Goal: Task Accomplishment & Management: Use online tool/utility

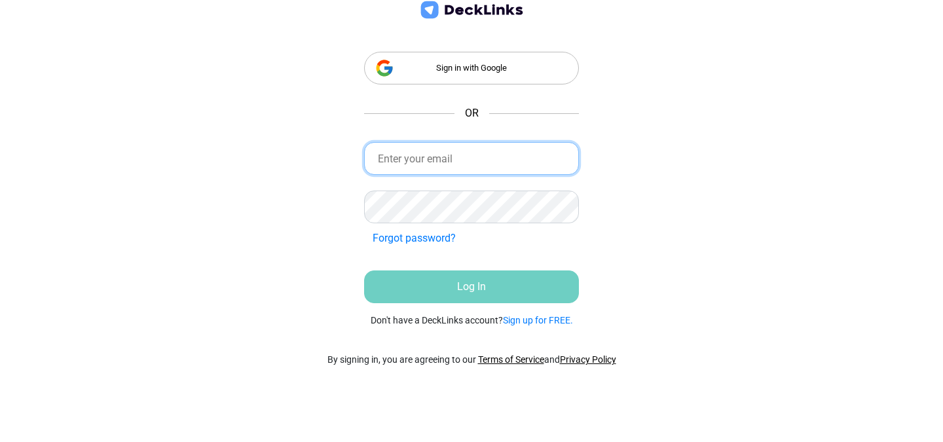
click at [481, 150] on input "email" at bounding box center [471, 158] width 215 height 33
type input "[EMAIL_ADDRESS][DOMAIN_NAME]"
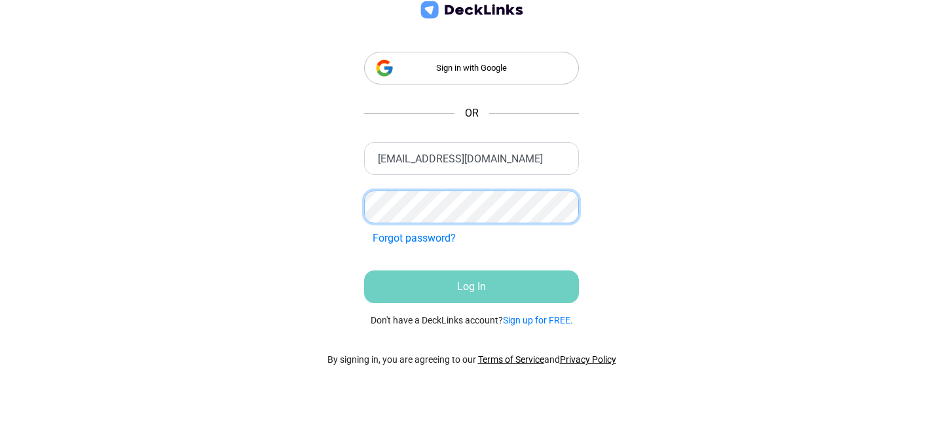
scroll to position [0, 0]
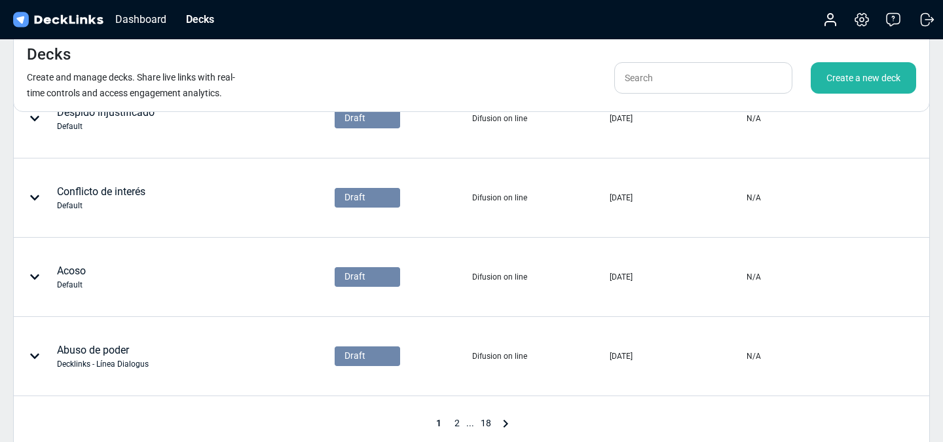
scroll to position [592, 0]
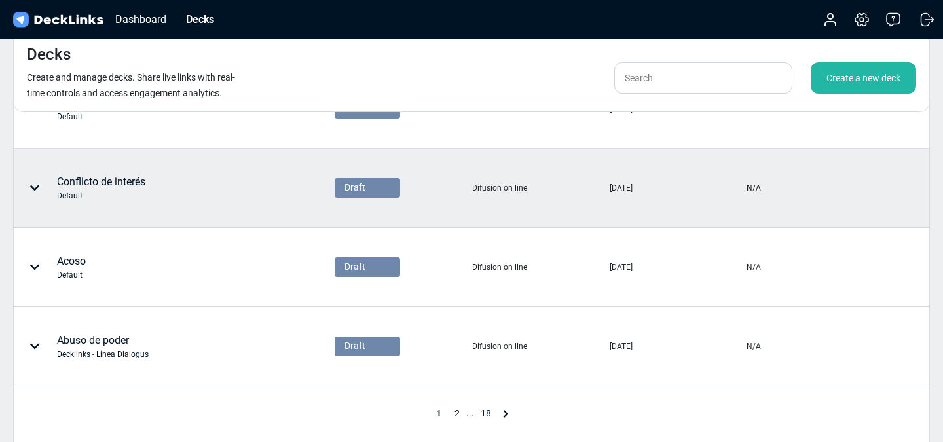
click at [145, 187] on div "Conflicto de interés Default" at bounding box center [101, 188] width 88 height 28
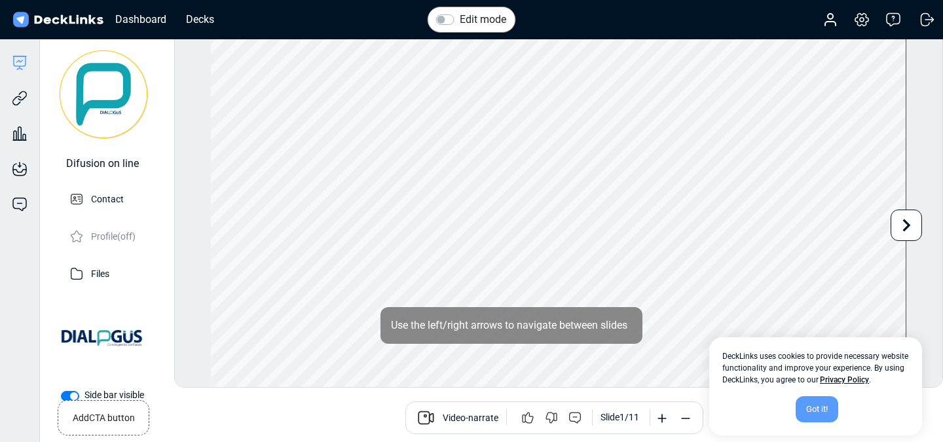
click at [818, 406] on div "Got it!" at bounding box center [817, 409] width 43 height 26
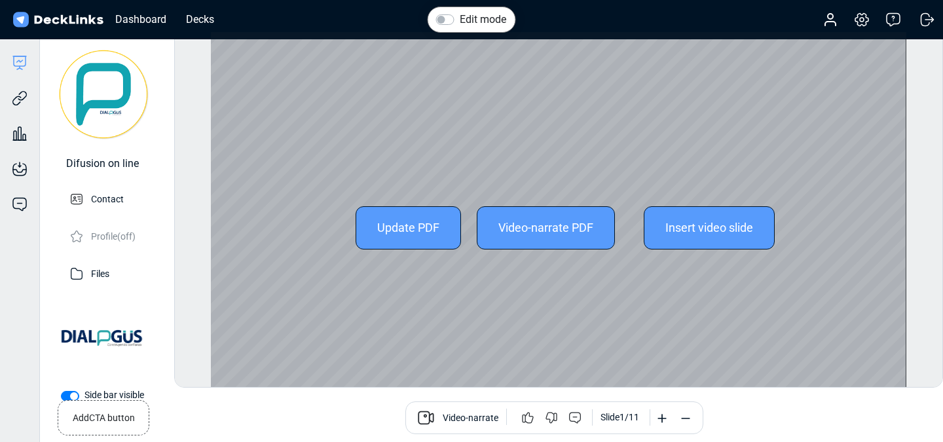
click at [555, 232] on div "Video-narrate PDF" at bounding box center [546, 227] width 138 height 43
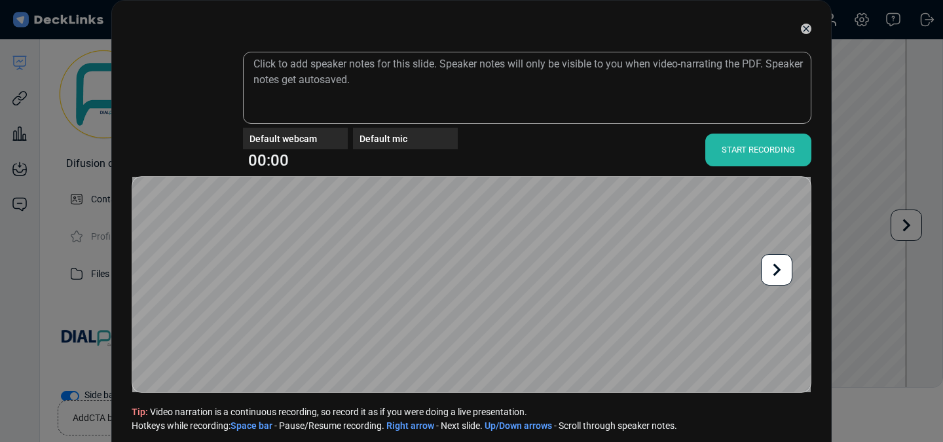
click at [770, 156] on div "START RECORDING" at bounding box center [758, 150] width 106 height 33
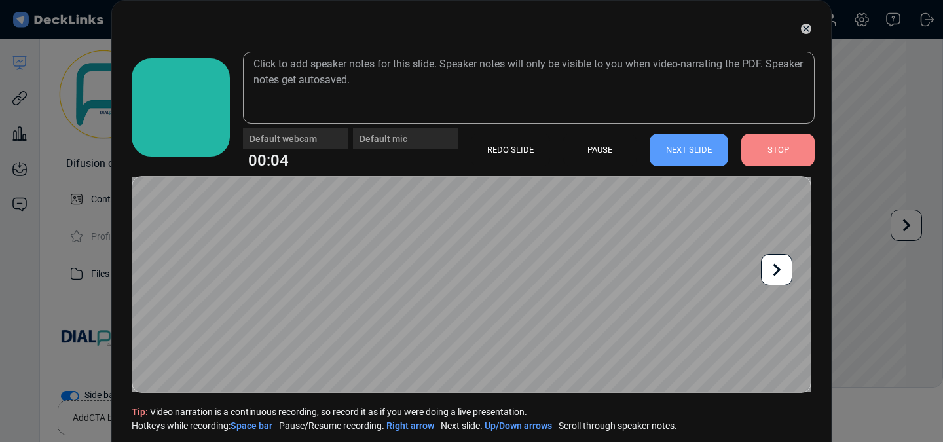
click at [788, 149] on div "STOP" at bounding box center [777, 150] width 73 height 33
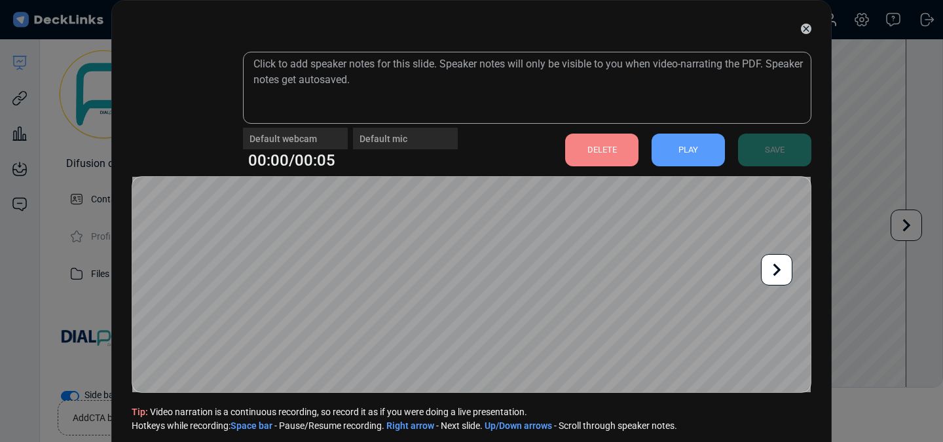
click at [690, 153] on div "PLAY" at bounding box center [688, 150] width 73 height 33
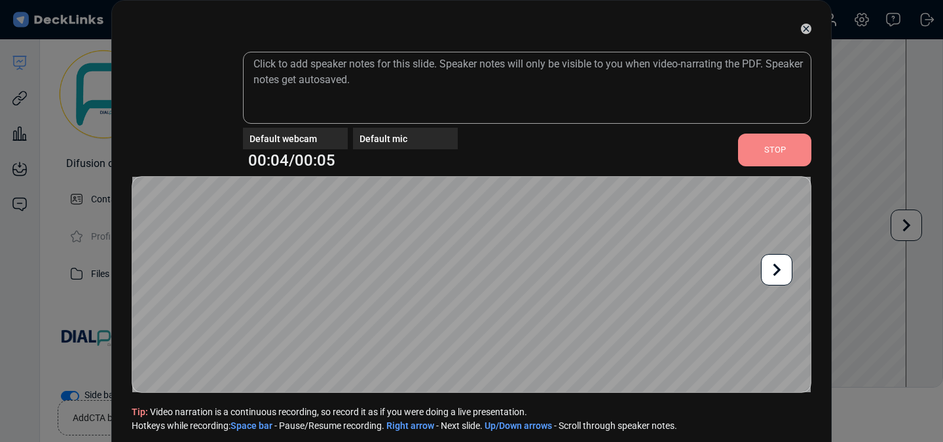
click at [765, 154] on div "STOP" at bounding box center [774, 150] width 73 height 33
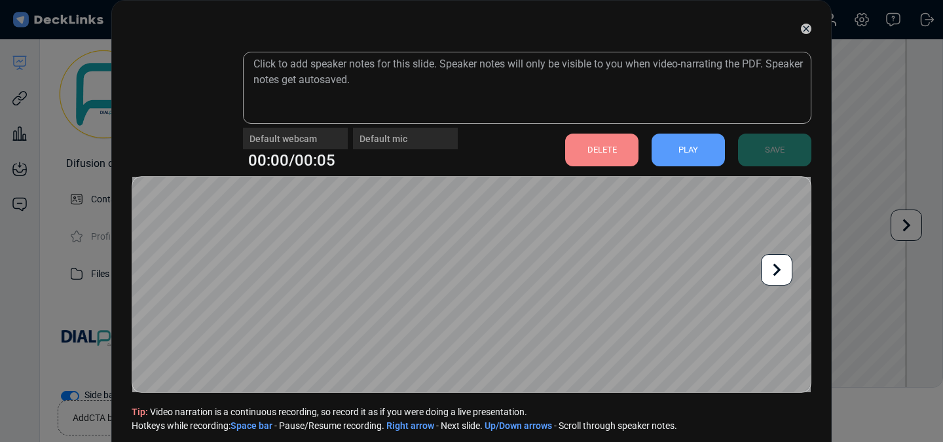
click at [587, 151] on div "DELETE" at bounding box center [601, 150] width 73 height 33
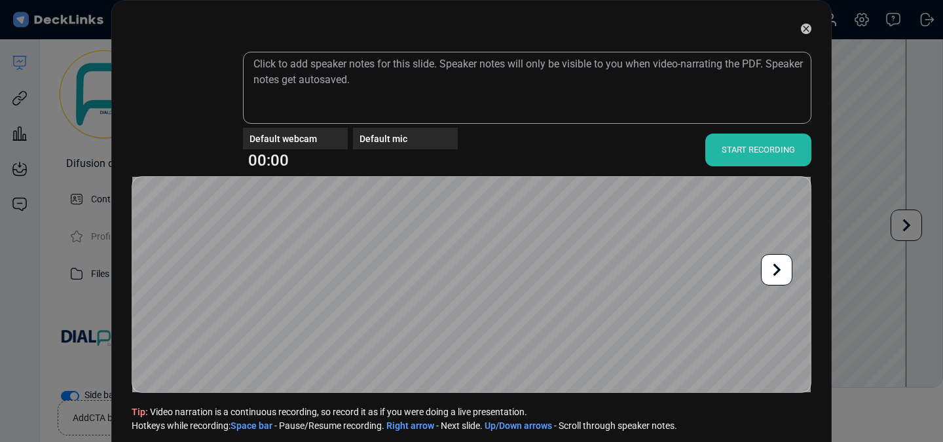
click at [754, 153] on div "START RECORDING" at bounding box center [758, 150] width 106 height 33
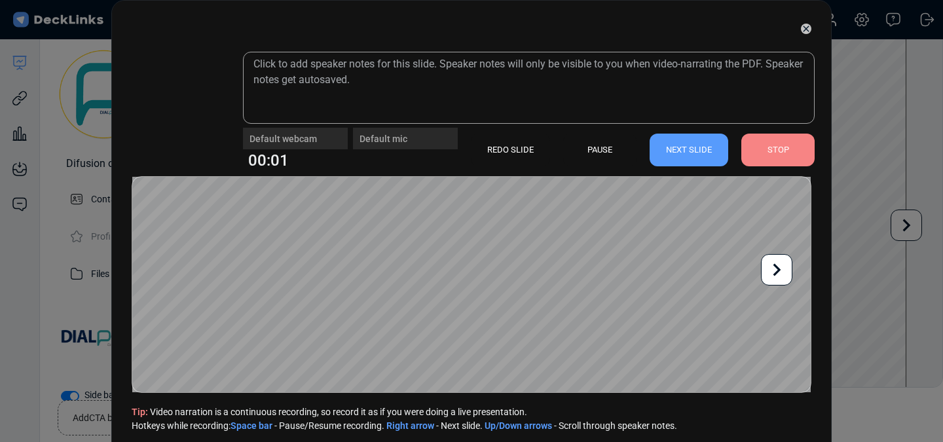
click at [703, 151] on div "NEXT SLIDE" at bounding box center [689, 150] width 79 height 33
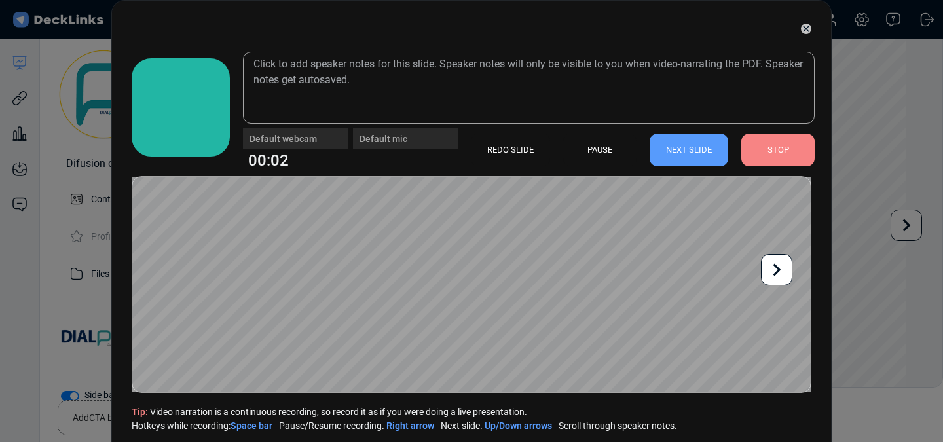
click at [703, 151] on div "NEXT SLIDE" at bounding box center [689, 150] width 79 height 33
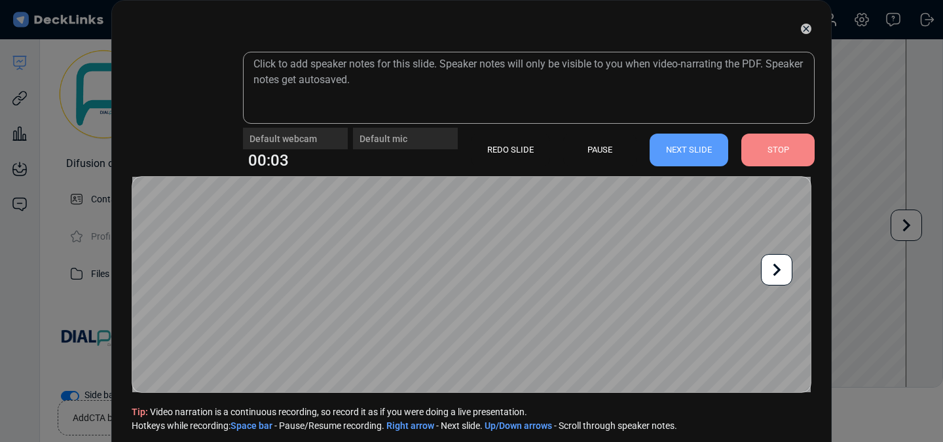
click at [703, 151] on div "NEXT SLIDE" at bounding box center [689, 150] width 79 height 33
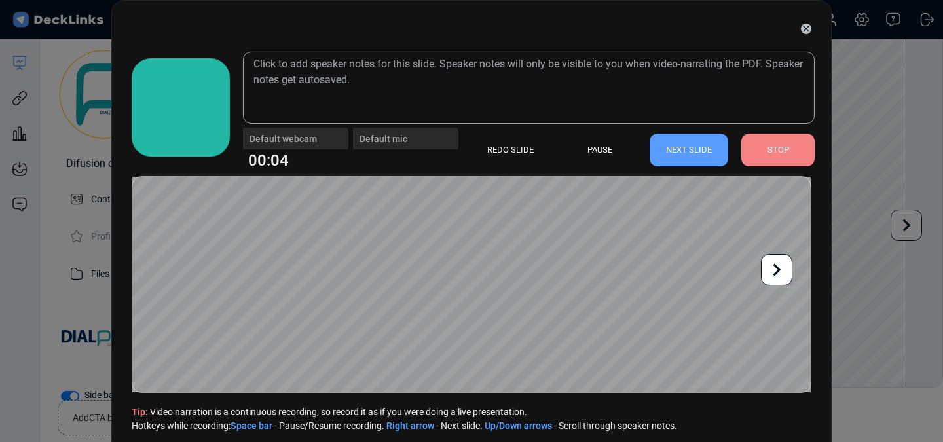
click at [703, 151] on div "NEXT SLIDE" at bounding box center [689, 150] width 79 height 33
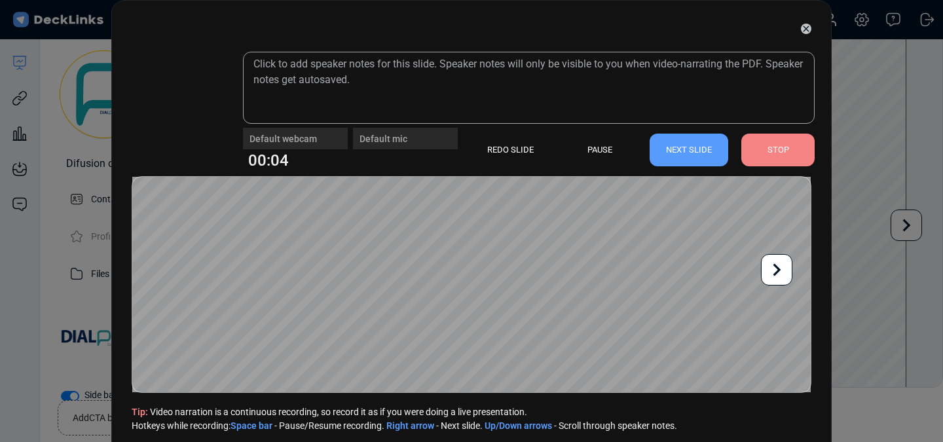
click at [702, 151] on div "NEXT SLIDE" at bounding box center [689, 150] width 79 height 33
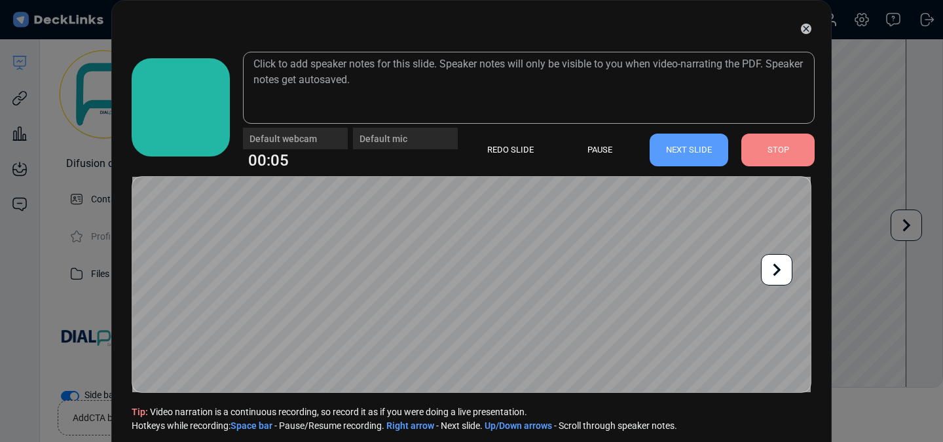
click at [794, 147] on div "STOP" at bounding box center [777, 150] width 73 height 33
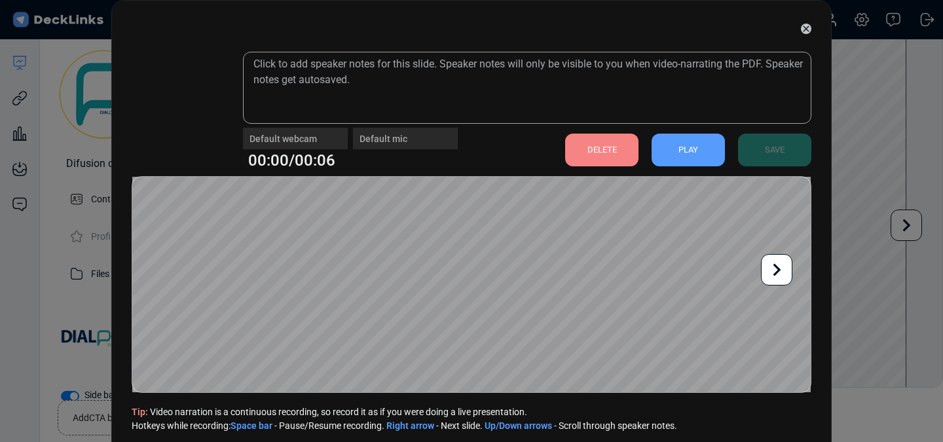
click at [623, 153] on div "DELETE" at bounding box center [601, 150] width 73 height 33
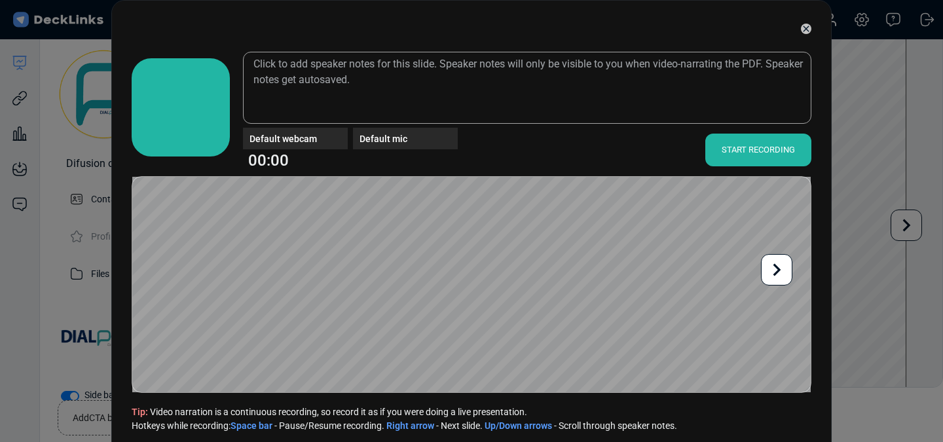
click at [805, 29] on icon at bounding box center [806, 29] width 6 height 6
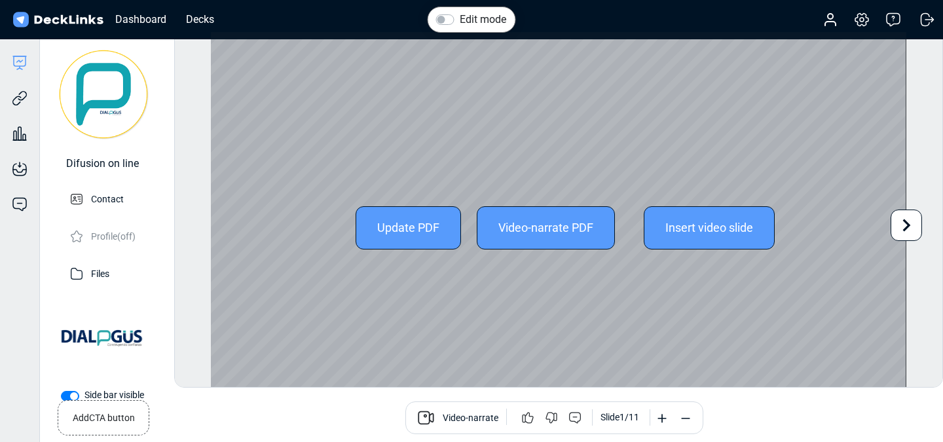
click at [540, 226] on div "Video-narrate PDF" at bounding box center [546, 227] width 138 height 43
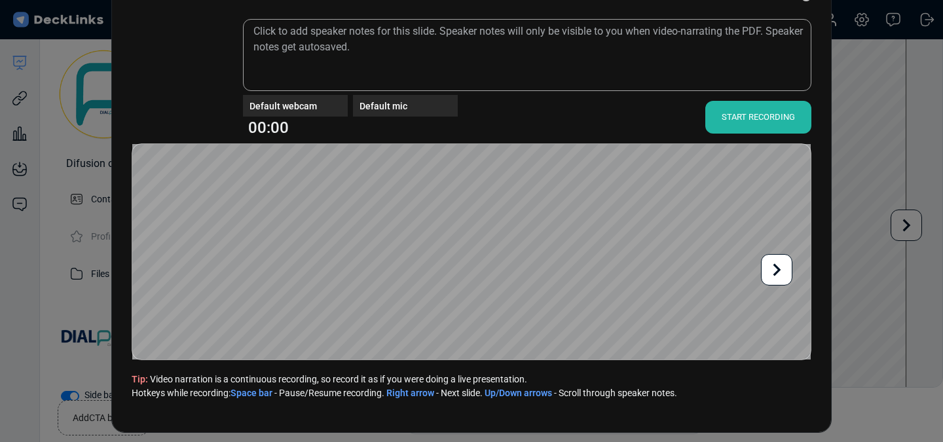
scroll to position [34, 0]
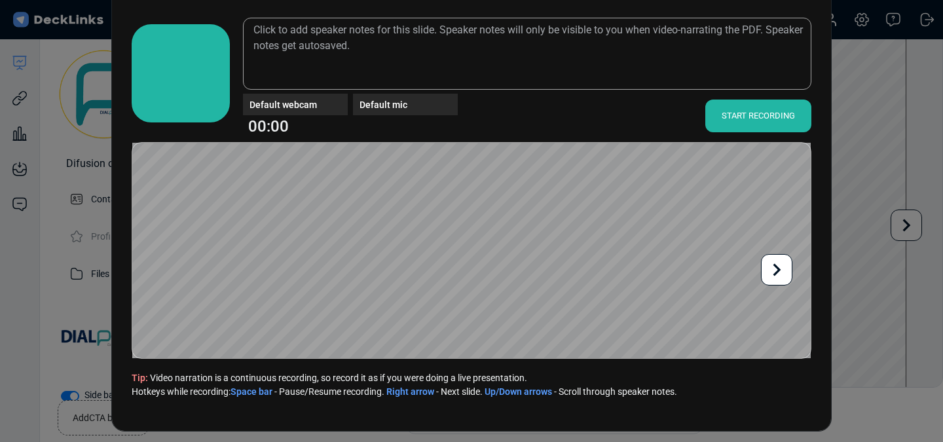
click at [735, 122] on div "START RECORDING" at bounding box center [758, 116] width 106 height 33
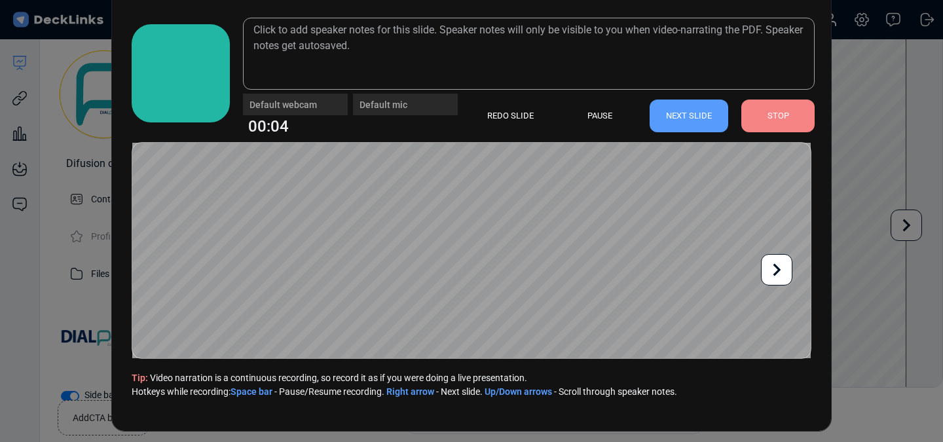
click at [695, 108] on div "NEXT SLIDE" at bounding box center [689, 116] width 79 height 33
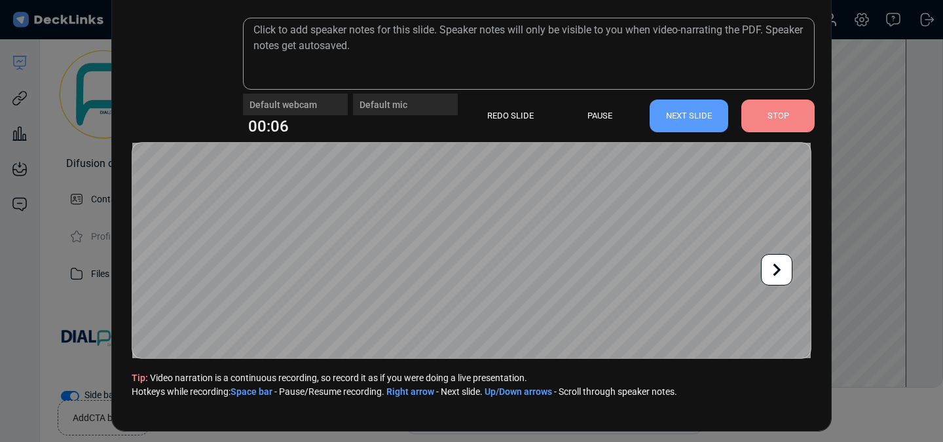
click at [695, 108] on div "NEXT SLIDE" at bounding box center [689, 116] width 79 height 33
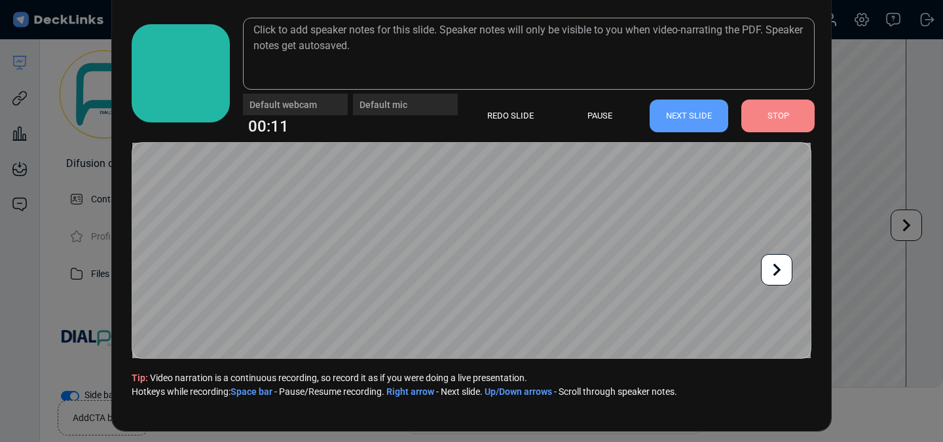
click at [781, 115] on div "STOP" at bounding box center [777, 116] width 73 height 33
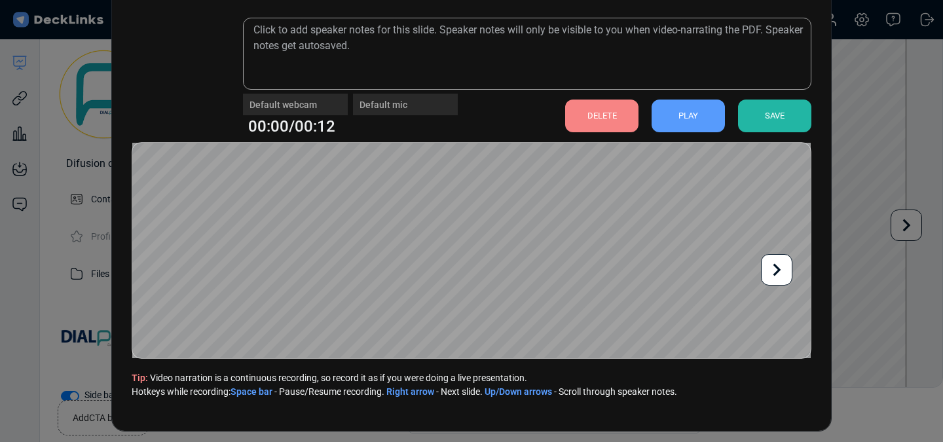
click at [764, 269] on div at bounding box center [776, 269] width 31 height 31
click at [172, 268] on icon at bounding box center [166, 269] width 25 height 25
click at [596, 111] on div "DELETE" at bounding box center [601, 116] width 73 height 33
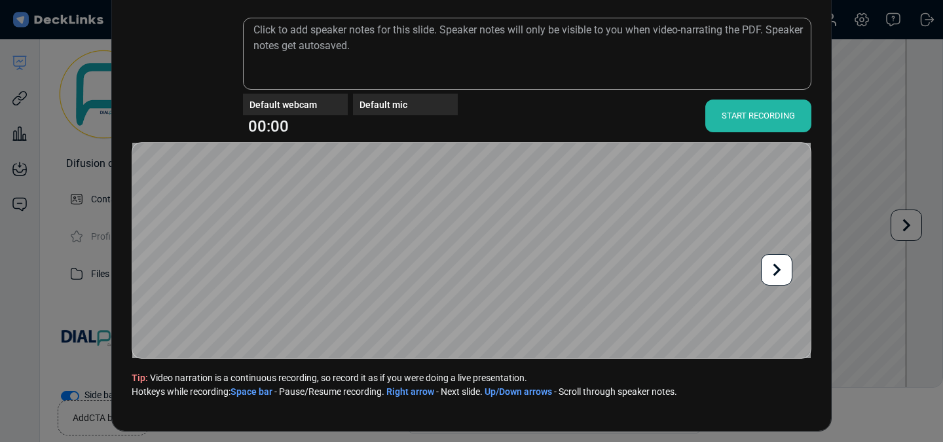
click at [747, 122] on div "START RECORDING" at bounding box center [758, 116] width 106 height 33
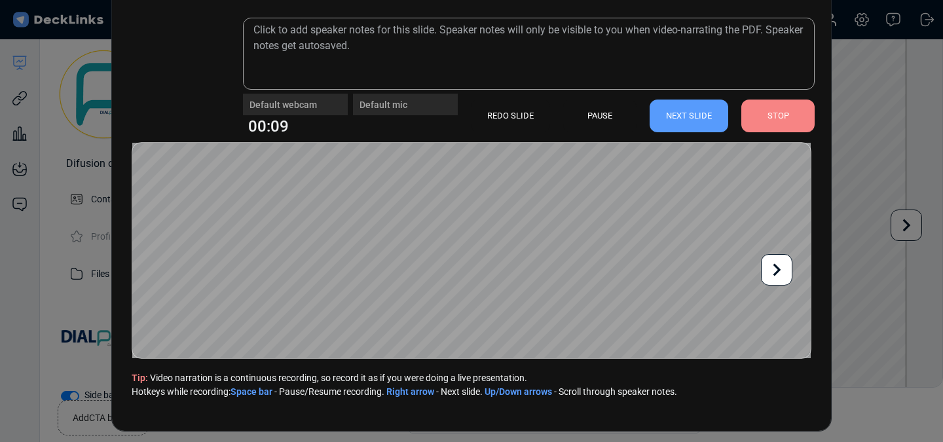
click at [772, 112] on div "STOP" at bounding box center [777, 116] width 73 height 33
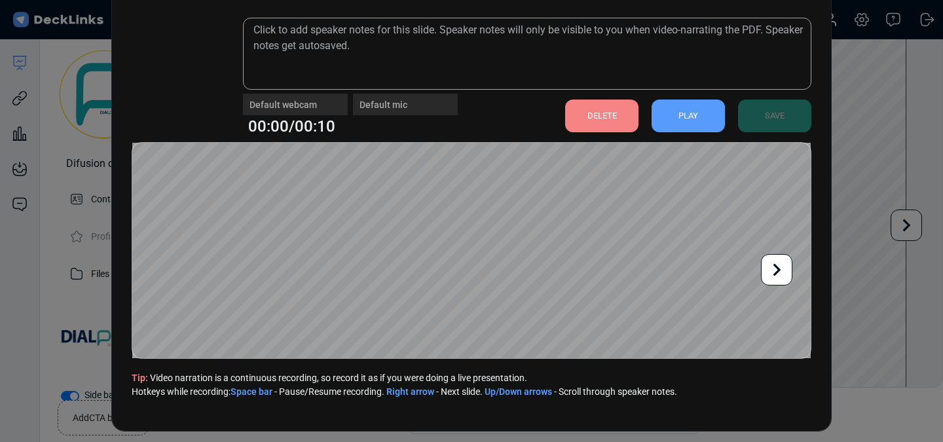
click at [614, 119] on div "DELETE" at bounding box center [601, 116] width 73 height 33
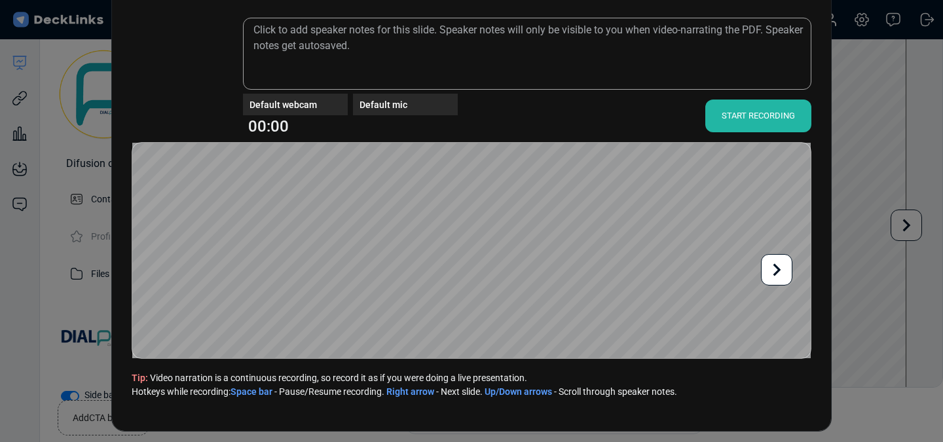
click at [752, 116] on div "START RECORDING" at bounding box center [758, 116] width 106 height 33
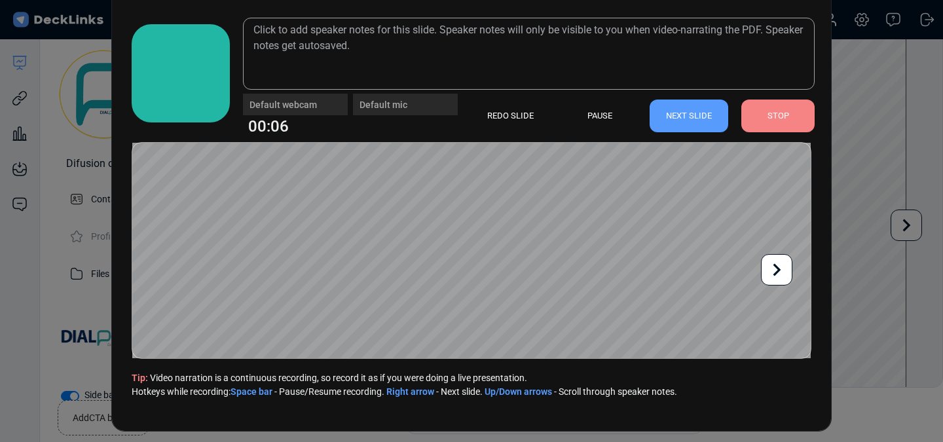
click at [771, 271] on icon at bounding box center [776, 269] width 25 height 25
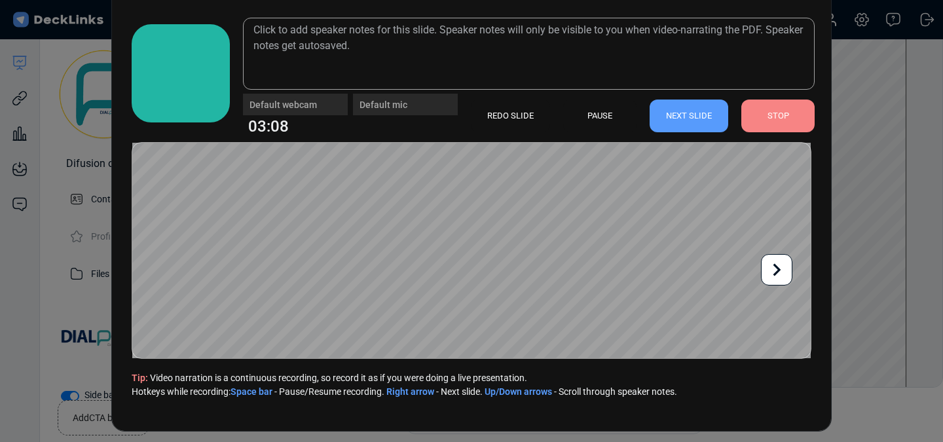
click at [771, 271] on icon at bounding box center [776, 269] width 25 height 25
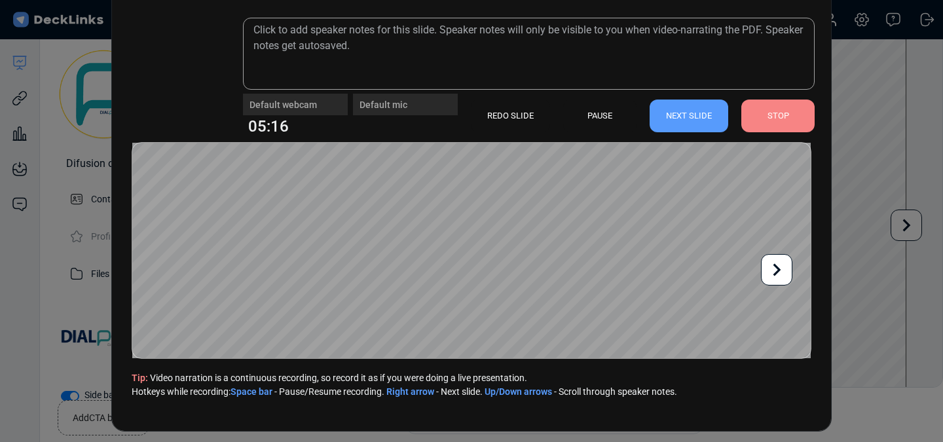
click at [773, 122] on div "STOP" at bounding box center [777, 116] width 73 height 33
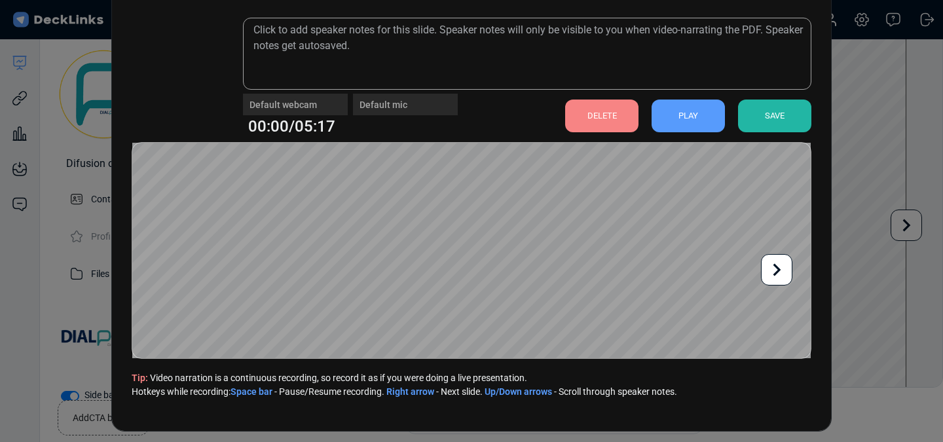
click at [703, 123] on div "PLAY" at bounding box center [688, 116] width 73 height 33
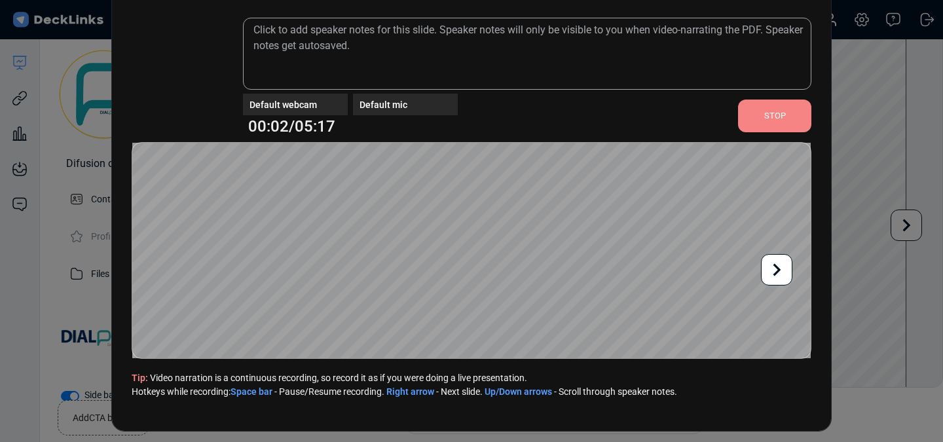
click at [754, 122] on div "STOP" at bounding box center [774, 116] width 73 height 33
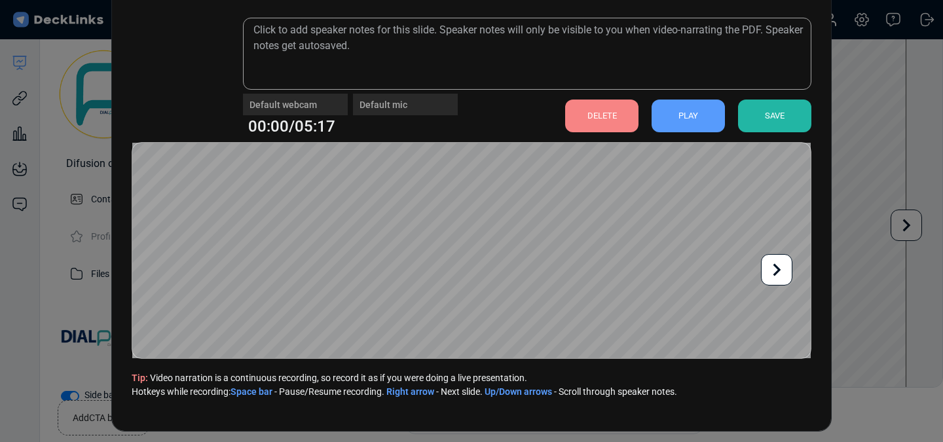
click at [769, 118] on div "SAVE" at bounding box center [774, 116] width 73 height 33
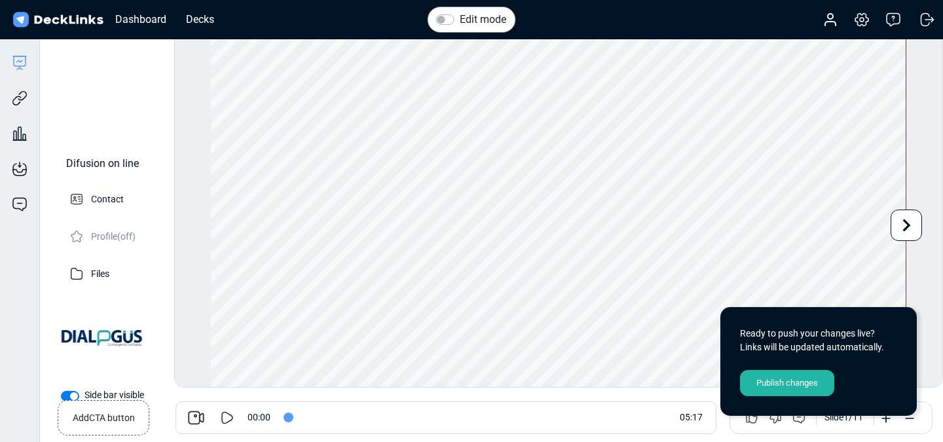
scroll to position [36, 0]
click at [460, 20] on label "Edit mode" at bounding box center [483, 20] width 46 height 16
click at [442, 20] on input "Edit mode" at bounding box center [441, 18] width 10 height 13
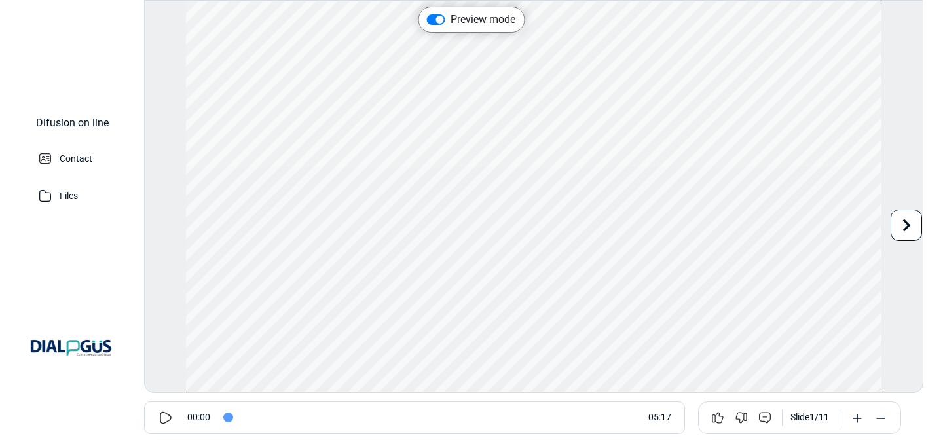
click at [451, 19] on label "Preview mode" at bounding box center [483, 20] width 65 height 16
click at [436, 19] on input "Preview mode" at bounding box center [432, 18] width 10 height 13
checkbox input "false"
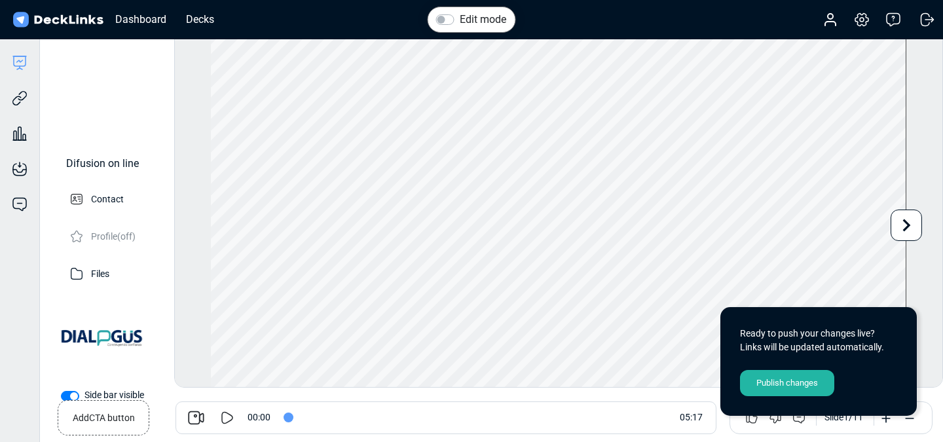
click at [232, 411] on icon at bounding box center [227, 418] width 16 height 16
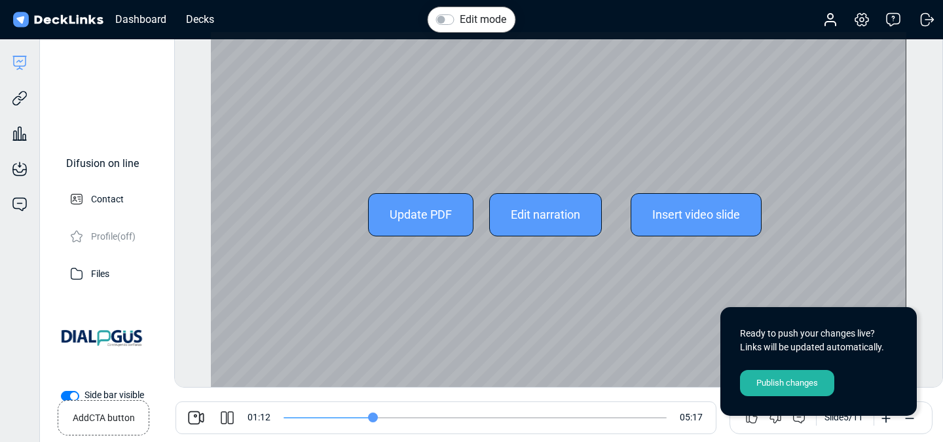
scroll to position [11, 0]
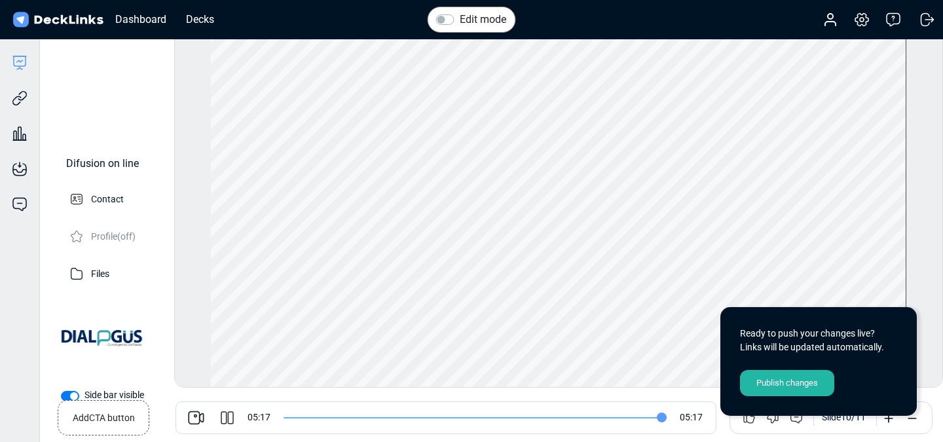
type input "317"
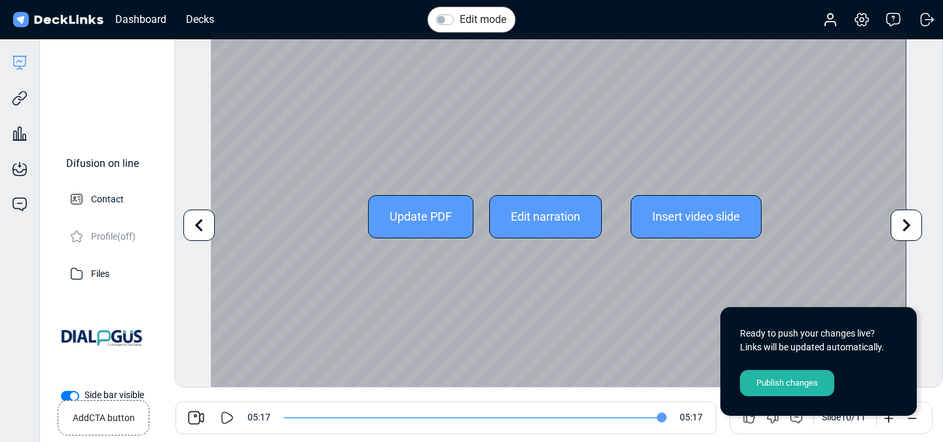
scroll to position [36, 0]
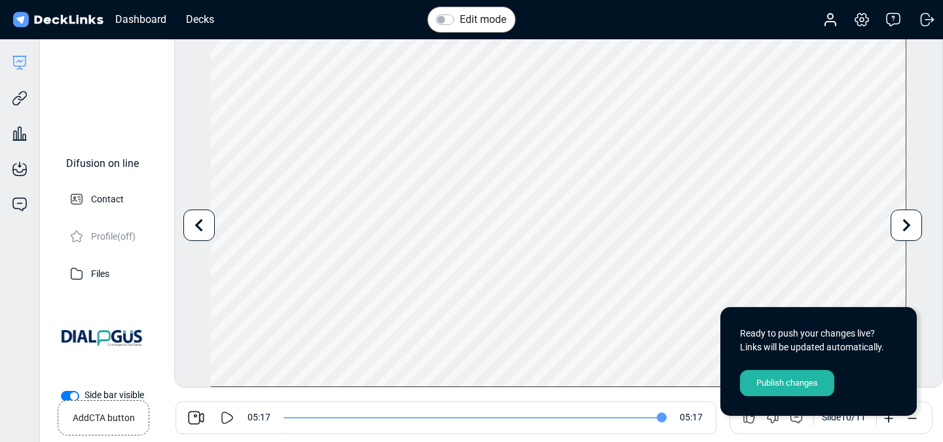
click at [924, 276] on div "Edit mode Play Video Play Current Time 5:16 / Duration Time 5:17 Loaded: 0% Pro…" at bounding box center [558, 209] width 769 height 356
click at [460, 20] on label "Edit mode" at bounding box center [483, 20] width 46 height 16
click at [444, 20] on input "Edit mode" at bounding box center [441, 18] width 10 height 13
checkbox input "true"
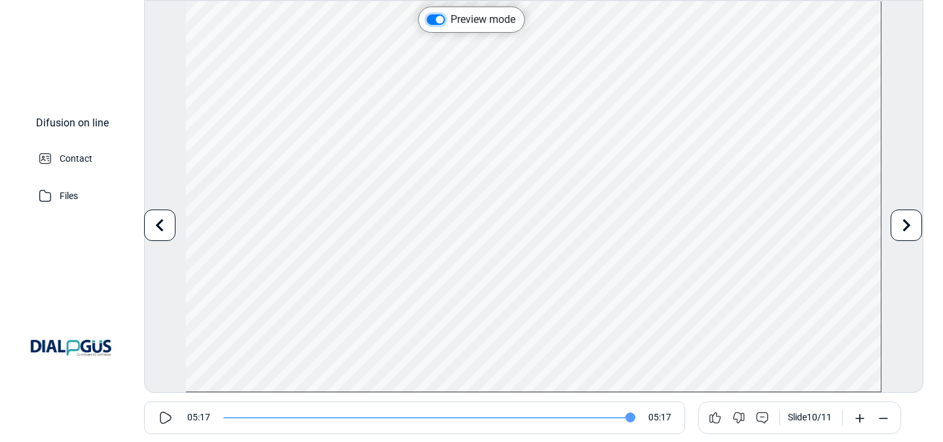
scroll to position [0, 0]
drag, startPoint x: 629, startPoint y: 415, endPoint x: 621, endPoint y: 414, distance: 7.3
click at [621, 417] on input "range" at bounding box center [429, 417] width 412 height 1
click at [908, 221] on icon at bounding box center [906, 225] width 25 height 25
click at [174, 226] on div at bounding box center [159, 225] width 31 height 31
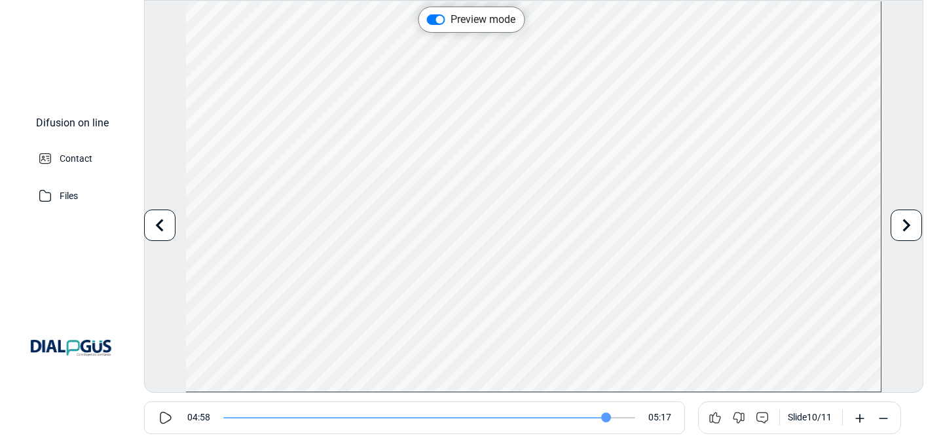
click at [174, 226] on div at bounding box center [159, 225] width 31 height 31
click at [168, 225] on icon at bounding box center [159, 225] width 25 height 25
click at [166, 225] on icon at bounding box center [159, 225] width 25 height 25
click at [162, 422] on icon at bounding box center [166, 418] width 16 height 16
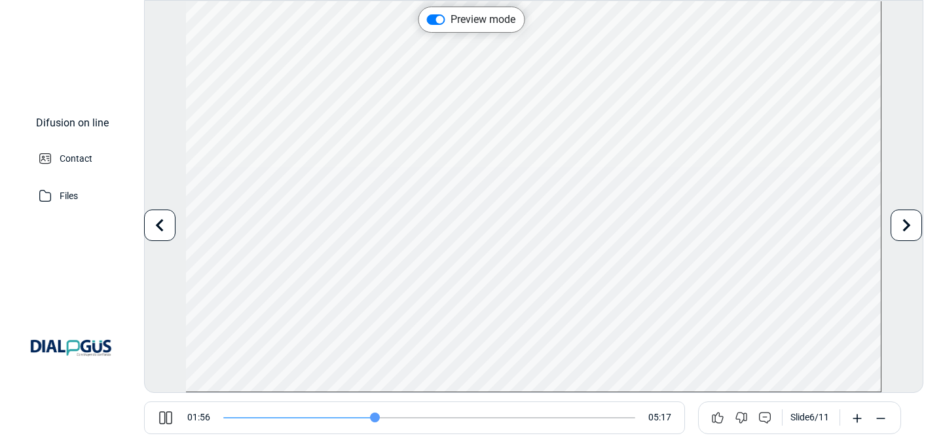
click at [162, 420] on icon at bounding box center [166, 418] width 16 height 16
click at [157, 215] on icon at bounding box center [159, 225] width 25 height 25
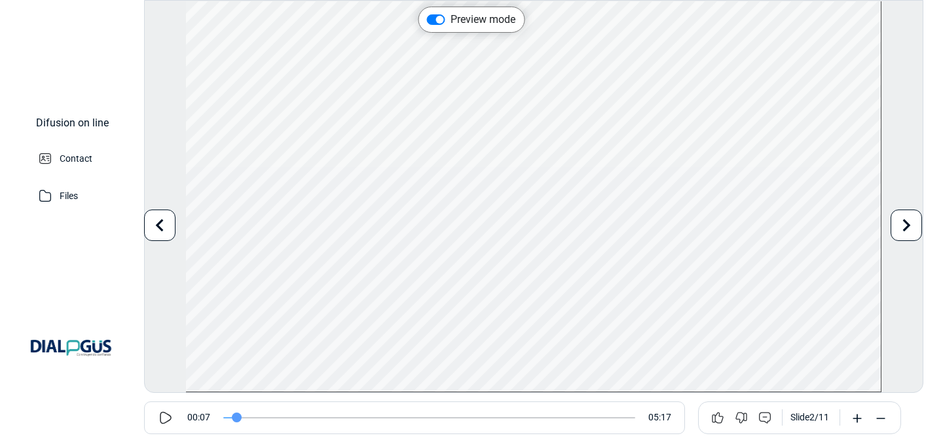
click at [164, 220] on icon at bounding box center [159, 225] width 25 height 25
type input "0"
click at [451, 22] on label "Preview mode" at bounding box center [483, 20] width 65 height 16
click at [435, 22] on input "Preview mode" at bounding box center [432, 18] width 10 height 13
checkbox input "false"
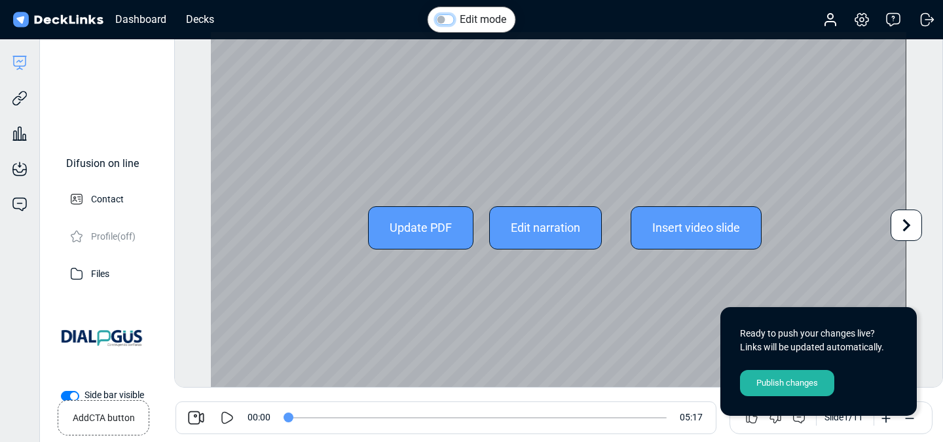
scroll to position [36, 0]
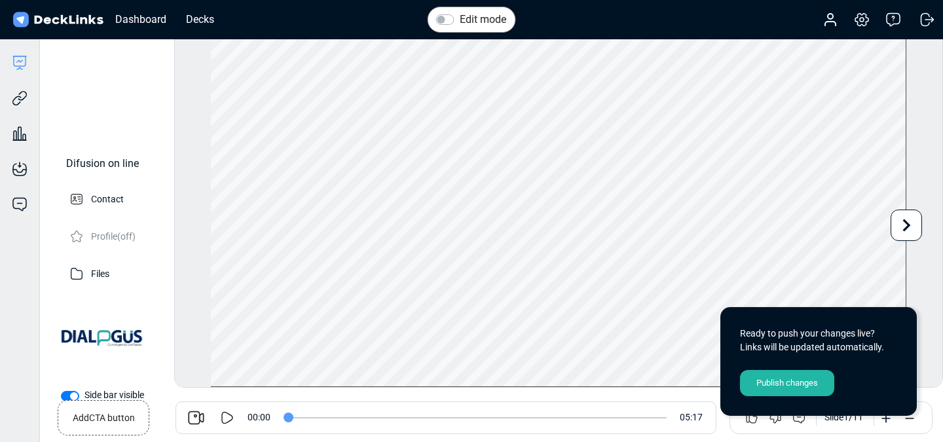
click at [923, 270] on div "Edit mode Play Video Play Current Time 0:00 / Duration Time 5:17 Loaded: 0% Pro…" at bounding box center [558, 209] width 769 height 356
click at [866, 17] on icon at bounding box center [861, 20] width 13 height 12
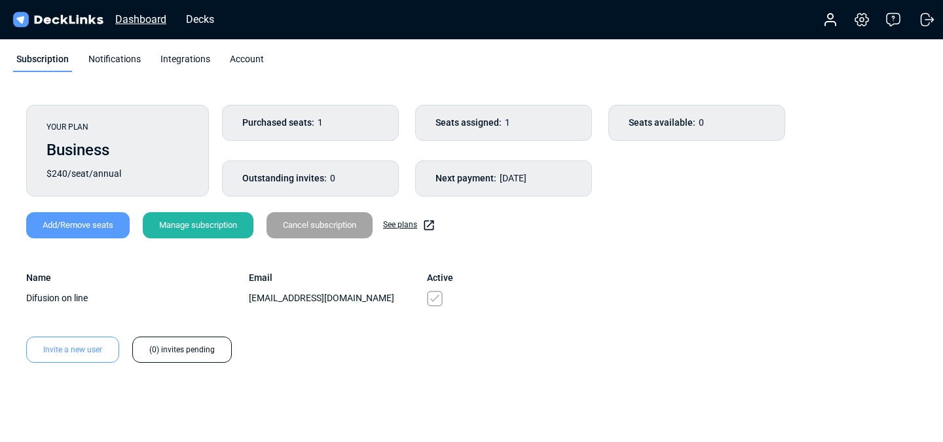
click at [149, 22] on div "Dashboard" at bounding box center [141, 19] width 64 height 16
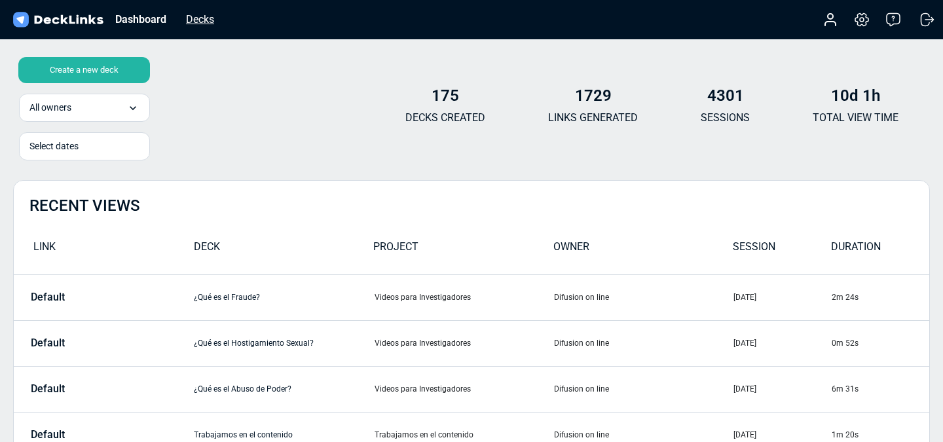
click at [201, 16] on div "Decks" at bounding box center [199, 19] width 41 height 16
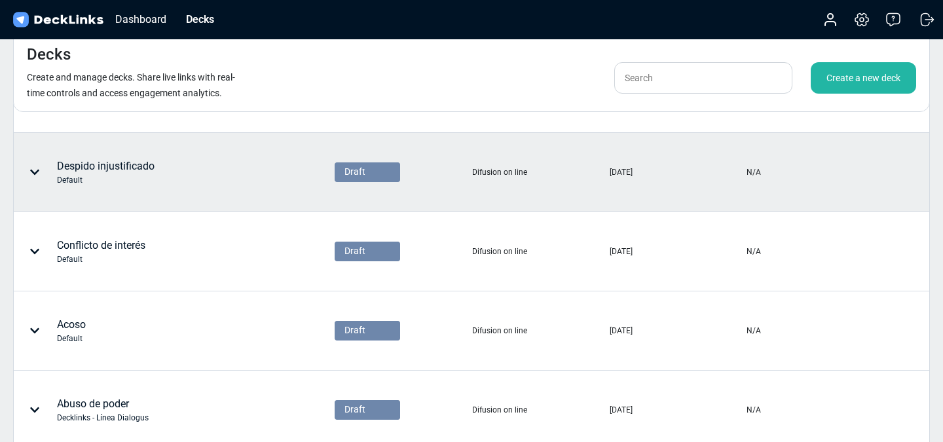
scroll to position [519, 0]
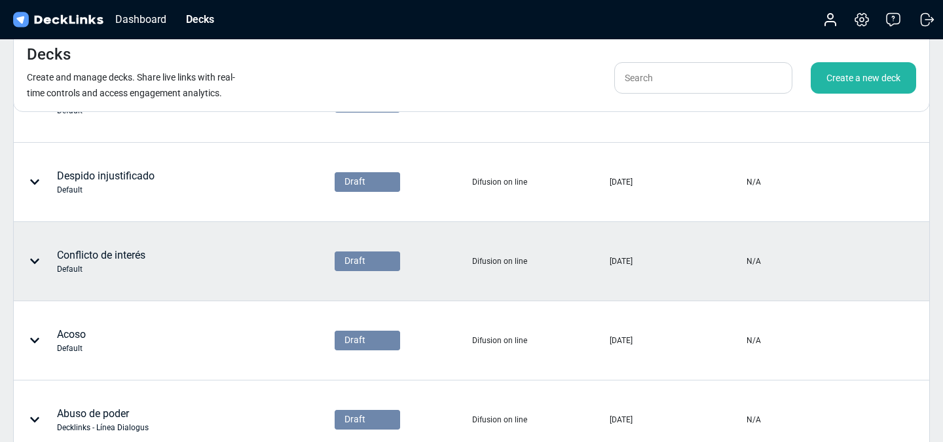
click at [120, 253] on div "Conflicto de interés Default" at bounding box center [101, 262] width 88 height 28
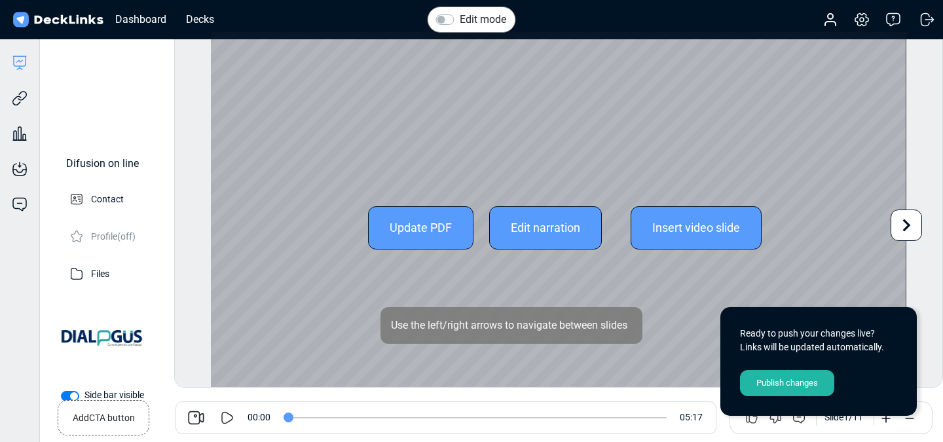
click at [549, 227] on div "Edit narration" at bounding box center [545, 227] width 113 height 43
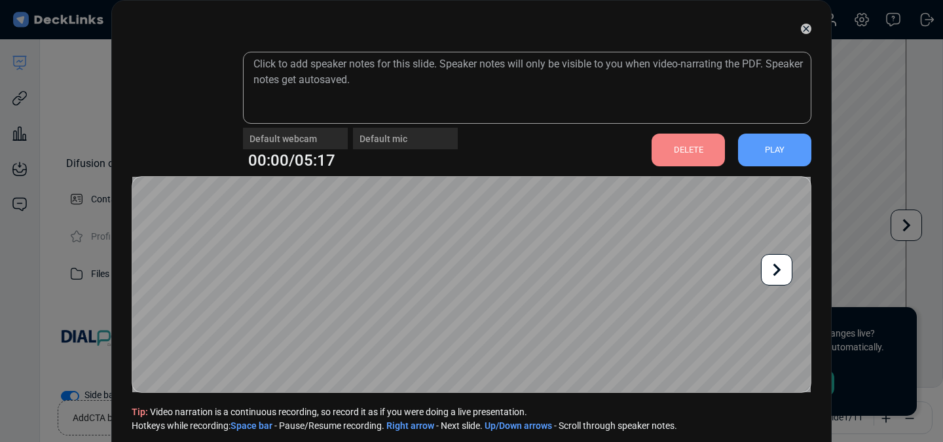
click at [691, 153] on div "DELETE" at bounding box center [688, 150] width 73 height 33
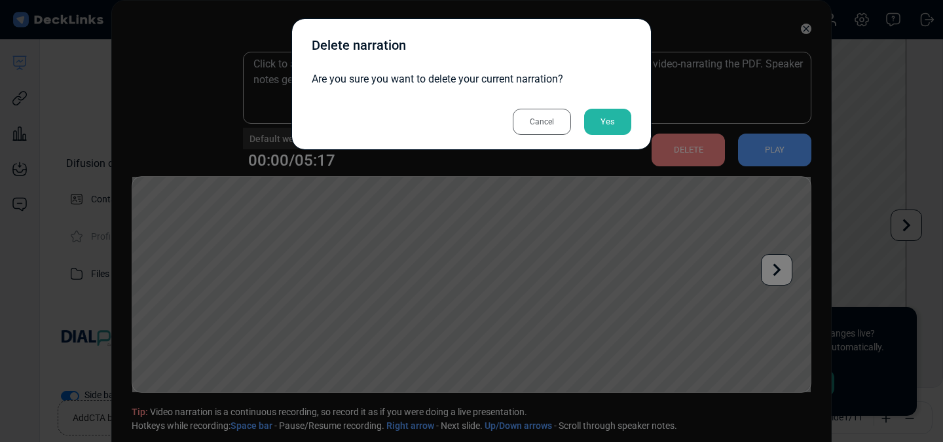
click at [605, 126] on div "Yes" at bounding box center [607, 122] width 47 height 26
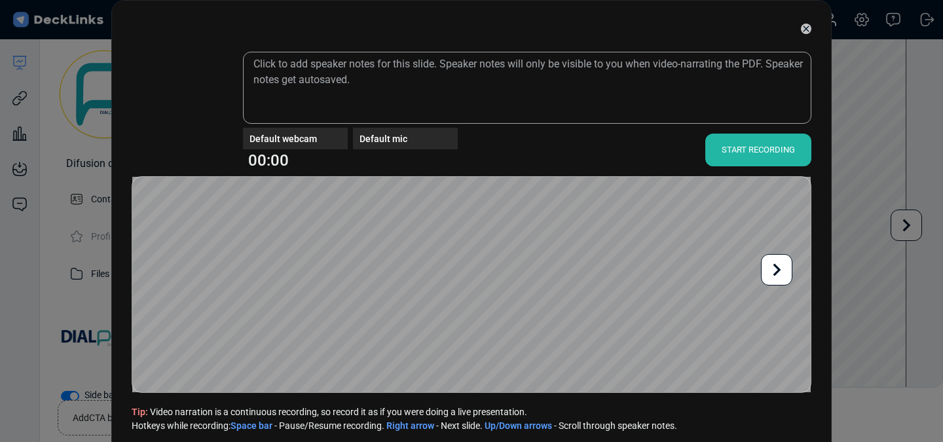
click at [747, 149] on div "START RECORDING" at bounding box center [758, 150] width 106 height 33
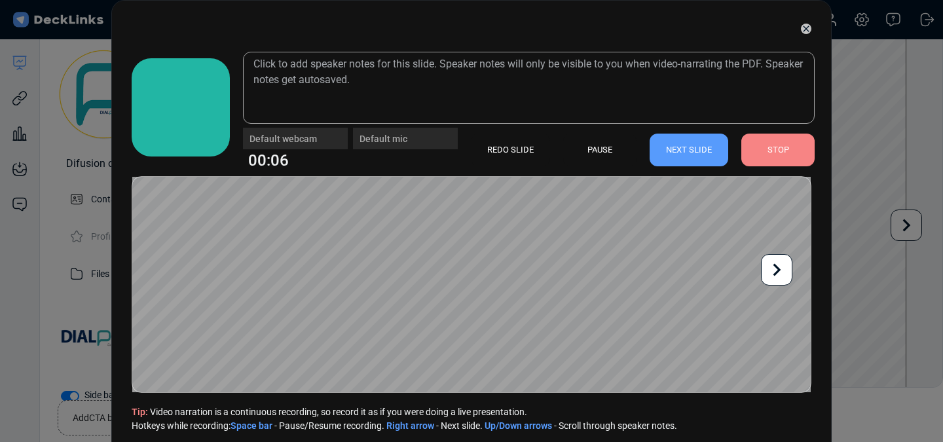
click at [777, 272] on icon at bounding box center [777, 269] width 8 height 12
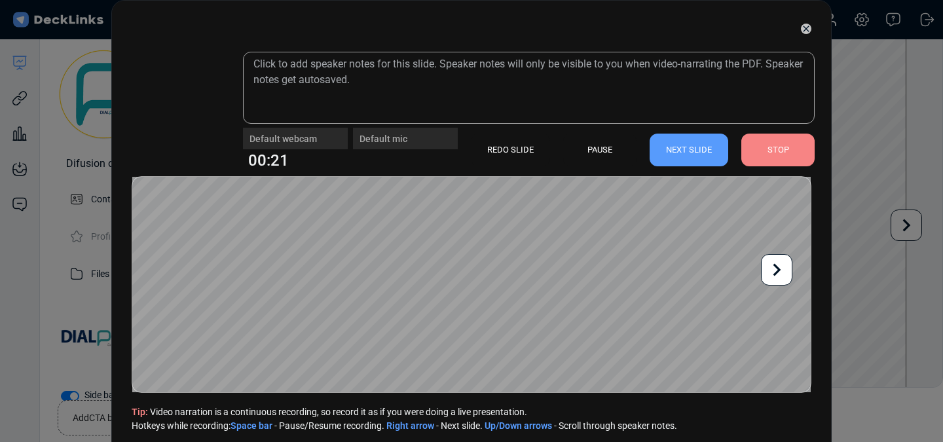
click at [777, 272] on icon at bounding box center [777, 269] width 8 height 12
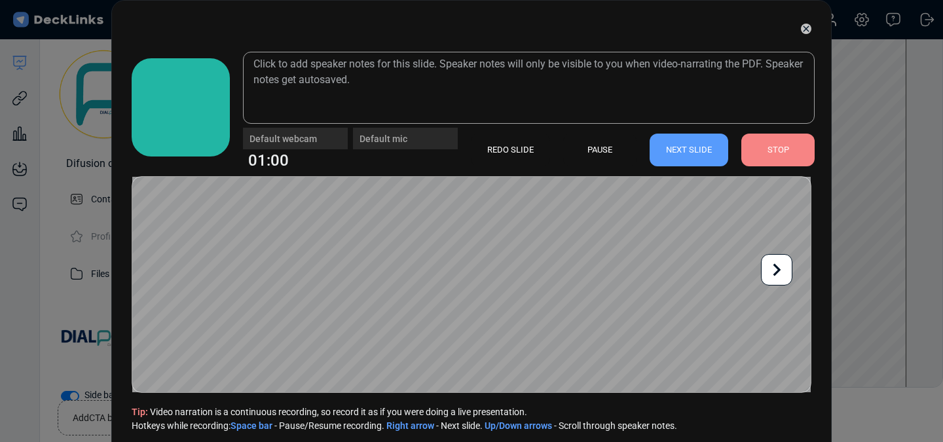
click at [777, 272] on icon at bounding box center [777, 269] width 8 height 12
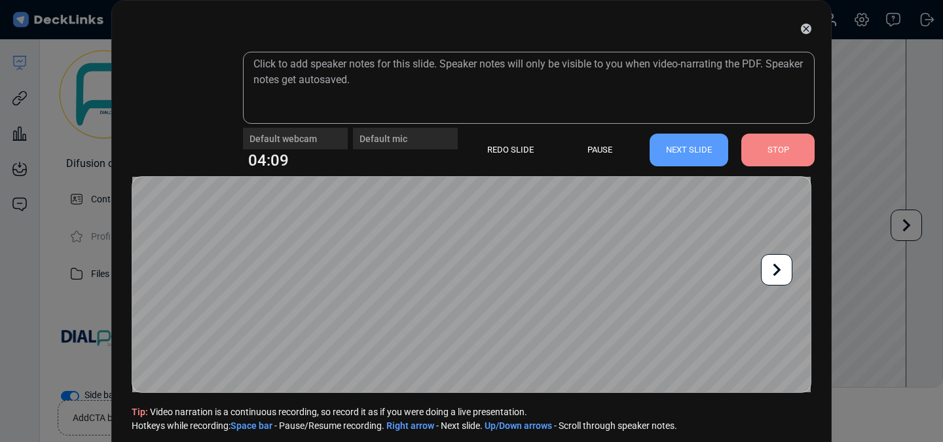
click at [781, 149] on div "STOP" at bounding box center [777, 150] width 73 height 33
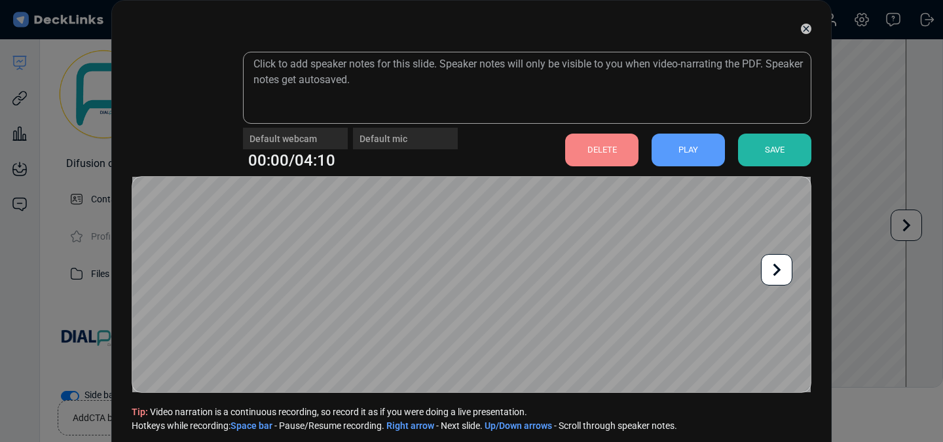
drag, startPoint x: 639, startPoint y: 39, endPoint x: 703, endPoint y: 109, distance: 94.6
click at [701, 109] on div "Default webcam Default mic 00:00/04:10 DELETE PLAY SAVE Tip: Video narration is…" at bounding box center [471, 233] width 720 height 466
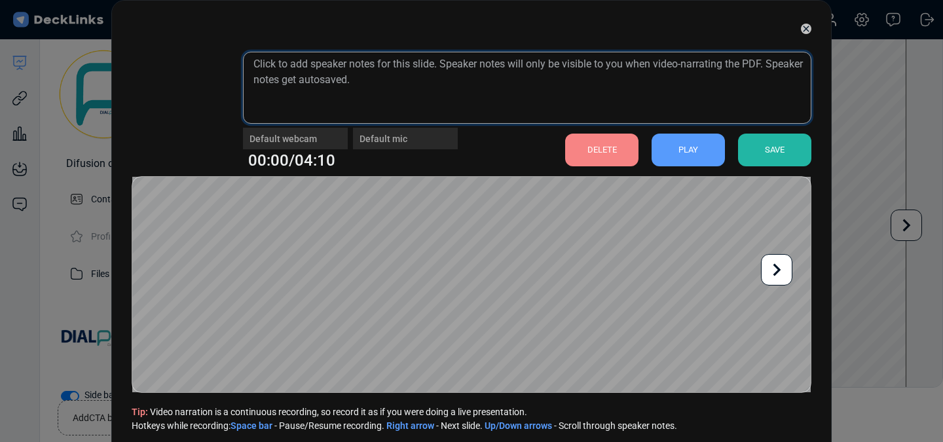
click at [420, 71] on textarea at bounding box center [527, 88] width 568 height 72
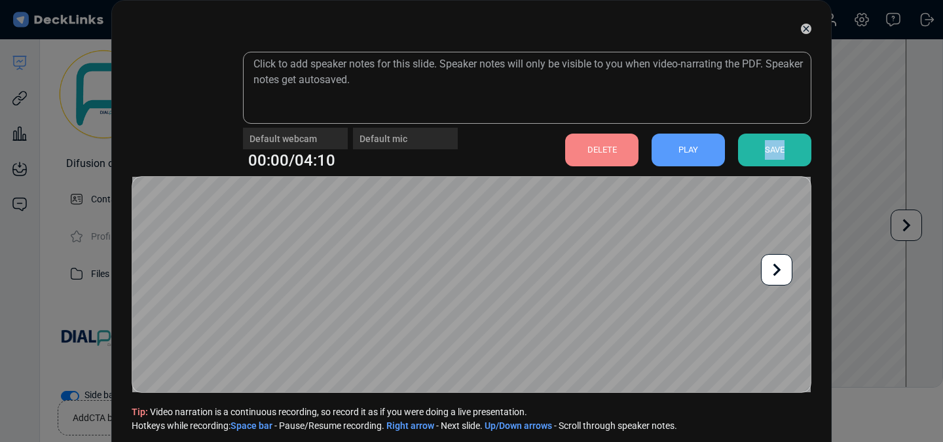
drag, startPoint x: 786, startPoint y: 149, endPoint x: 707, endPoint y: 67, distance: 114.4
click at [708, 62] on div "Default webcam Default mic 00:00/04:10 DELETE PLAY SAVE" at bounding box center [527, 107] width 568 height 111
drag, startPoint x: 724, startPoint y: 14, endPoint x: 779, endPoint y: 45, distance: 62.1
click at [775, 44] on div at bounding box center [472, 28] width 680 height 33
click at [771, 151] on div "SAVE" at bounding box center [774, 150] width 73 height 33
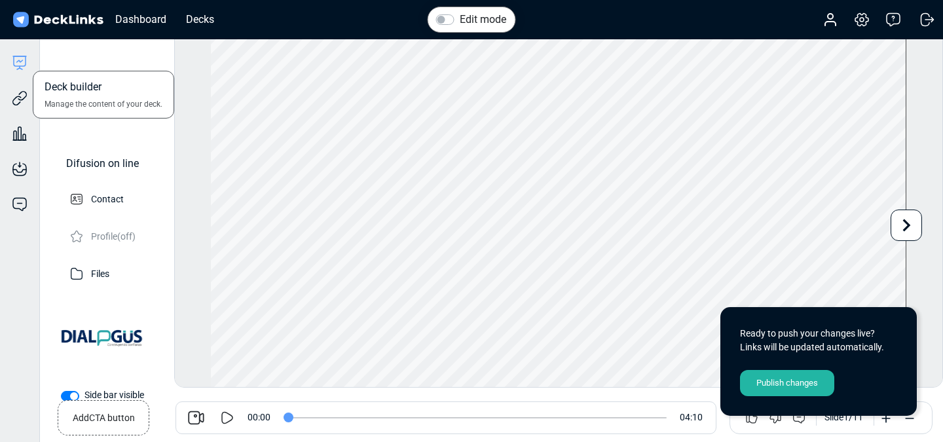
click at [18, 67] on icon at bounding box center [20, 63] width 16 height 16
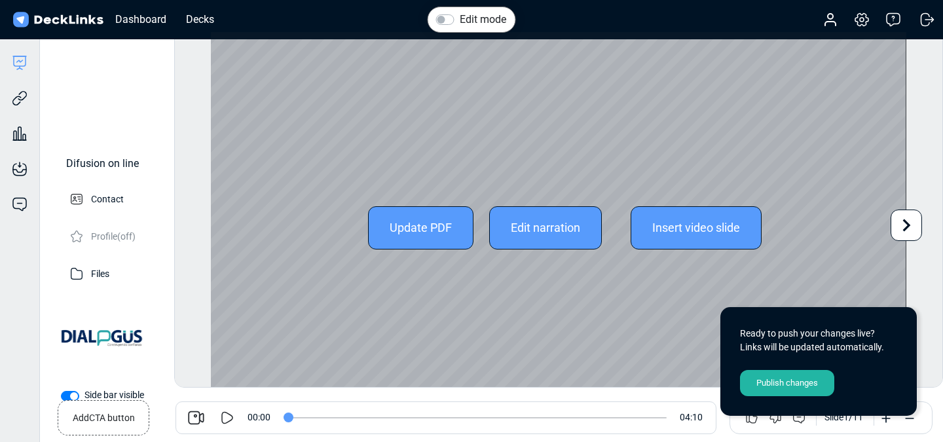
scroll to position [36, 0]
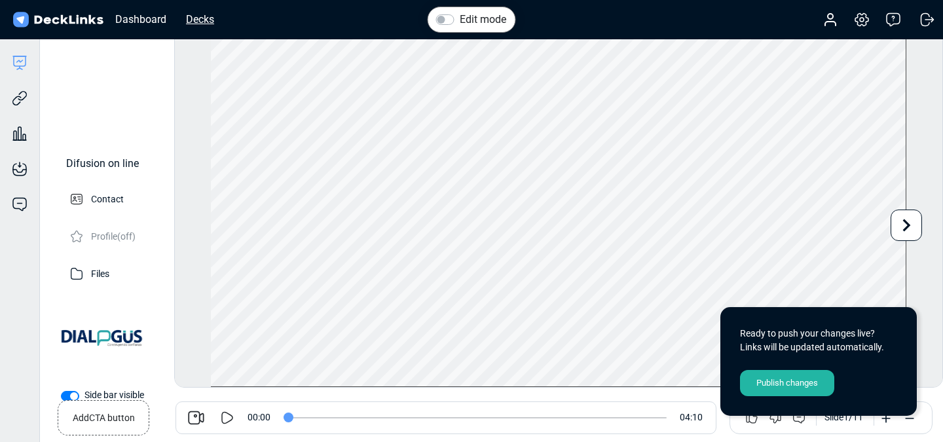
click at [183, 23] on div "Decks" at bounding box center [199, 19] width 41 height 16
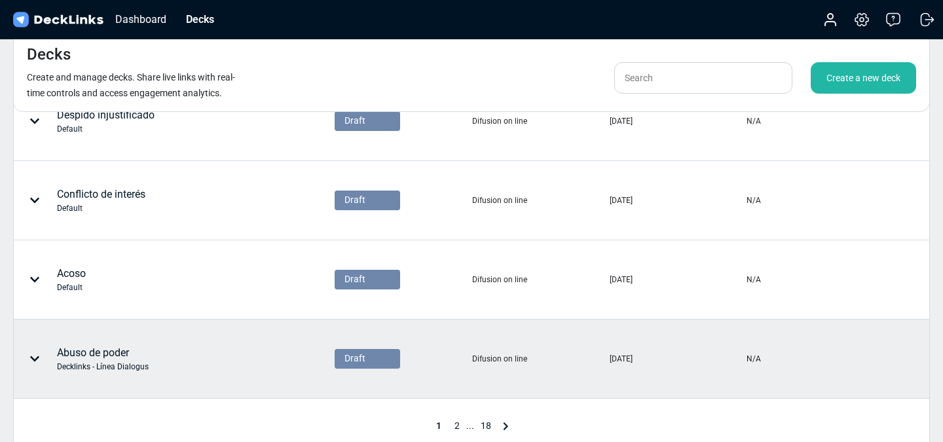
scroll to position [568, 0]
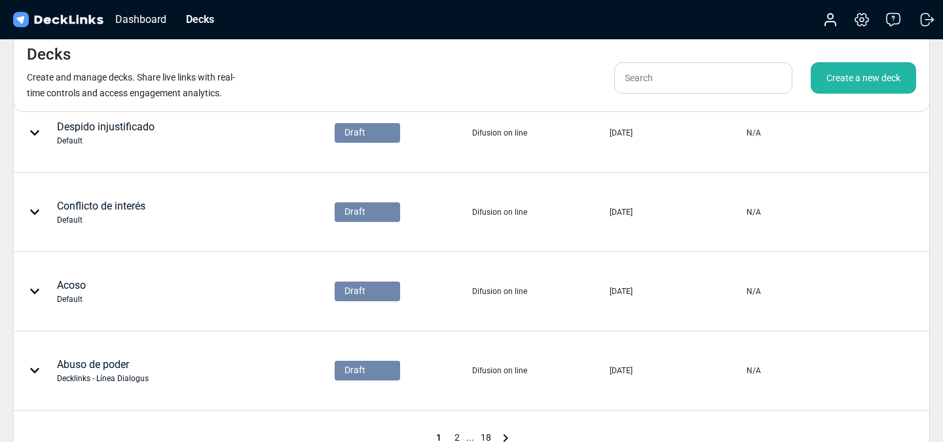
click at [161, 234] on div "Conflicto de interés Default" at bounding box center [173, 212] width 319 height 77
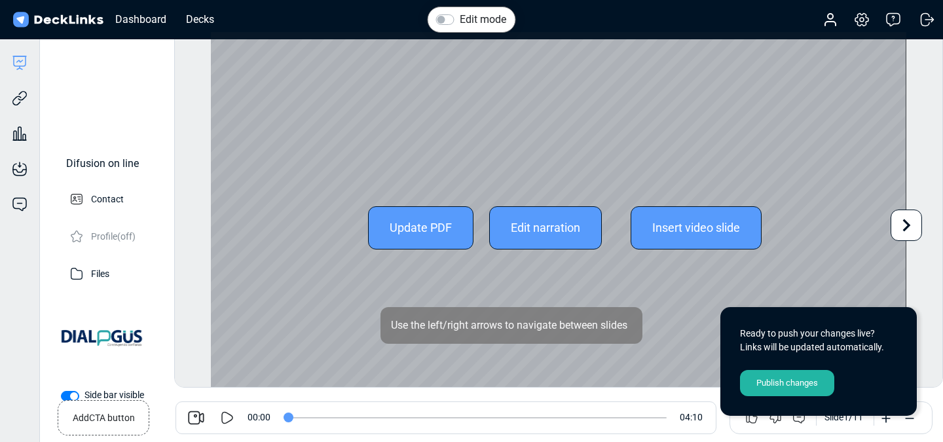
scroll to position [36, 0]
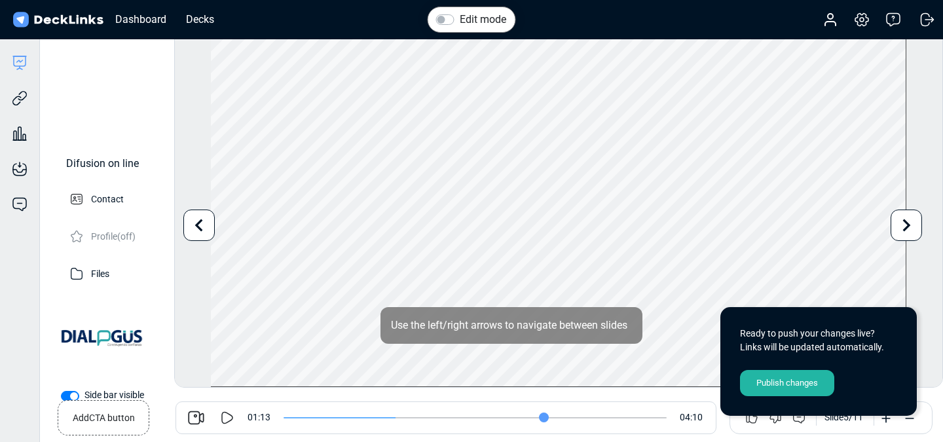
type input "170"
drag, startPoint x: 294, startPoint y: 420, endPoint x: 541, endPoint y: 422, distance: 246.9
click at [542, 418] on input "range" at bounding box center [475, 417] width 383 height 1
click at [929, 254] on div "Edit mode Play Video Play Current Time 0:02:50 / Duration Time -:-:- Loaded: 0%…" at bounding box center [558, 209] width 769 height 356
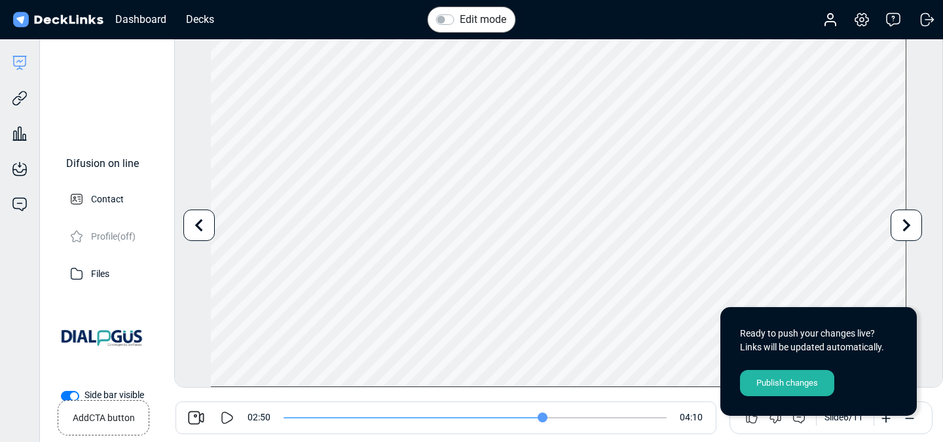
click at [848, 22] on div "Account Settings & billing Help Logout" at bounding box center [872, 19] width 131 height 29
click at [862, 22] on icon at bounding box center [862, 20] width 16 height 16
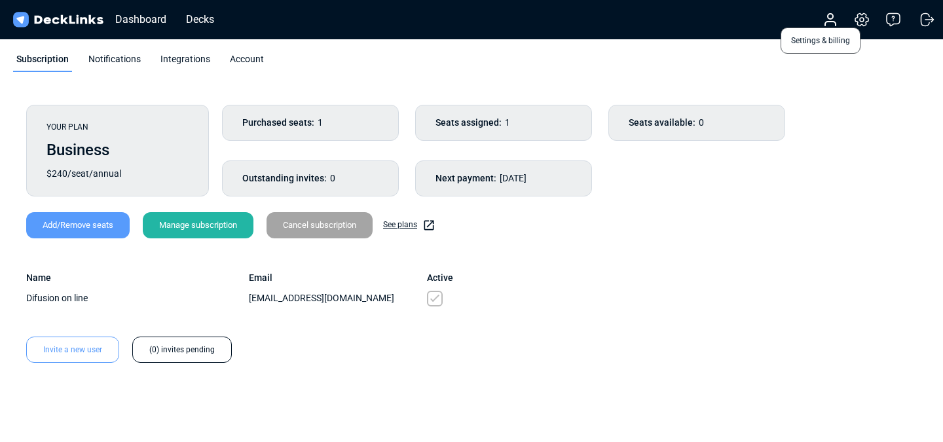
click at [863, 22] on icon at bounding box center [862, 20] width 16 height 16
click at [200, 24] on div "Decks" at bounding box center [199, 19] width 41 height 16
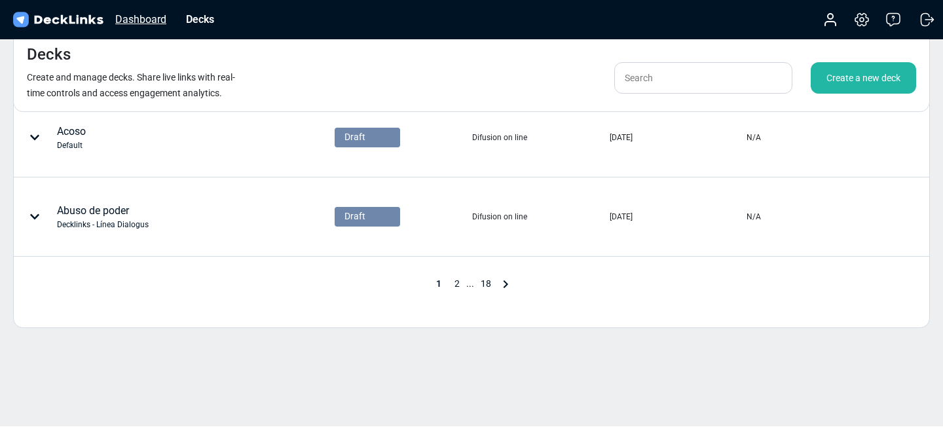
click at [160, 20] on div "Dashboard" at bounding box center [141, 19] width 64 height 16
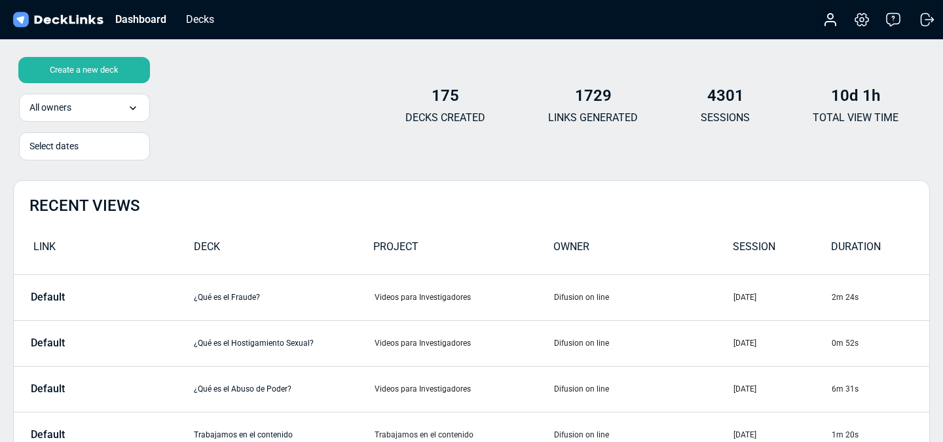
click at [204, 30] on div "Dashboard Decks" at bounding box center [116, 19] width 213 height 29
click at [210, 17] on div "Decks" at bounding box center [199, 19] width 41 height 16
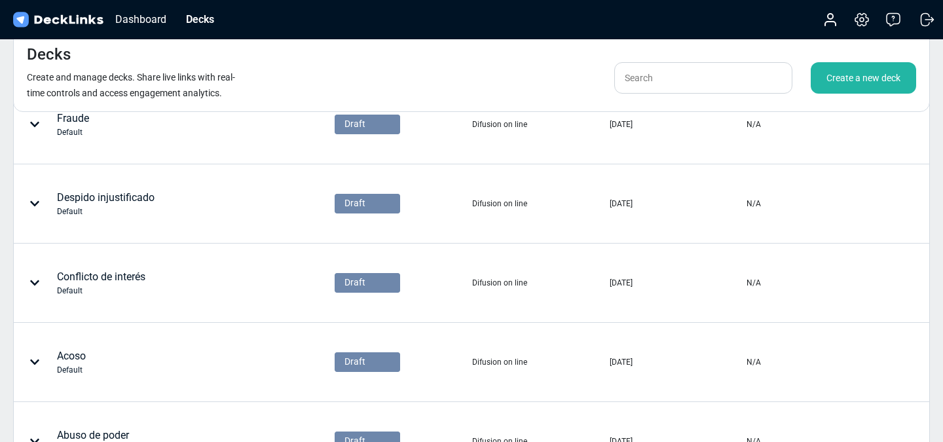
scroll to position [544, 0]
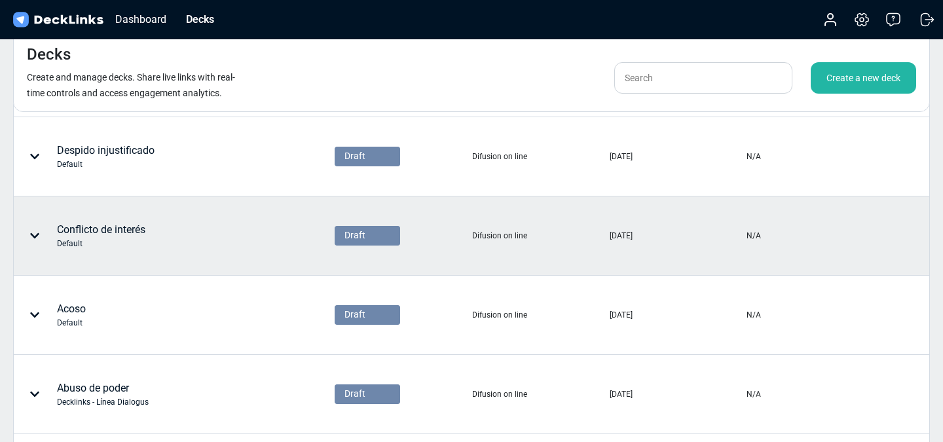
click at [154, 225] on div "Conflicto de interés Default" at bounding box center [133, 235] width 239 height 39
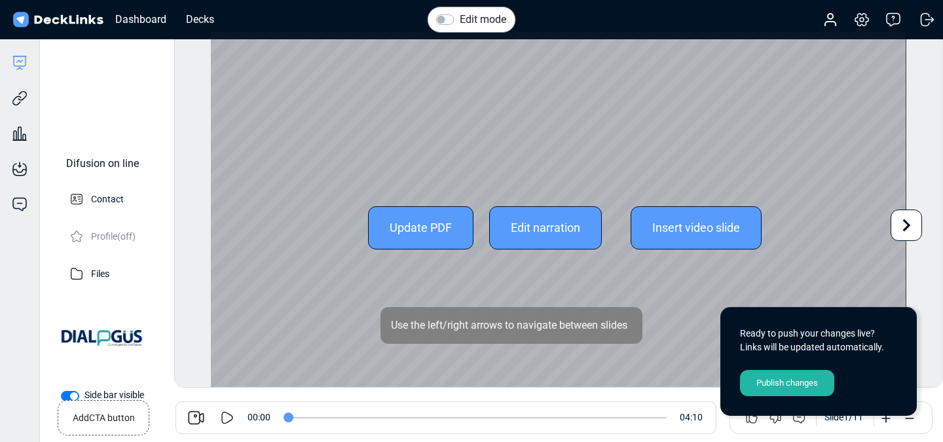
scroll to position [36, 0]
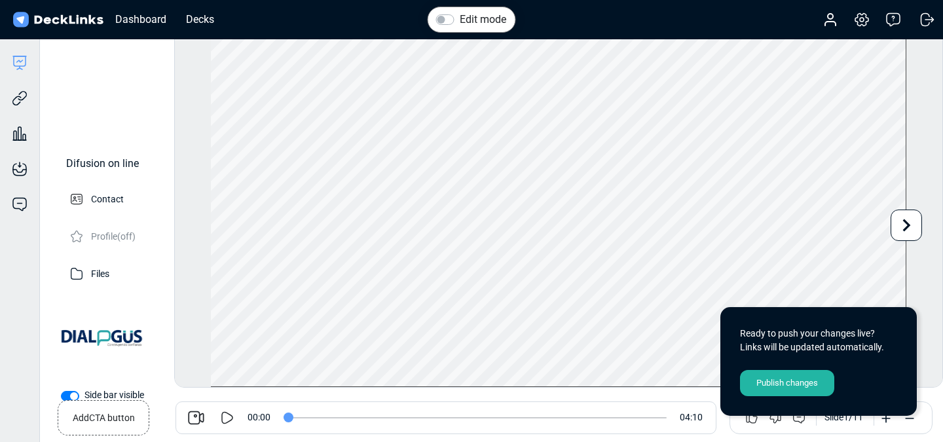
click at [229, 418] on icon at bounding box center [227, 418] width 16 height 16
drag, startPoint x: 301, startPoint y: 418, endPoint x: 645, endPoint y: 389, distance: 345.0
click at [645, 417] on input "range" at bounding box center [475, 417] width 383 height 1
click at [233, 411] on icon at bounding box center [227, 418] width 16 height 16
type input "241"
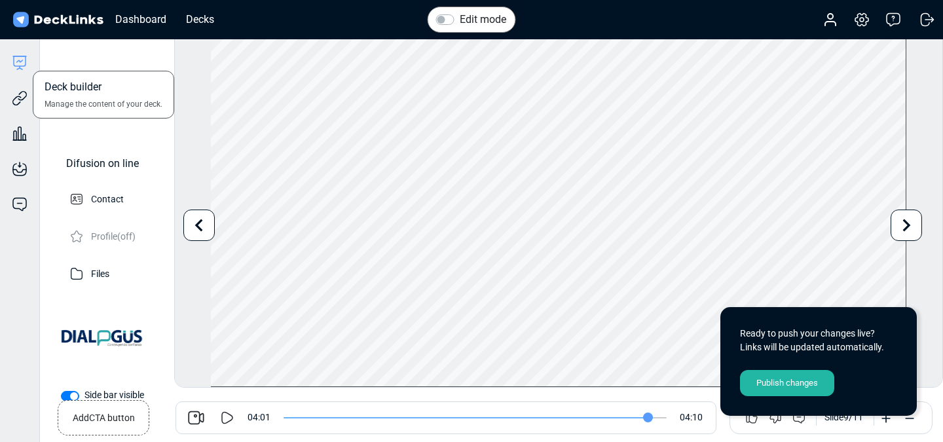
click at [20, 65] on icon at bounding box center [20, 63] width 16 height 16
click at [209, 16] on div "Decks" at bounding box center [199, 19] width 41 height 16
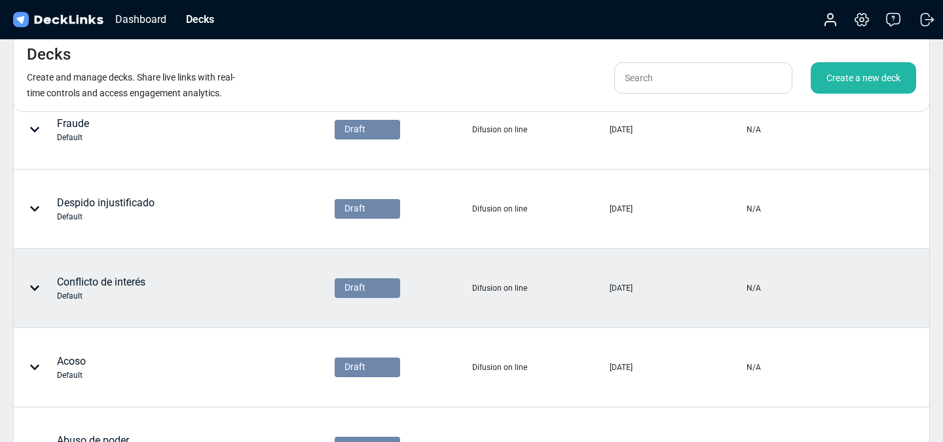
scroll to position [473, 0]
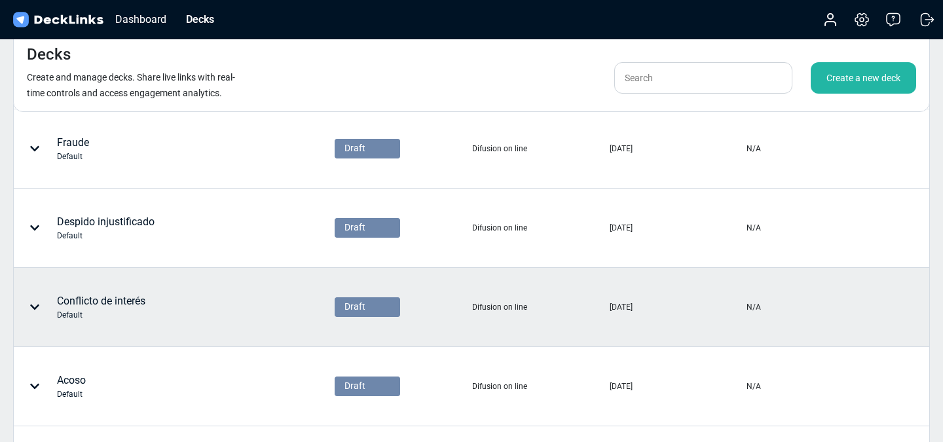
click at [35, 307] on icon at bounding box center [34, 306] width 9 height 5
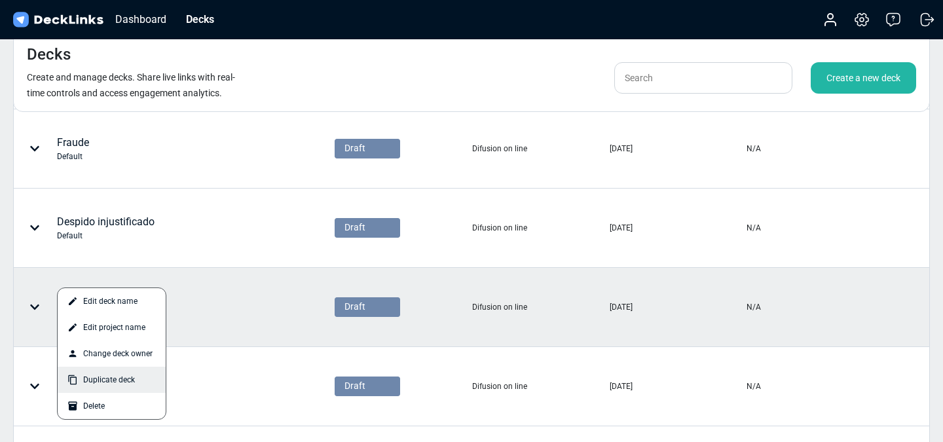
click at [134, 375] on div "Duplicate deck" at bounding box center [112, 380] width 108 height 26
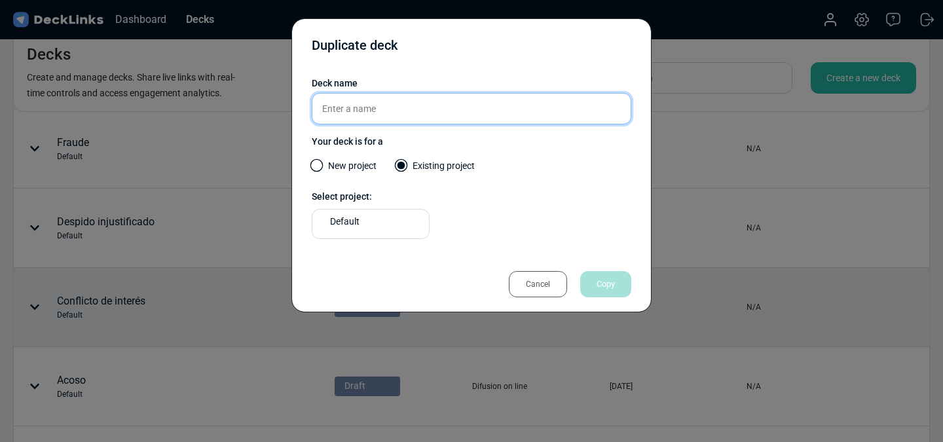
click at [430, 102] on input "text" at bounding box center [472, 108] width 320 height 31
type input "Conflicto de interés - V1"
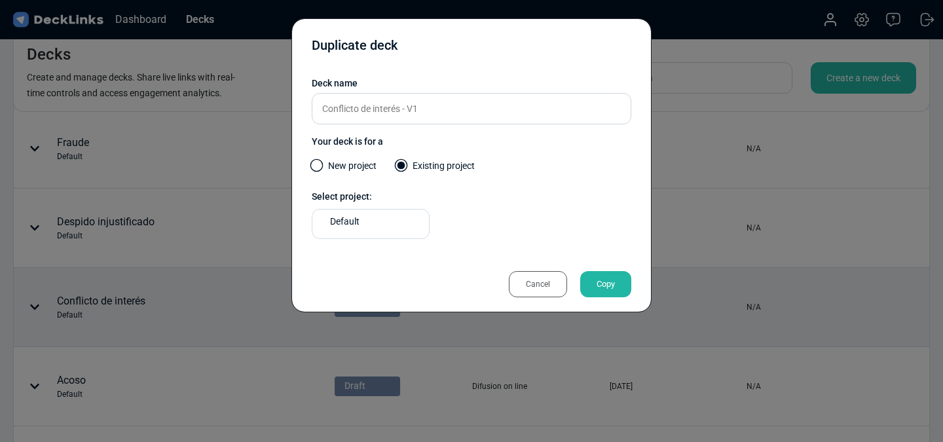
click at [592, 287] on div "Copy" at bounding box center [605, 284] width 51 height 26
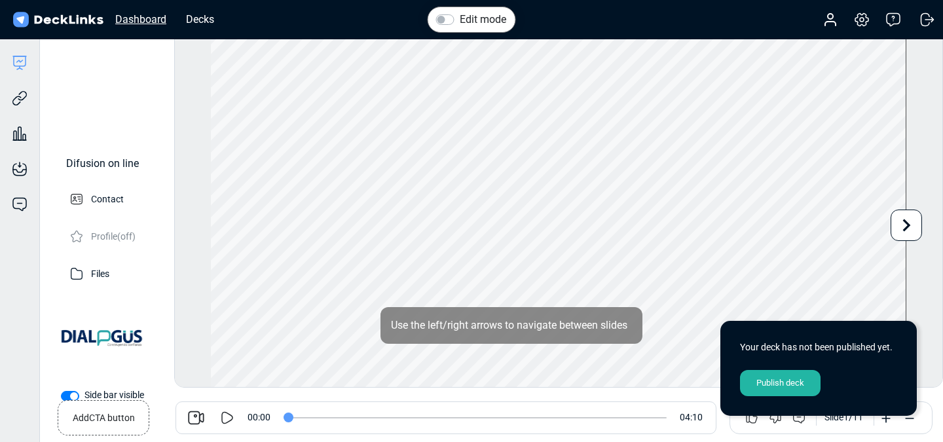
click at [136, 20] on div "Dashboard" at bounding box center [141, 19] width 64 height 16
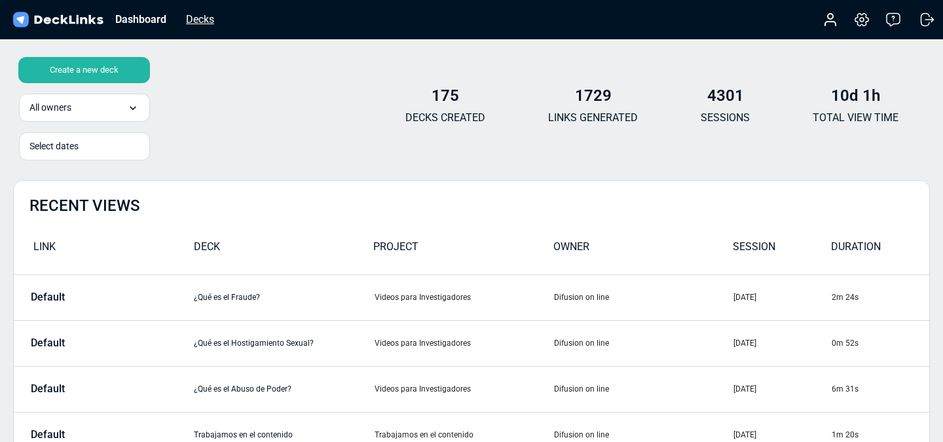
click at [204, 20] on div "Decks" at bounding box center [199, 19] width 41 height 16
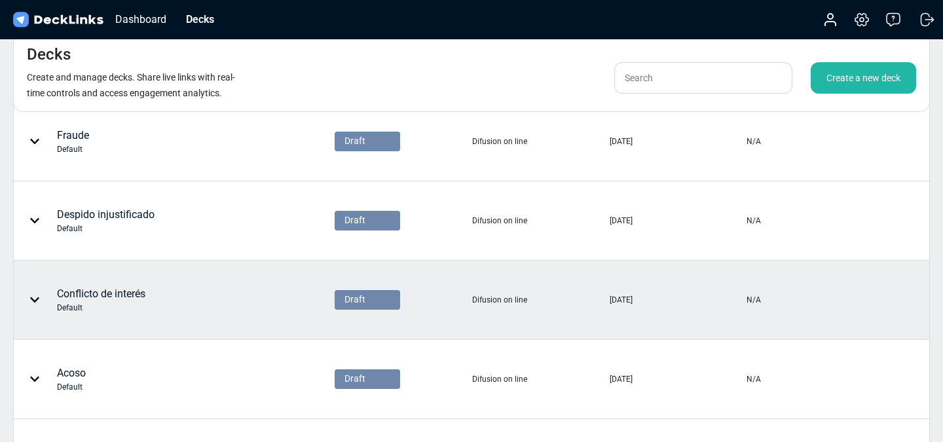
scroll to position [566, 0]
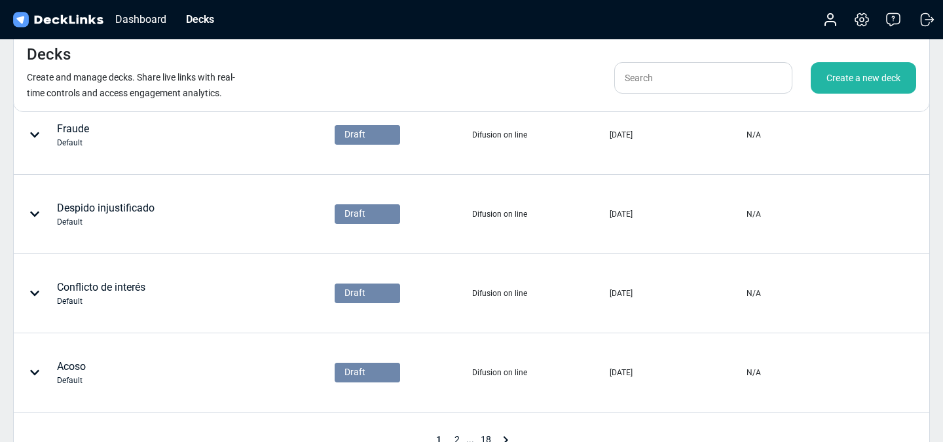
click at [135, 297] on div "Default" at bounding box center [101, 301] width 88 height 12
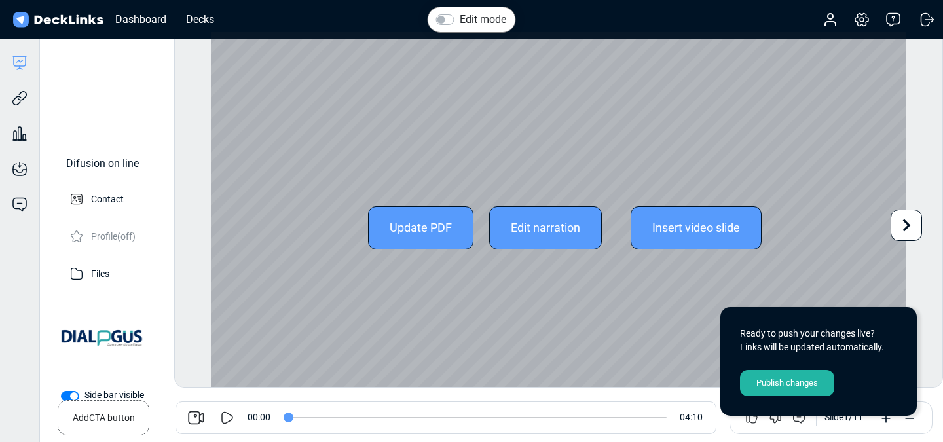
click at [550, 222] on div "Edit narration" at bounding box center [545, 227] width 113 height 43
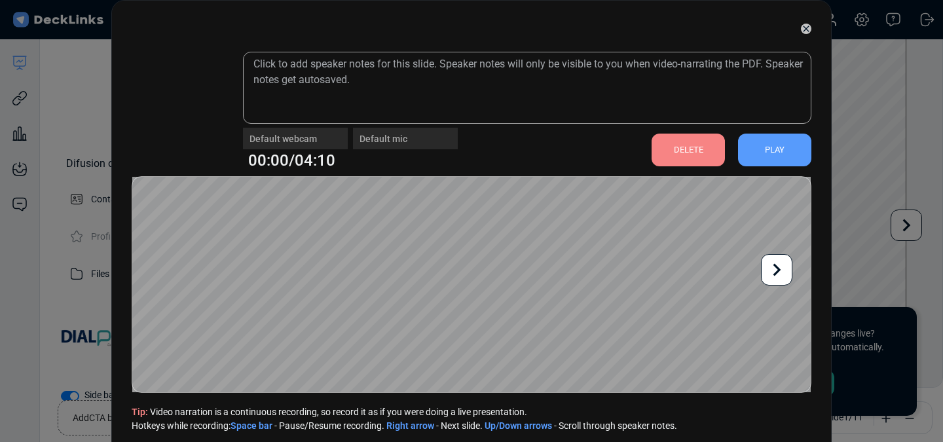
click at [696, 147] on div "DELETE" at bounding box center [688, 150] width 73 height 33
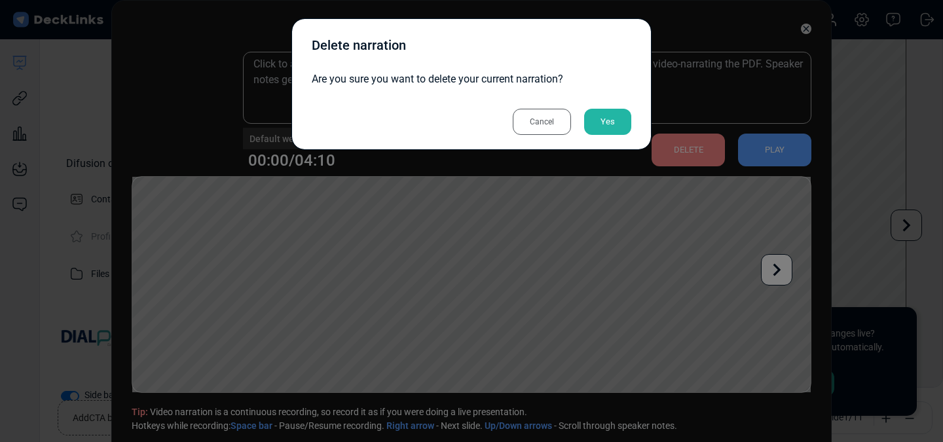
click at [596, 115] on div "Yes" at bounding box center [607, 122] width 47 height 26
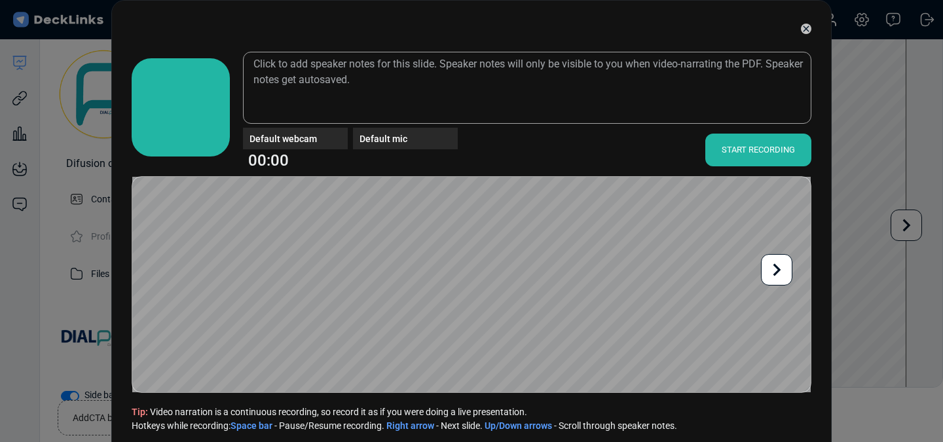
click at [739, 141] on div "START RECORDING" at bounding box center [758, 150] width 106 height 33
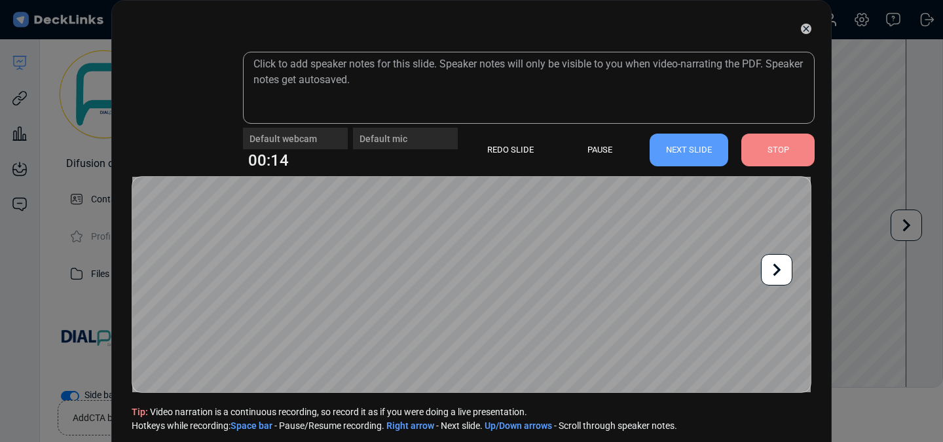
click at [790, 151] on div "STOP" at bounding box center [777, 150] width 73 height 33
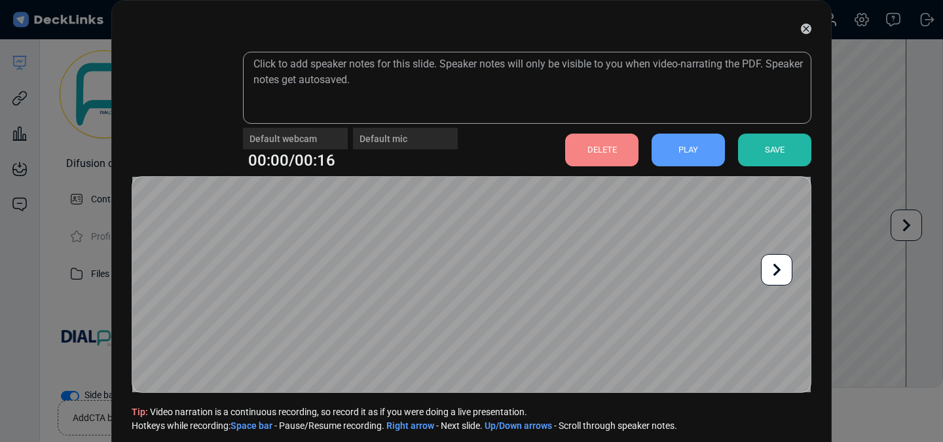
click at [626, 149] on div "DELETE" at bounding box center [601, 150] width 73 height 33
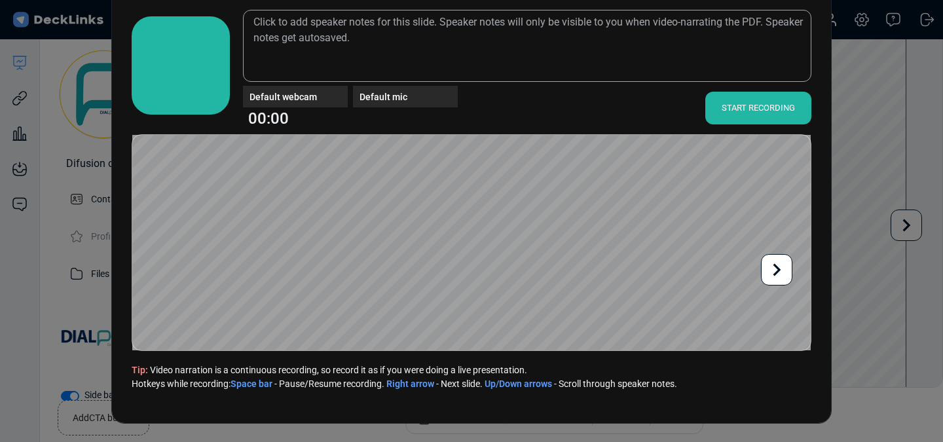
scroll to position [29, 0]
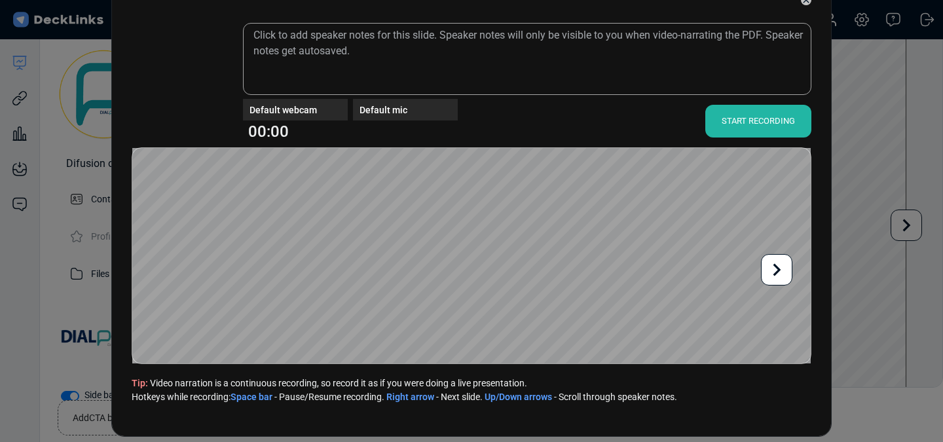
click at [740, 125] on div "START RECORDING" at bounding box center [758, 121] width 106 height 33
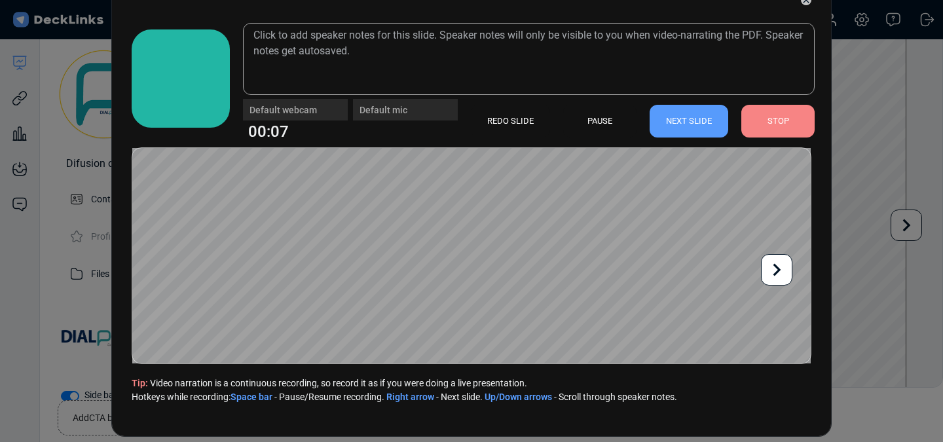
click at [777, 269] on icon at bounding box center [776, 269] width 25 height 25
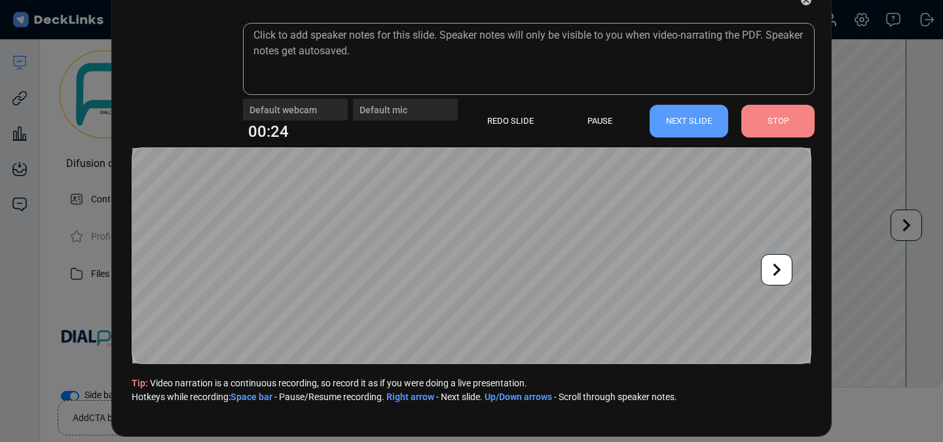
click at [777, 269] on icon at bounding box center [776, 269] width 25 height 25
click at [773, 121] on div "STOP" at bounding box center [777, 121] width 73 height 33
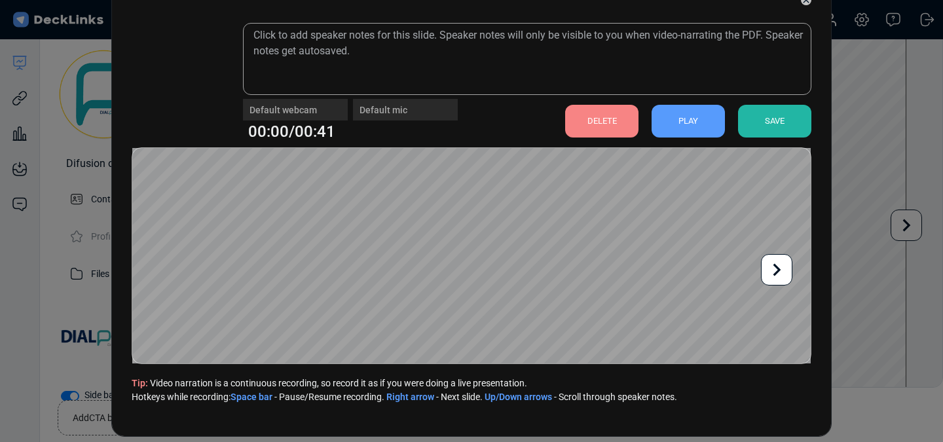
click at [593, 118] on div "DELETE" at bounding box center [601, 121] width 73 height 33
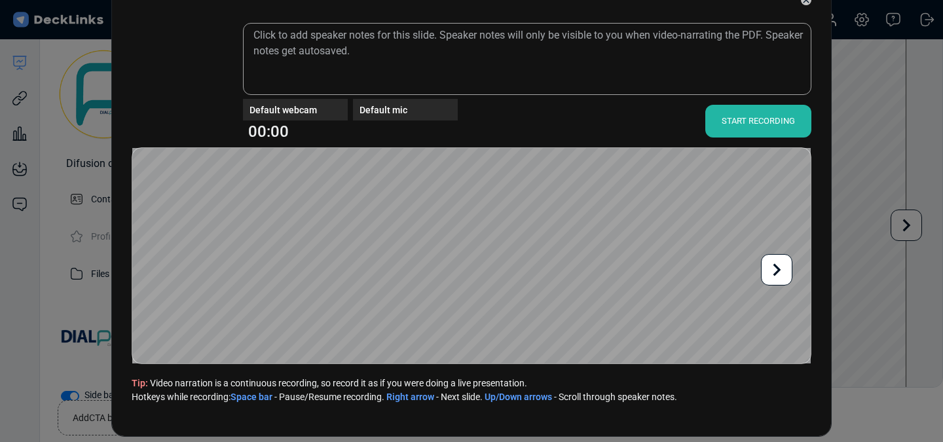
click at [738, 117] on div "START RECORDING" at bounding box center [758, 121] width 106 height 33
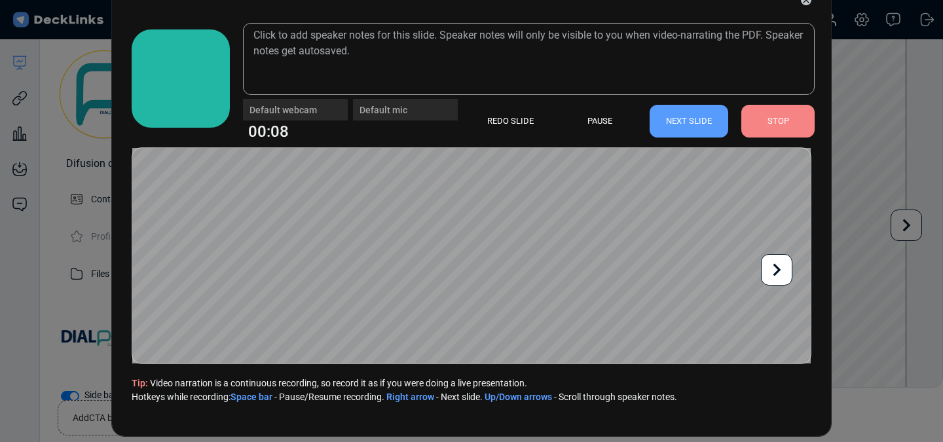
click at [785, 276] on icon at bounding box center [776, 269] width 25 height 25
click at [785, 275] on icon at bounding box center [776, 269] width 25 height 25
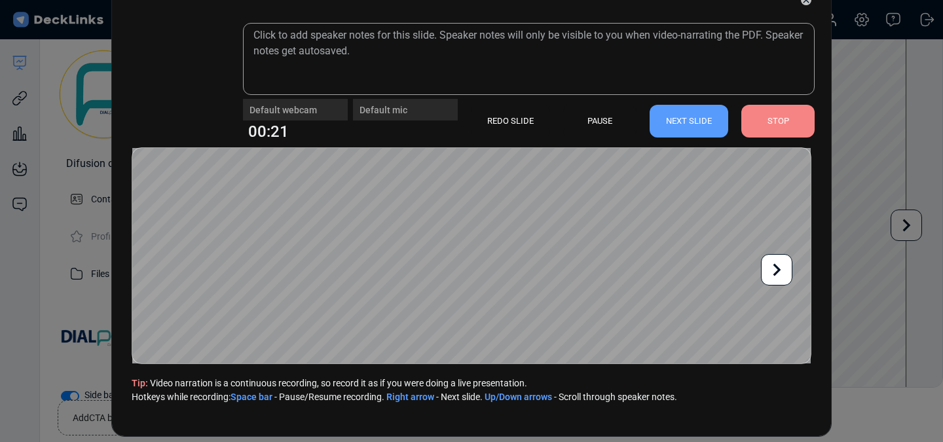
click at [785, 275] on icon at bounding box center [776, 269] width 25 height 25
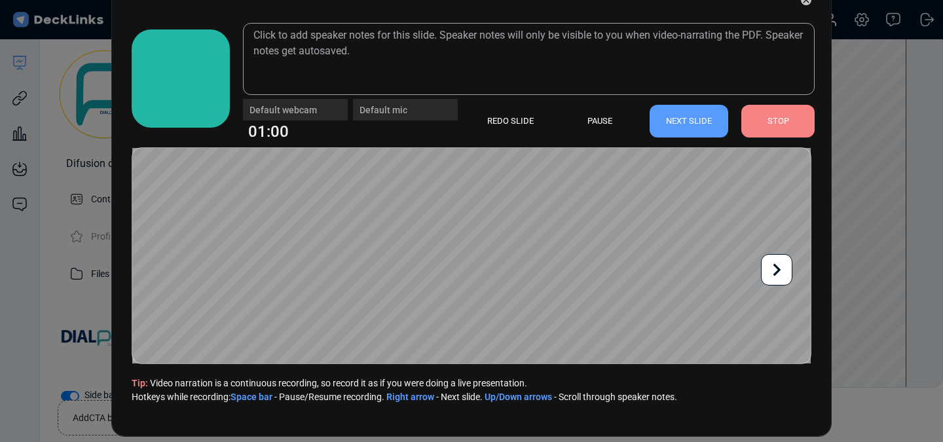
click at [785, 275] on icon at bounding box center [776, 269] width 25 height 25
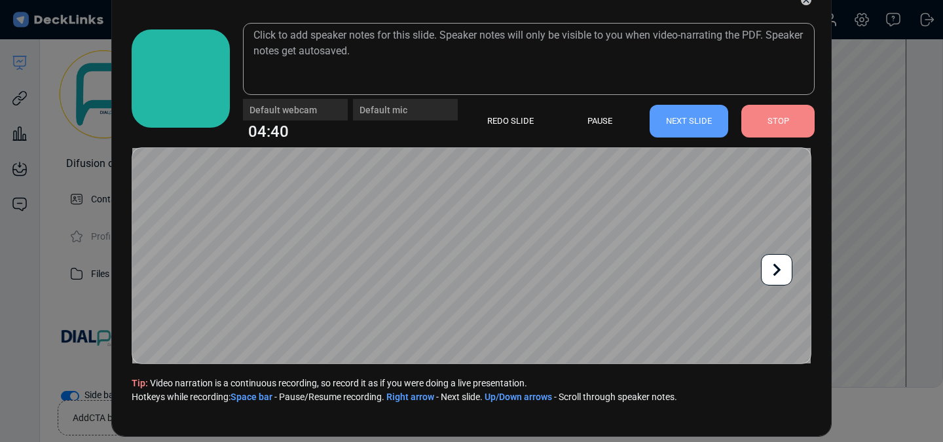
click at [785, 275] on icon at bounding box center [776, 269] width 25 height 25
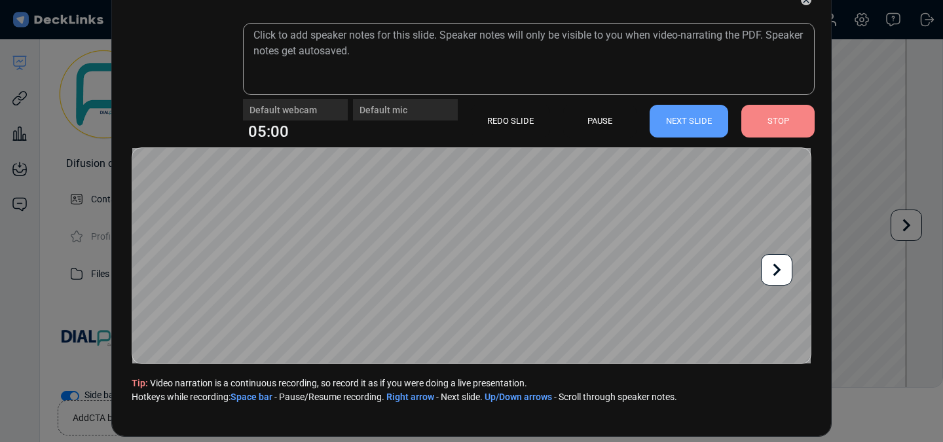
click at [779, 126] on div "STOP" at bounding box center [777, 121] width 73 height 33
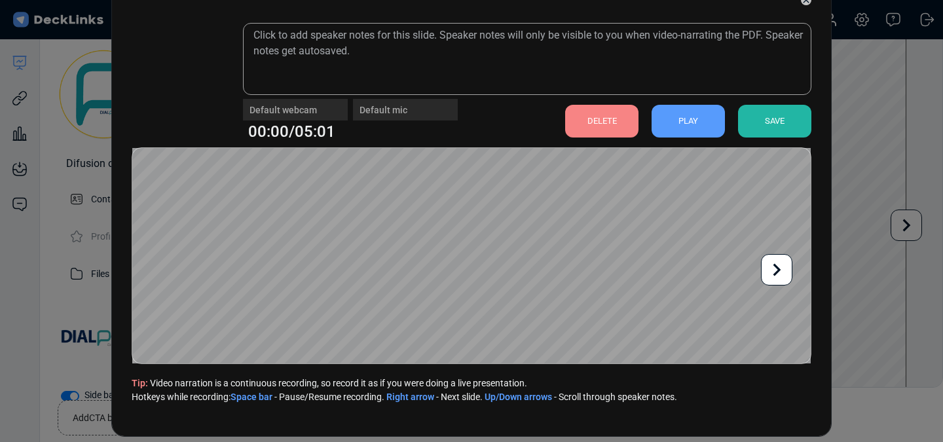
click at [709, 127] on div "PLAY" at bounding box center [688, 121] width 73 height 33
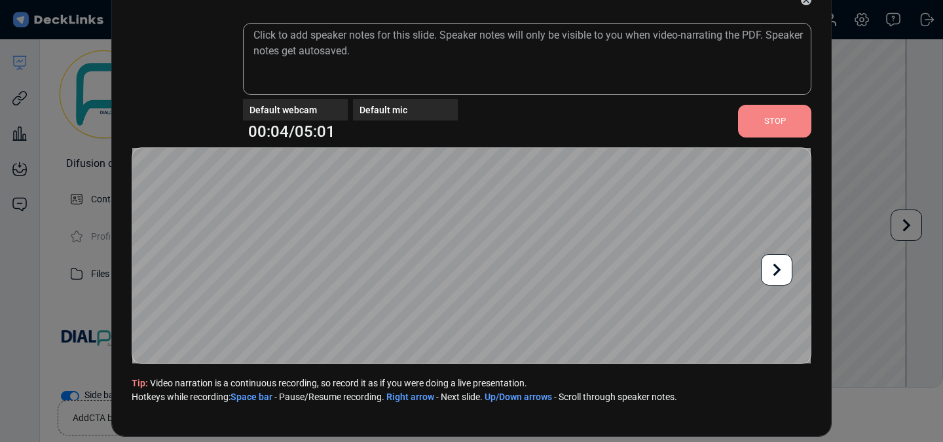
click at [779, 119] on div "STOP" at bounding box center [774, 121] width 73 height 33
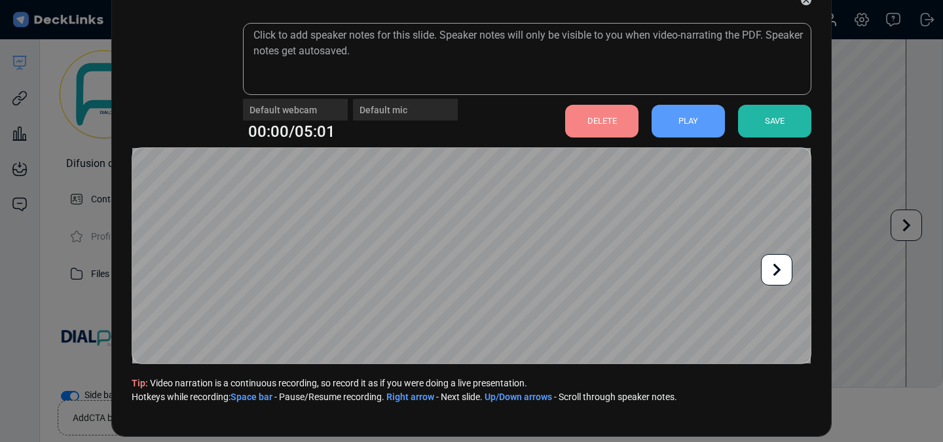
click at [773, 120] on div "SAVE" at bounding box center [774, 121] width 73 height 33
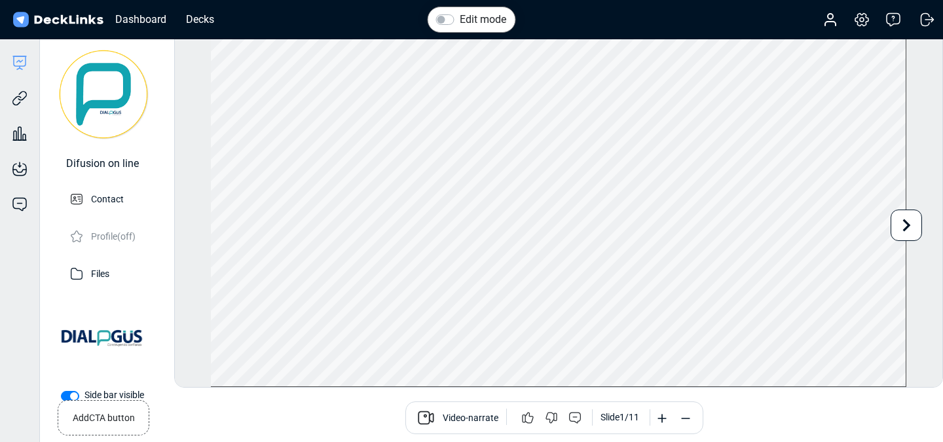
scroll to position [0, 0]
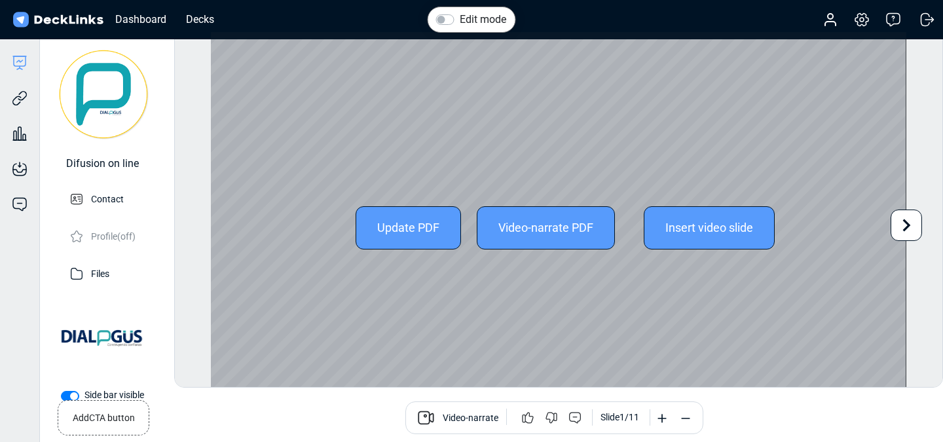
click at [541, 223] on div "Video-narrate PDF" at bounding box center [546, 227] width 138 height 43
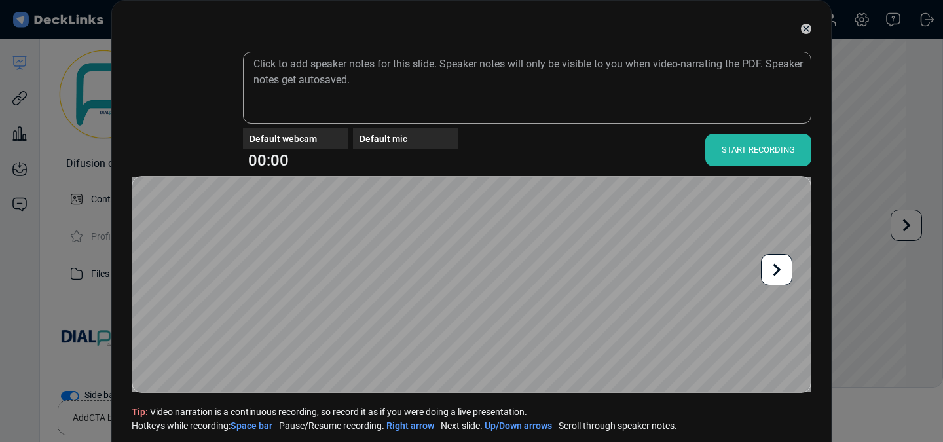
click at [798, 25] on div at bounding box center [472, 28] width 680 height 33
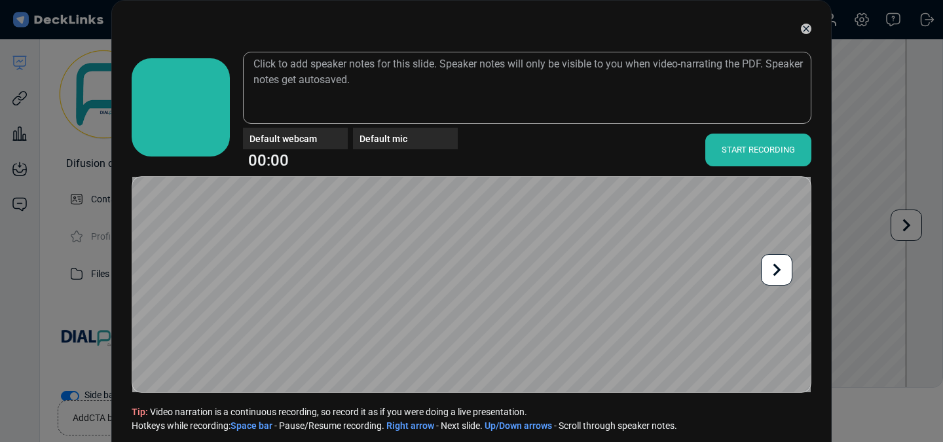
click at [811, 26] on icon at bounding box center [806, 29] width 10 height 10
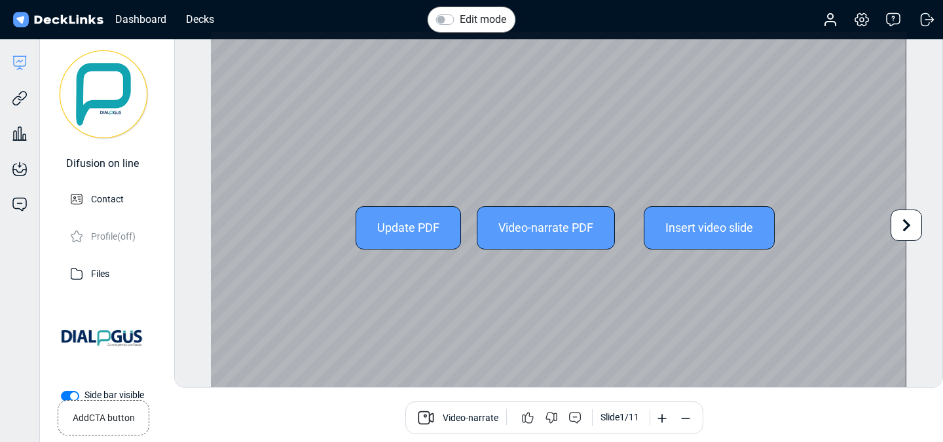
scroll to position [36, 0]
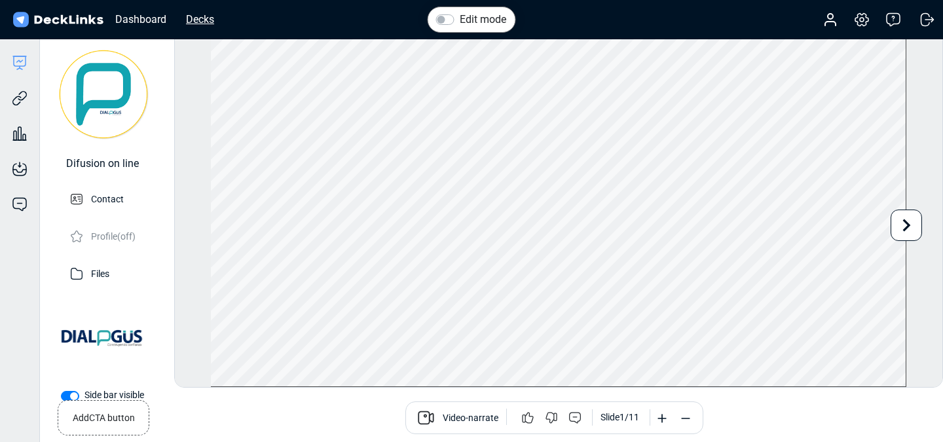
click at [194, 17] on div "Decks" at bounding box center [199, 19] width 41 height 16
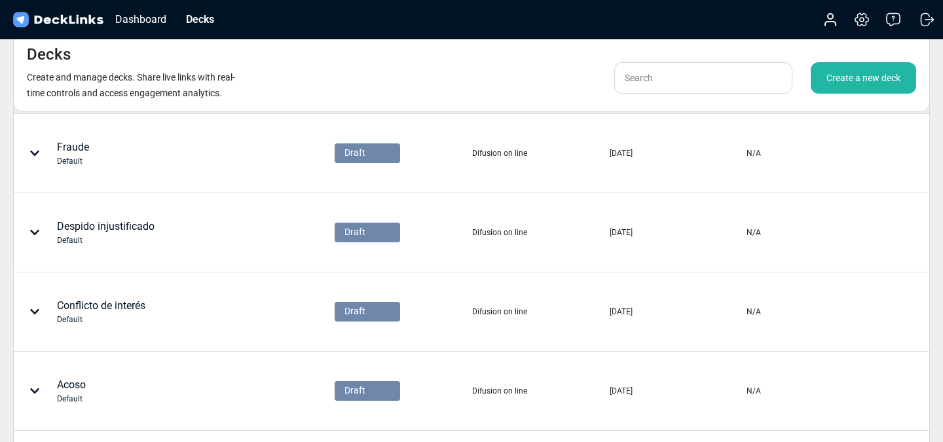
scroll to position [551, 0]
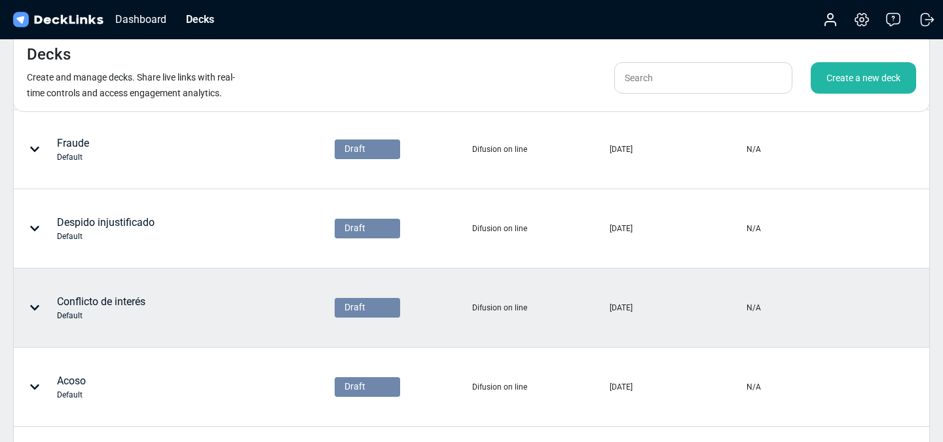
click at [157, 299] on div "Conflicto de interés Default" at bounding box center [133, 307] width 239 height 39
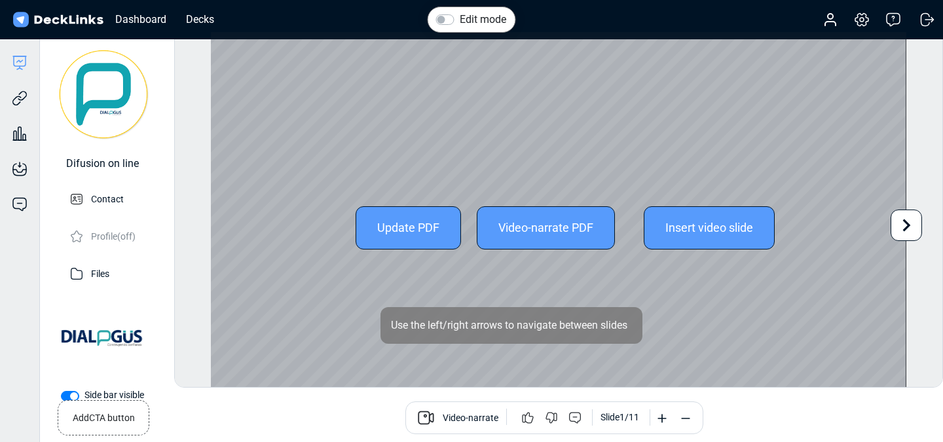
scroll to position [36, 0]
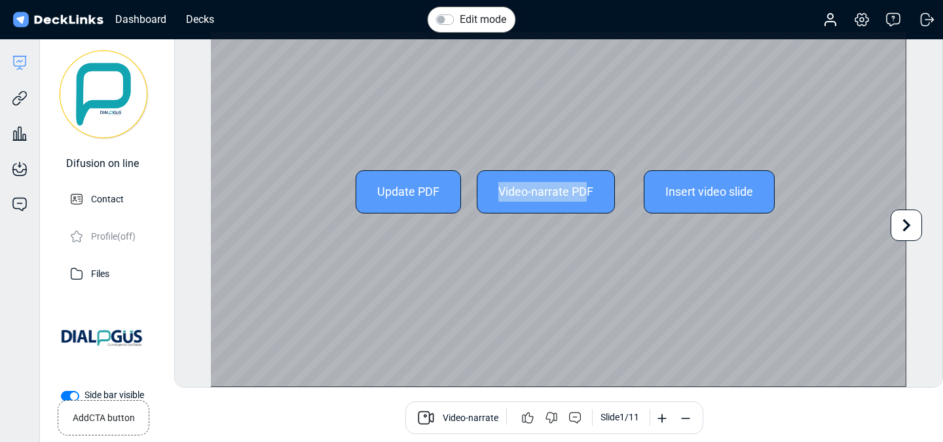
click at [584, 181] on div "Video-narrate PDF" at bounding box center [546, 191] width 138 height 43
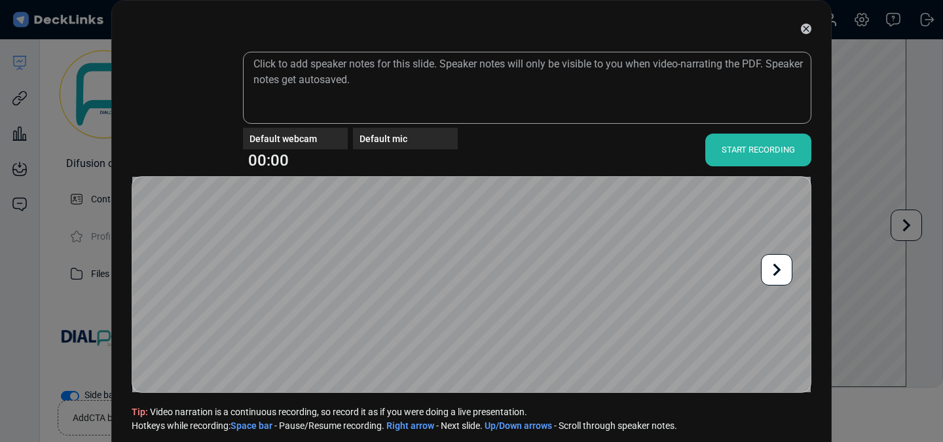
click at [809, 31] on icon at bounding box center [806, 29] width 10 height 10
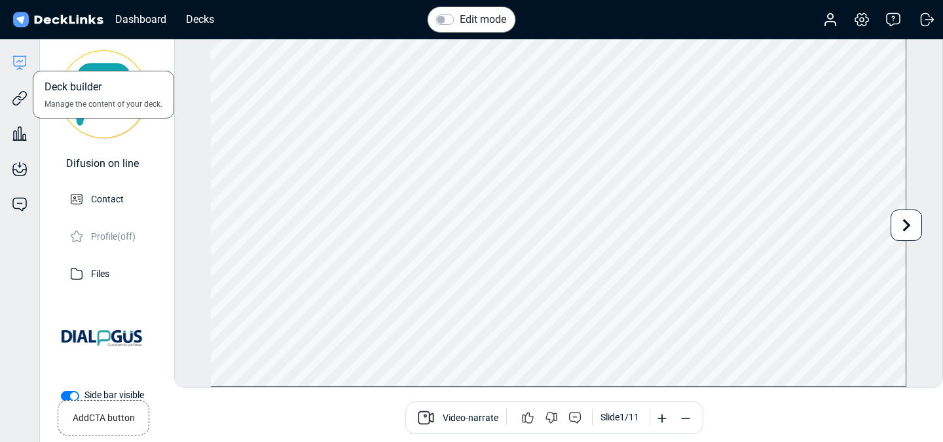
click at [22, 66] on icon at bounding box center [20, 61] width 12 height 10
click at [198, 19] on div "Decks" at bounding box center [199, 19] width 41 height 16
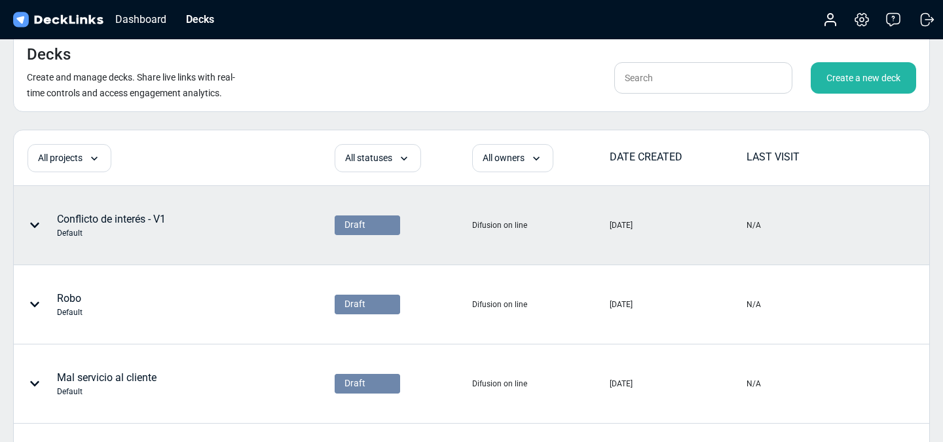
click at [130, 215] on div "Conflicto de interés - V1 Default" at bounding box center [111, 226] width 109 height 28
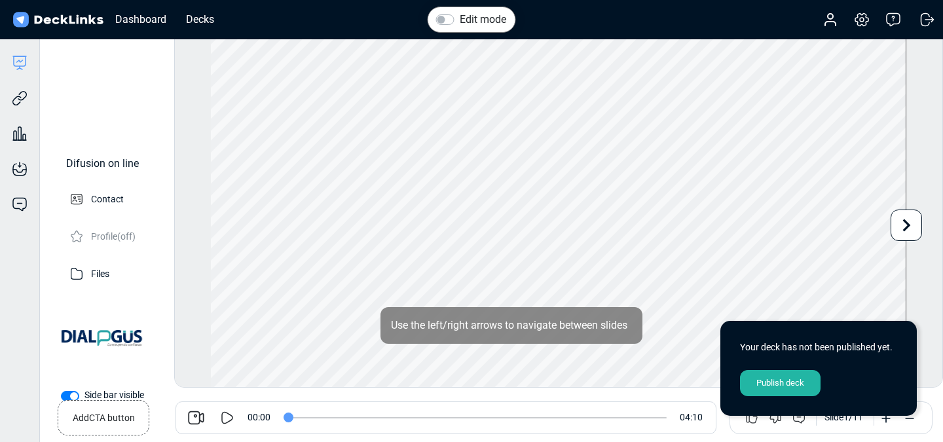
drag, startPoint x: 281, startPoint y: 415, endPoint x: 432, endPoint y: 410, distance: 150.7
click at [458, 411] on div "00:00 04:10" at bounding box center [482, 417] width 468 height 33
drag, startPoint x: 284, startPoint y: 421, endPoint x: 619, endPoint y: 410, distance: 334.8
click at [619, 417] on input "range" at bounding box center [475, 417] width 383 height 1
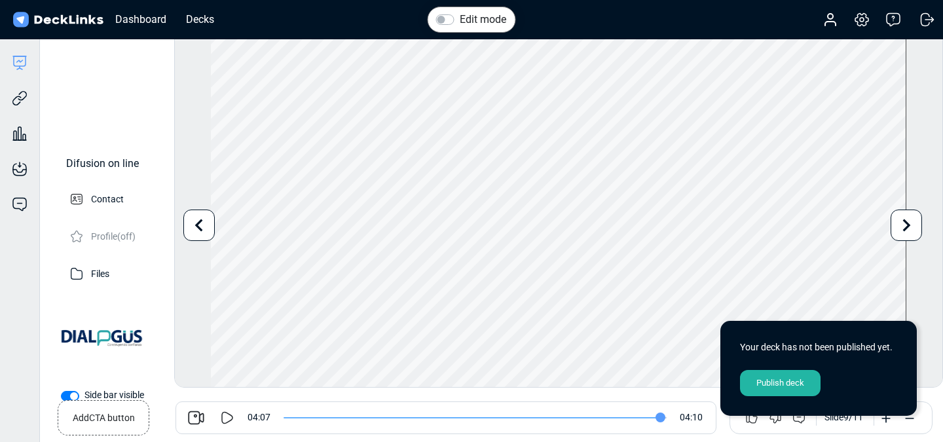
drag, startPoint x: 617, startPoint y: 415, endPoint x: 669, endPoint y: 416, distance: 51.7
type input "249"
click at [661, 417] on input "range" at bounding box center [475, 417] width 383 height 1
click at [145, 20] on div "Dashboard" at bounding box center [141, 19] width 64 height 16
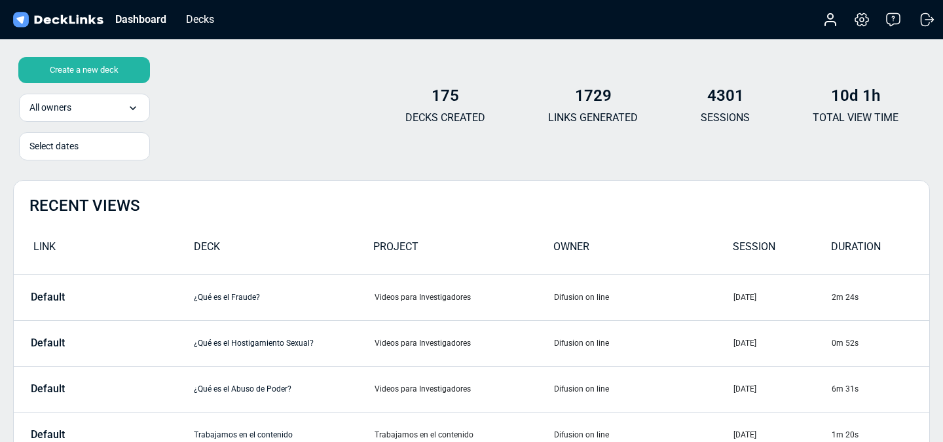
click at [188, 9] on div "Dashboard Decks" at bounding box center [116, 19] width 213 height 29
click at [194, 14] on div "Decks" at bounding box center [199, 19] width 41 height 16
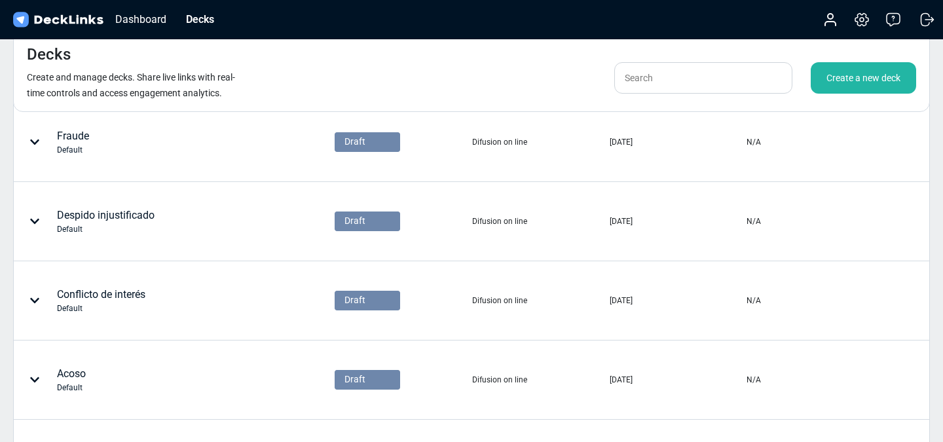
scroll to position [575, 0]
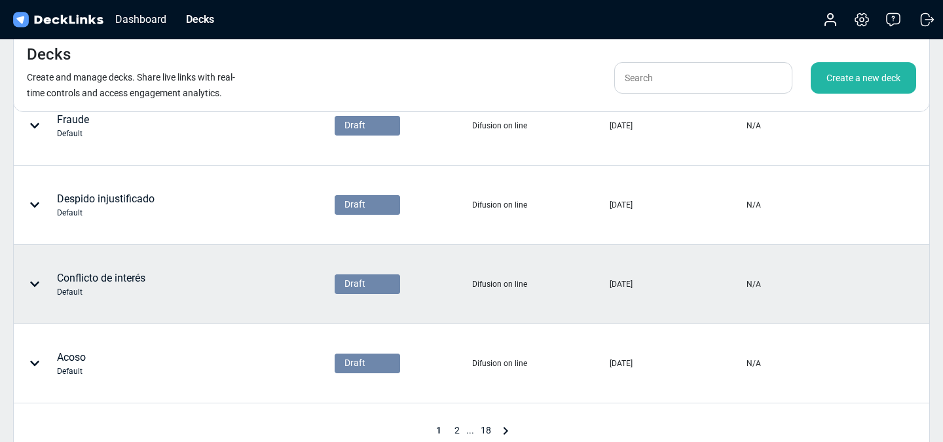
click at [132, 282] on div "Conflicto de interés Default" at bounding box center [101, 284] width 88 height 28
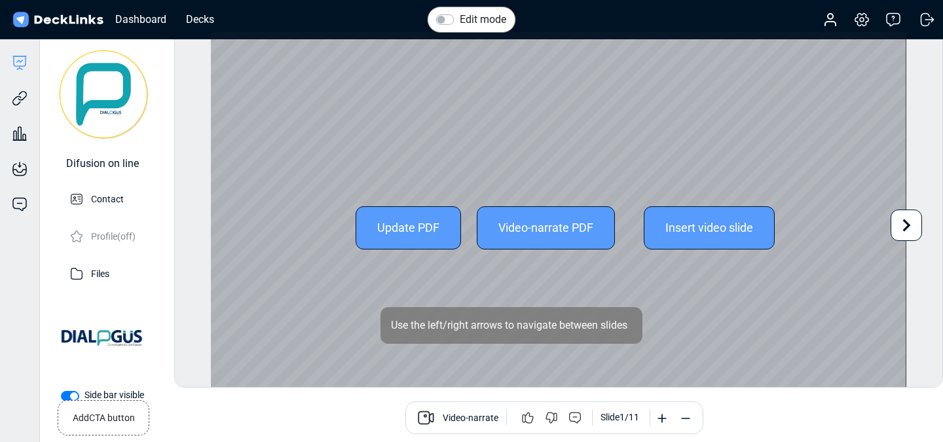
scroll to position [36, 0]
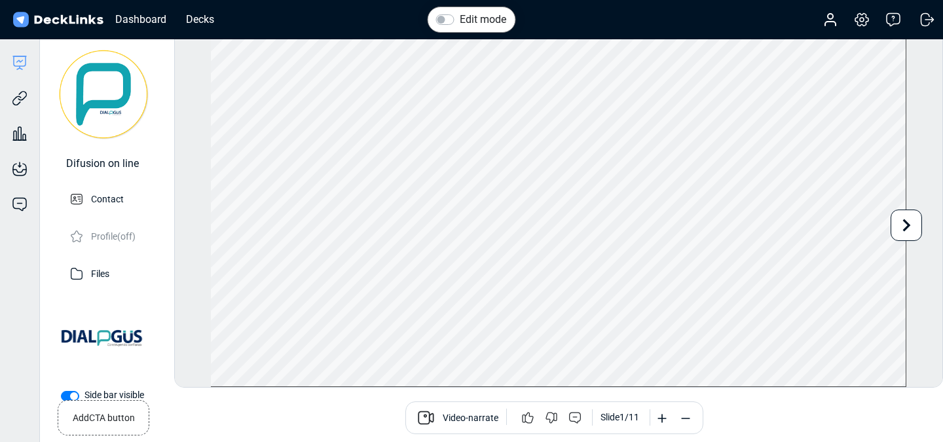
click at [910, 233] on icon at bounding box center [906, 225] width 25 height 25
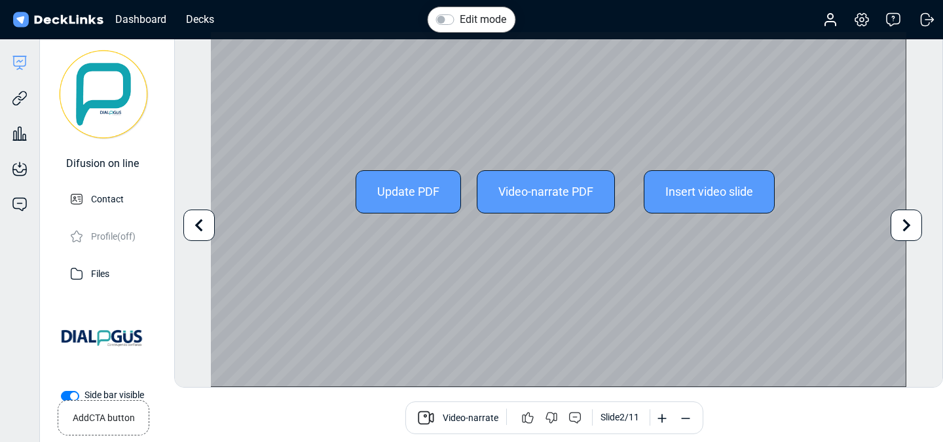
click at [910, 233] on icon at bounding box center [906, 225] width 25 height 25
click at [204, 229] on icon at bounding box center [199, 225] width 25 height 25
click at [203, 228] on icon at bounding box center [199, 225] width 25 height 25
click at [28, 63] on div "Deck builder Manage the content of your deck." at bounding box center [19, 63] width 39 height 16
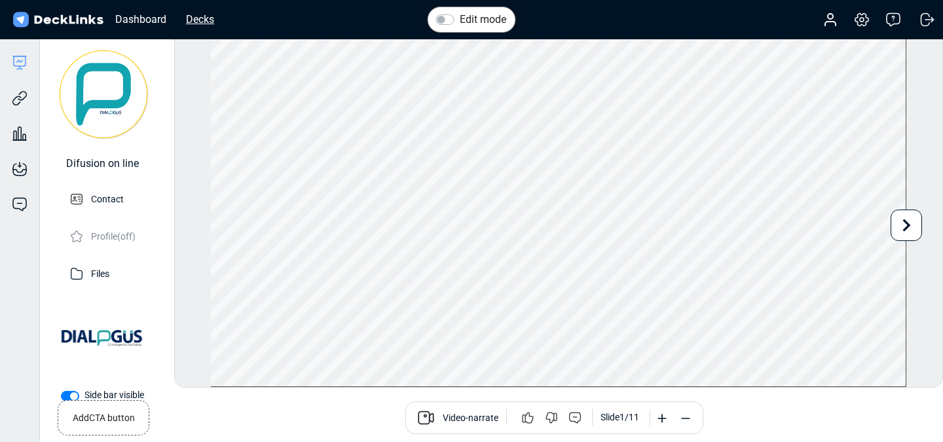
click at [200, 17] on div "Decks" at bounding box center [199, 19] width 41 height 16
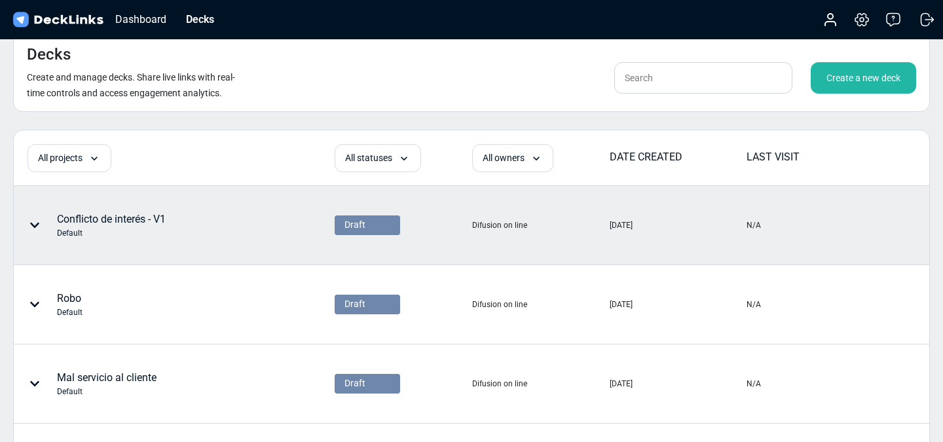
click at [141, 217] on div "Conflicto de interés - V1 Default" at bounding box center [111, 226] width 109 height 28
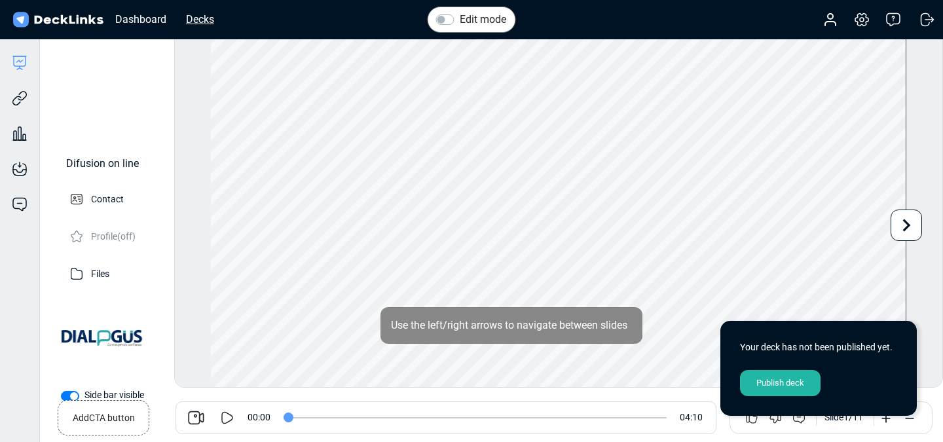
click at [195, 16] on div "Decks" at bounding box center [199, 19] width 41 height 16
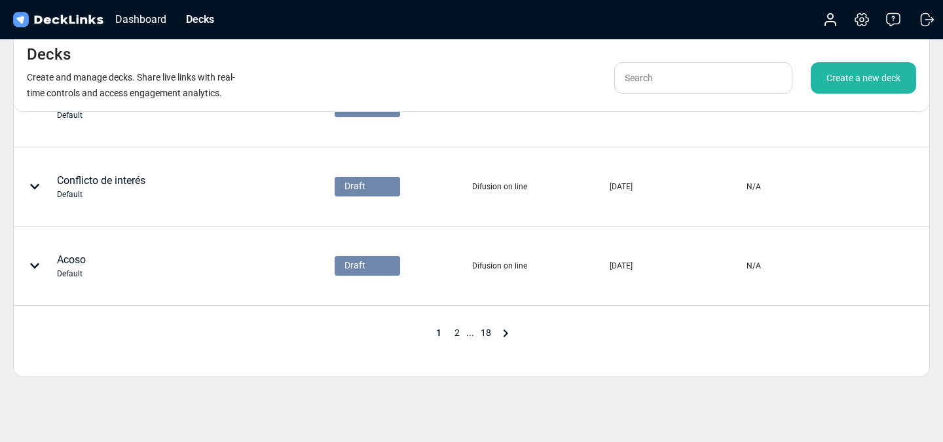
scroll to position [659, 0]
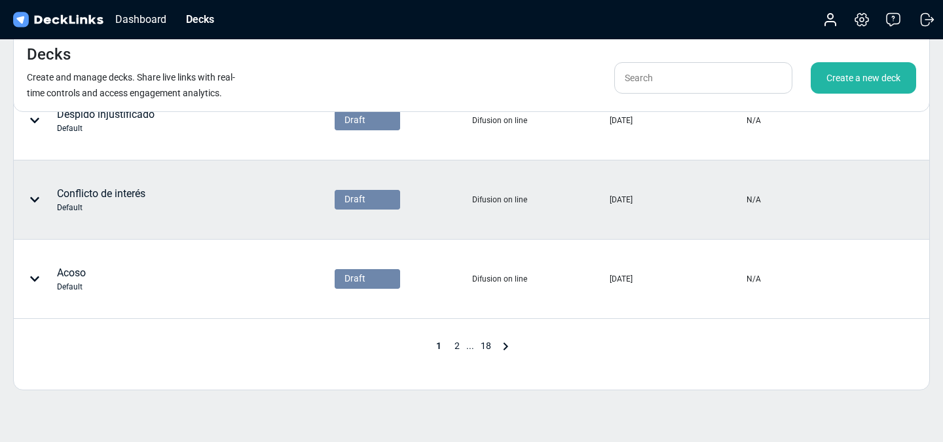
click at [128, 191] on div "Conflicto de interés Default" at bounding box center [101, 200] width 88 height 28
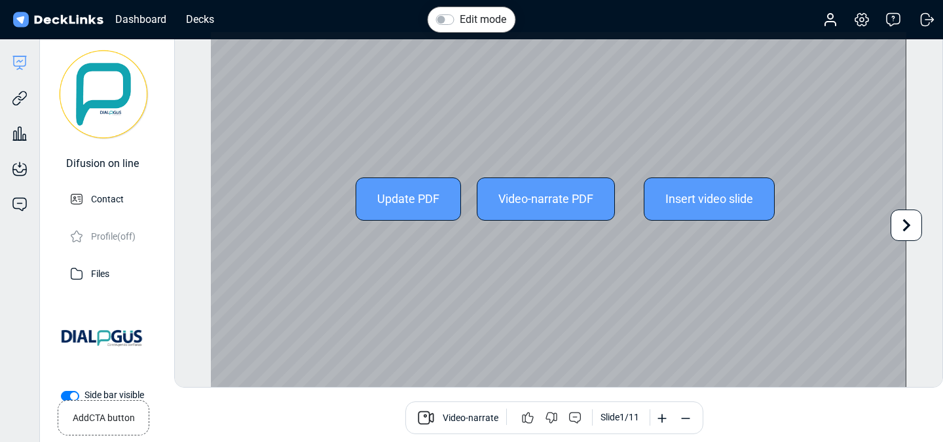
scroll to position [36, 0]
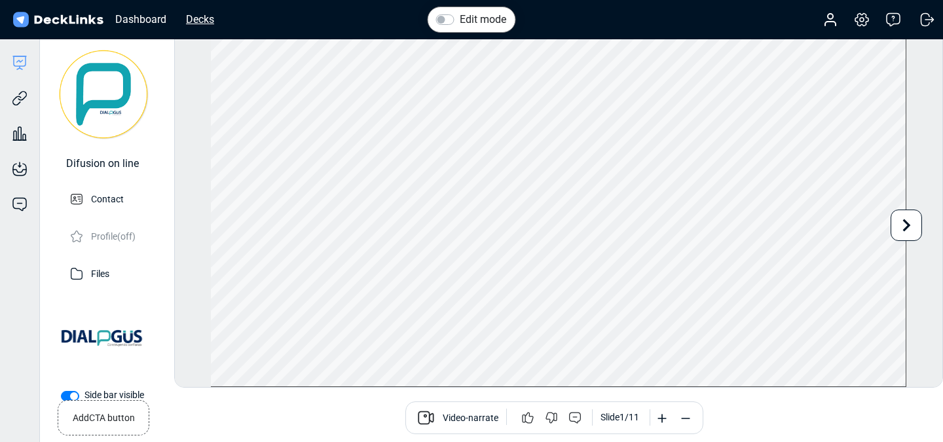
click at [207, 16] on div "Decks" at bounding box center [199, 19] width 41 height 16
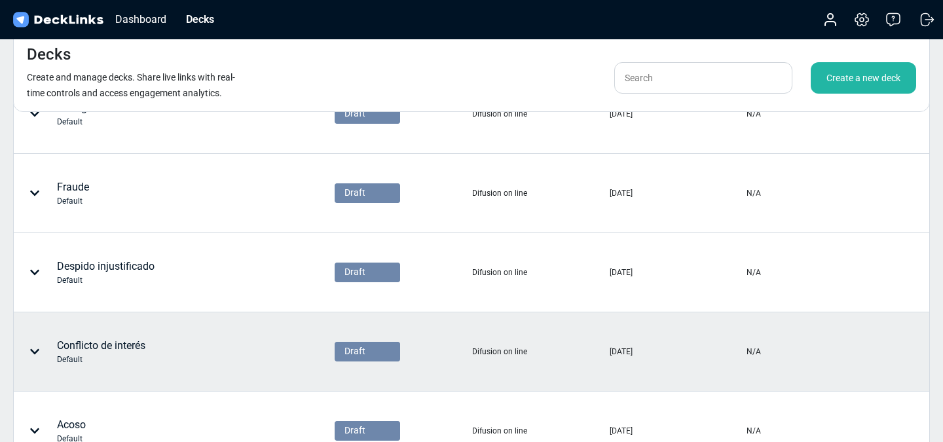
scroll to position [524, 0]
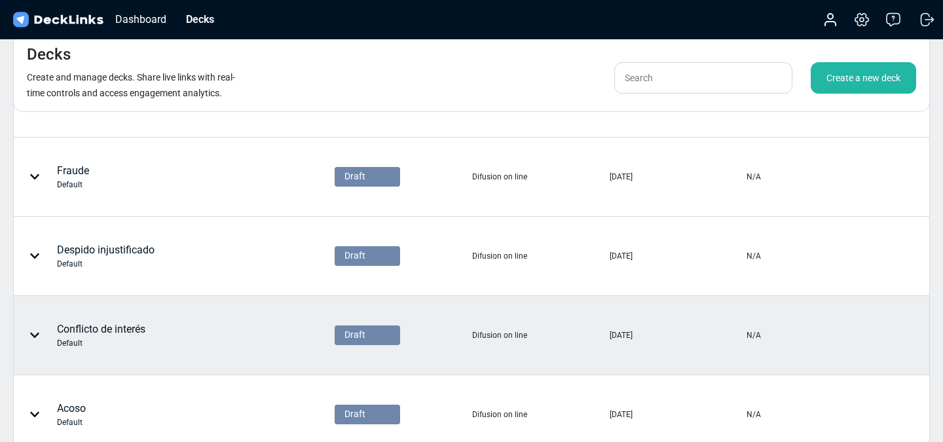
click at [113, 329] on div "Conflicto de interés Default" at bounding box center [101, 336] width 88 height 28
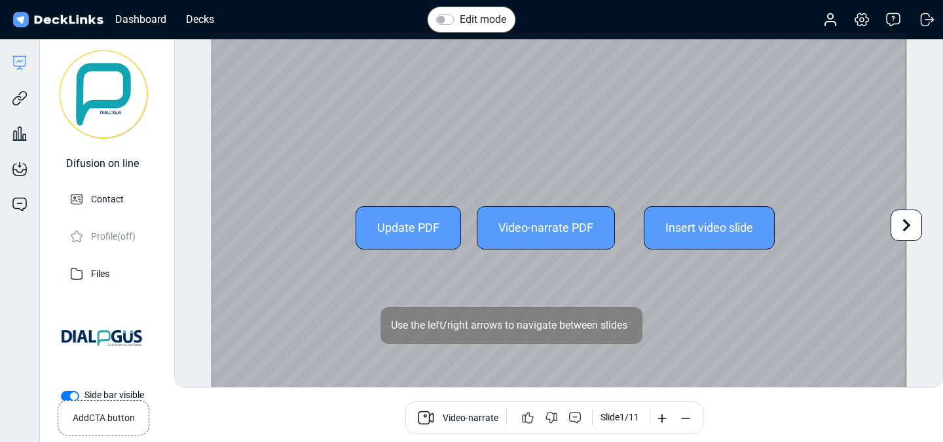
scroll to position [36, 0]
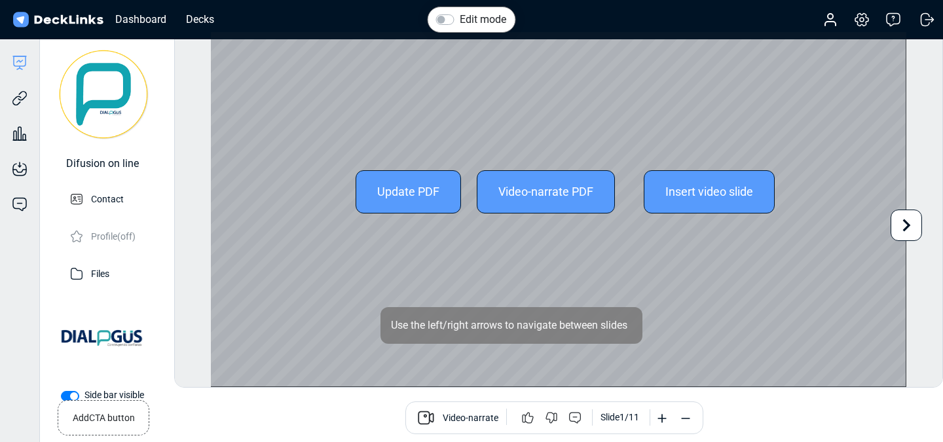
click at [567, 205] on div "Video-narrate PDF" at bounding box center [546, 191] width 138 height 43
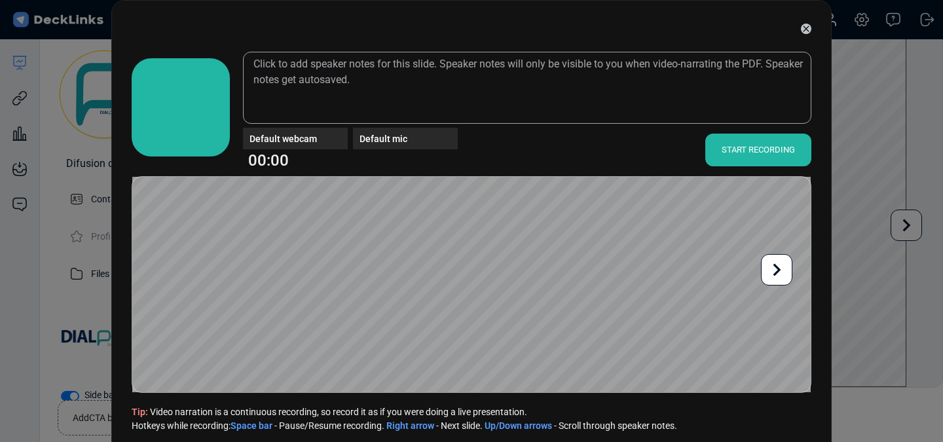
click at [808, 38] on div at bounding box center [472, 28] width 680 height 33
click at [806, 22] on div at bounding box center [472, 28] width 680 height 33
click at [806, 33] on icon at bounding box center [806, 29] width 10 height 10
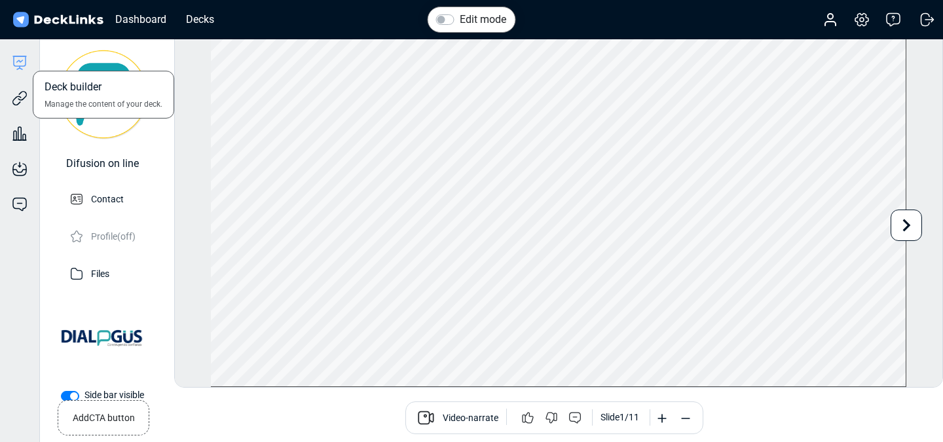
click at [14, 64] on icon at bounding box center [20, 63] width 16 height 16
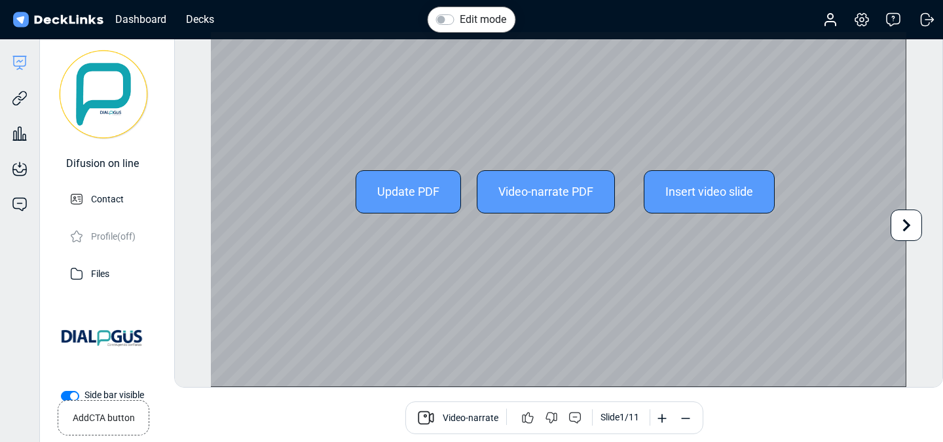
scroll to position [0, 0]
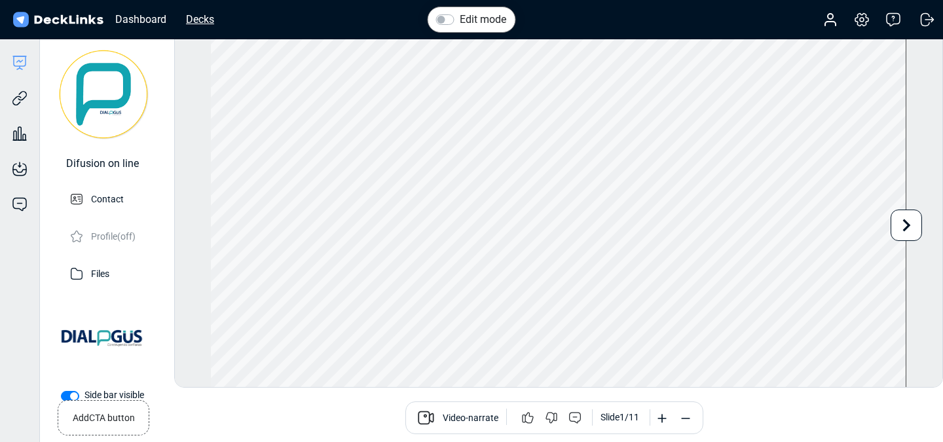
click at [193, 22] on div "Decks" at bounding box center [199, 19] width 41 height 16
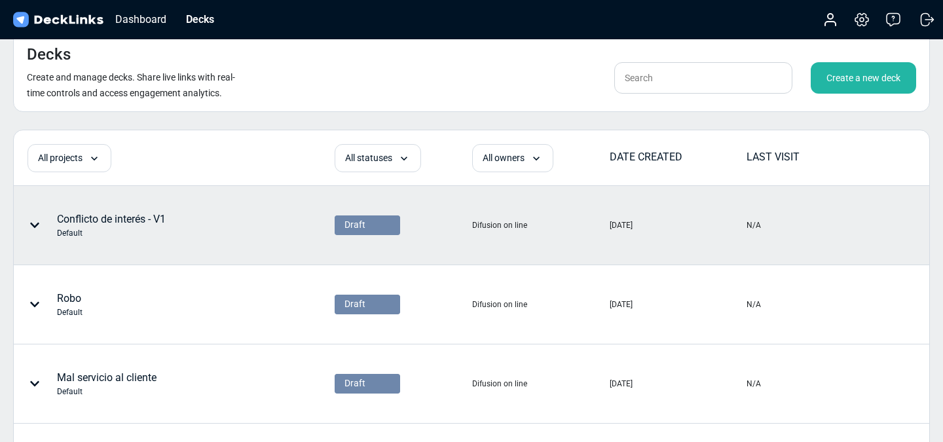
click at [136, 207] on div "Conflicto de interés - V1 Default" at bounding box center [92, 225] width 148 height 39
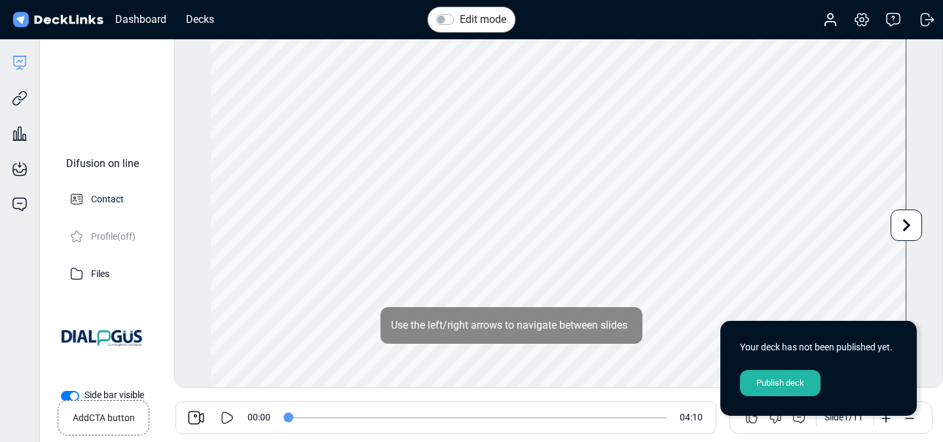
click at [230, 418] on icon at bounding box center [227, 418] width 16 height 16
drag, startPoint x: 291, startPoint y: 414, endPoint x: 602, endPoint y: 425, distance: 311.2
click at [602, 418] on input "range" at bounding box center [475, 417] width 383 height 1
drag, startPoint x: 605, startPoint y: 413, endPoint x: 644, endPoint y: 411, distance: 39.3
click at [644, 412] on span at bounding box center [475, 417] width 383 height 33
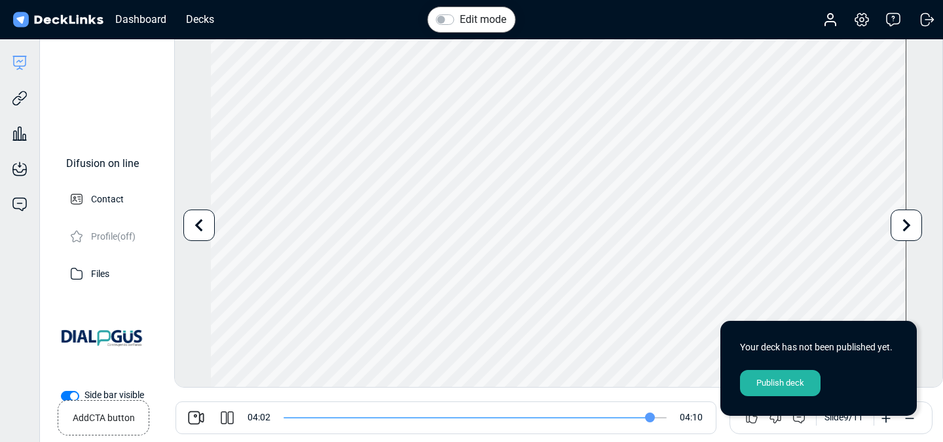
click at [227, 426] on div "04:02 04:10" at bounding box center [445, 417] width 541 height 33
type input "242"
click at [229, 411] on icon at bounding box center [231, 417] width 6 height 13
click at [187, 16] on div "Decks" at bounding box center [199, 19] width 41 height 16
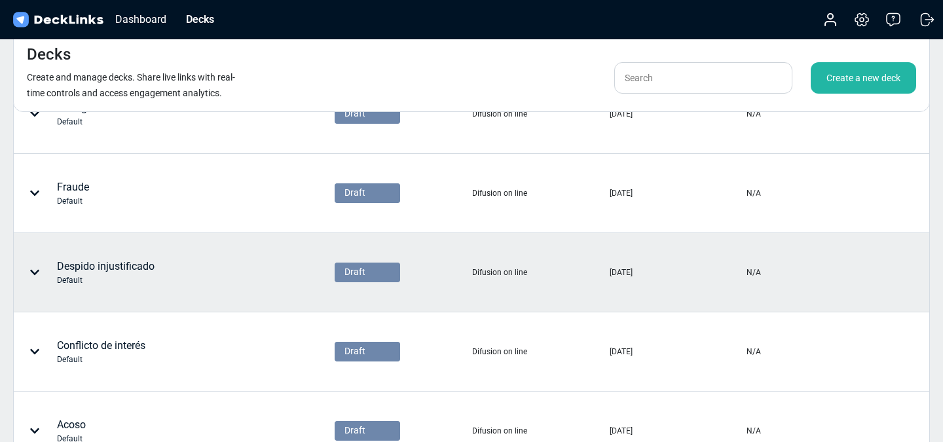
scroll to position [533, 0]
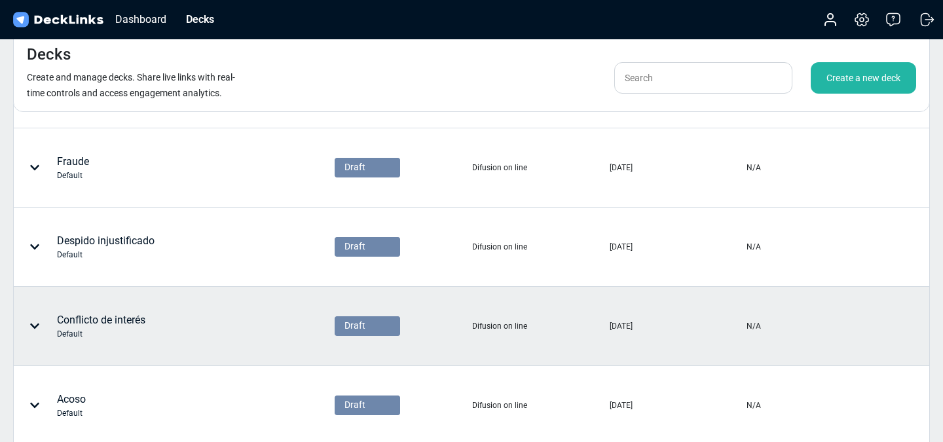
click at [119, 313] on div "Conflicto de interés Default" at bounding box center [101, 326] width 88 height 28
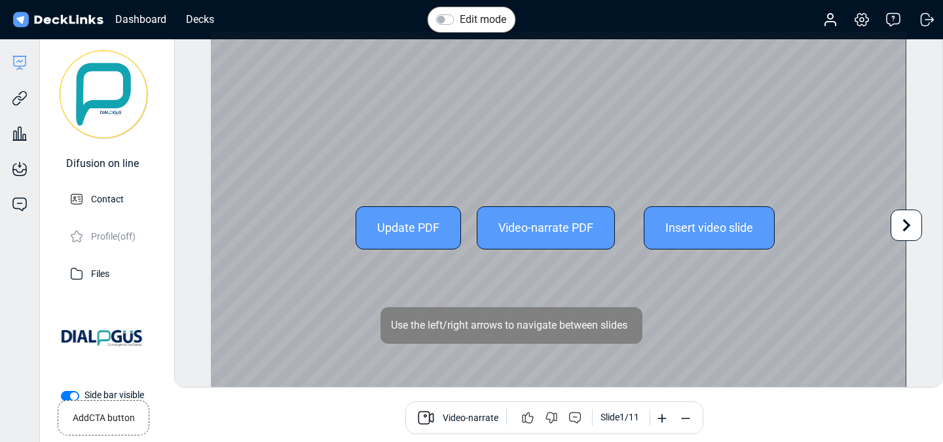
click at [899, 228] on icon at bounding box center [906, 225] width 25 height 25
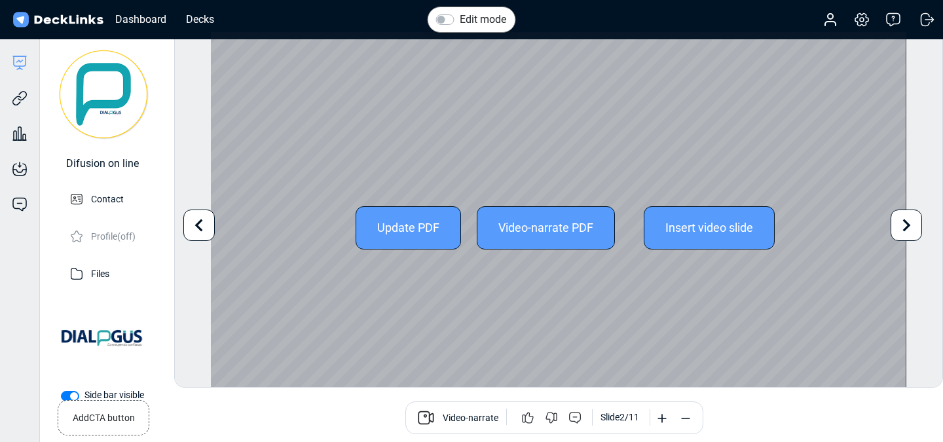
click at [213, 222] on div at bounding box center [198, 225] width 31 height 31
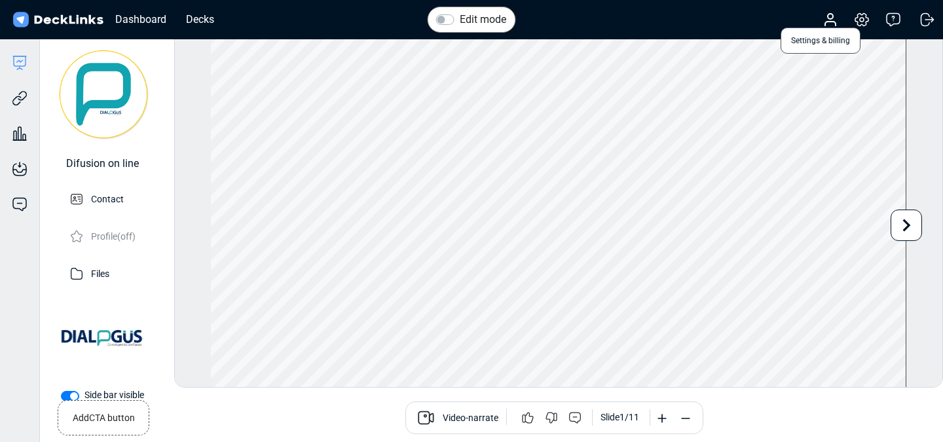
click at [860, 17] on icon at bounding box center [862, 20] width 16 height 16
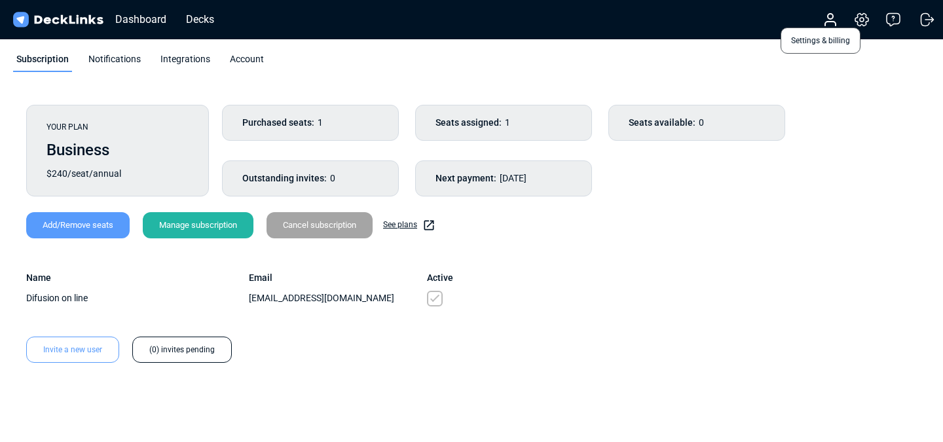
click at [861, 24] on icon at bounding box center [862, 20] width 16 height 16
click at [204, 14] on div "Decks" at bounding box center [199, 19] width 41 height 16
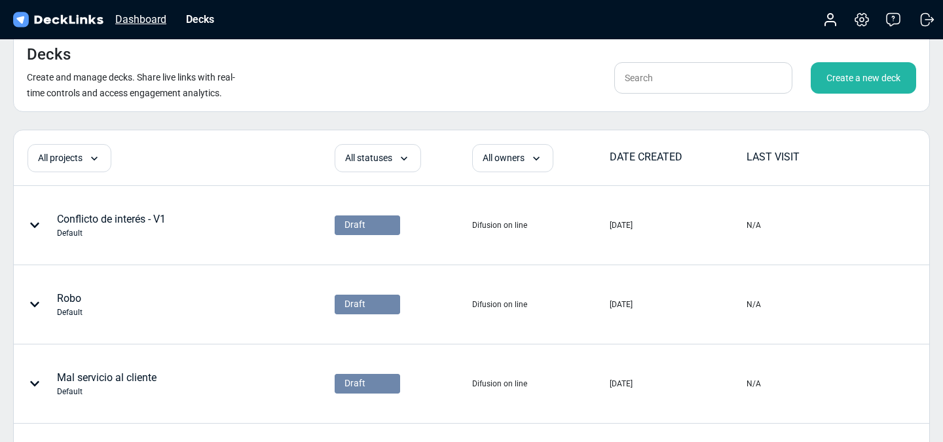
click at [140, 18] on div "Dashboard" at bounding box center [141, 19] width 64 height 16
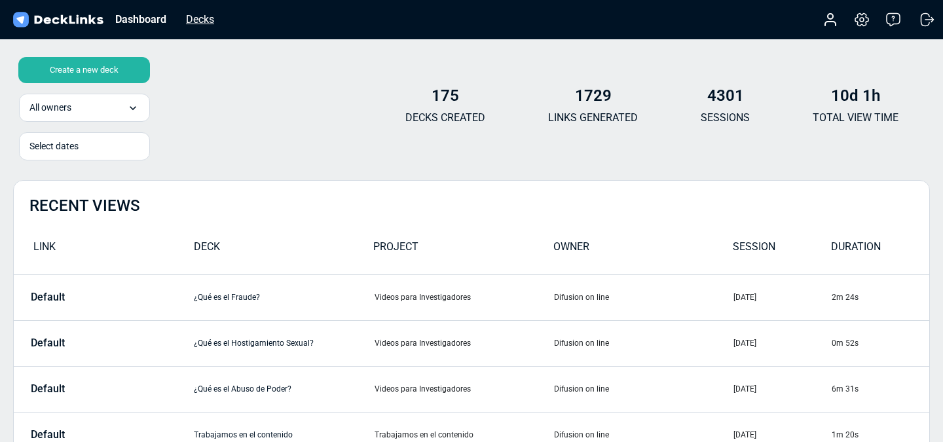
click at [185, 17] on div "Decks" at bounding box center [199, 19] width 41 height 16
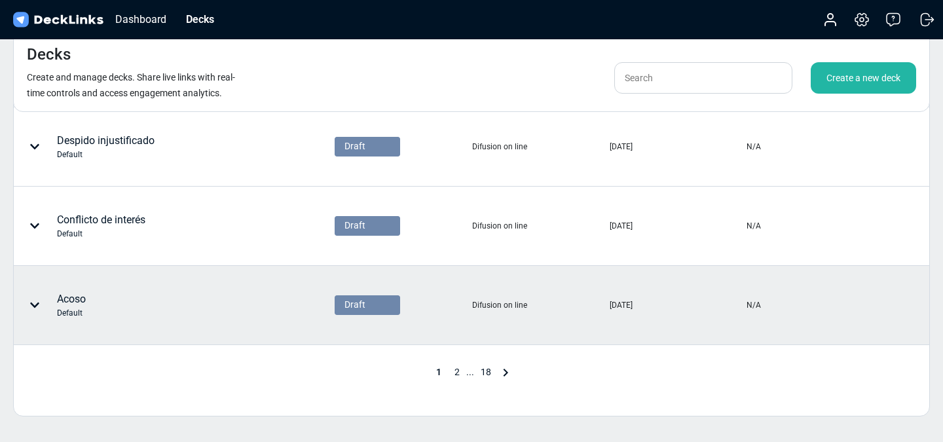
scroll to position [617, 0]
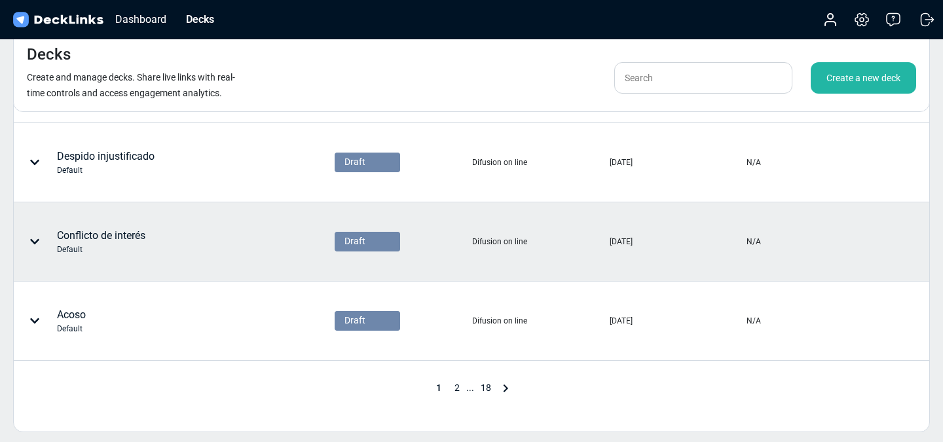
click at [126, 231] on div "Conflicto de interés Default" at bounding box center [101, 242] width 88 height 28
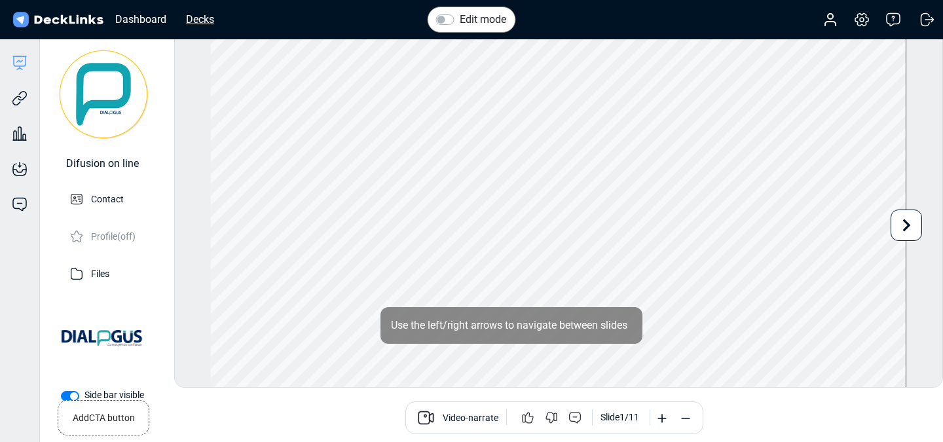
click at [208, 14] on div "Decks" at bounding box center [199, 19] width 41 height 16
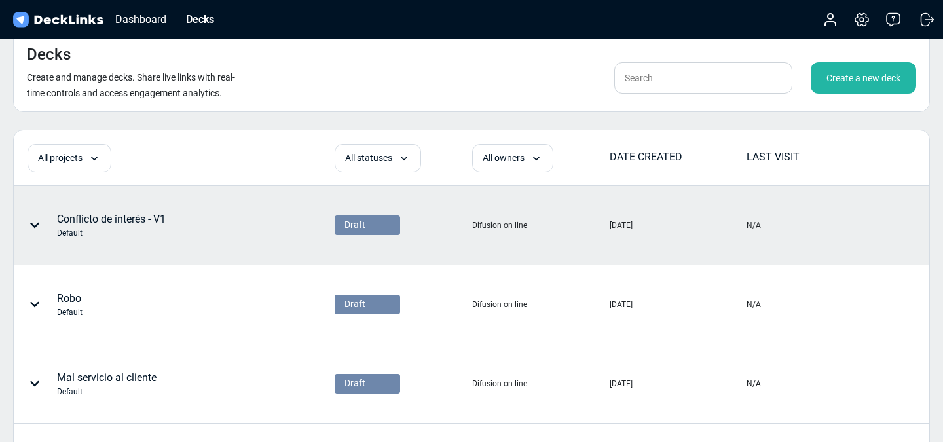
click at [155, 213] on div "Conflicto de interés - V1 Default" at bounding box center [111, 226] width 109 height 28
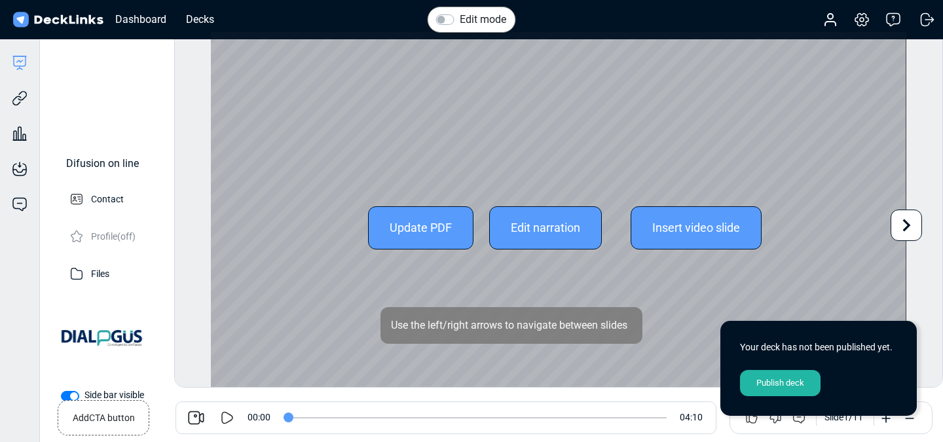
scroll to position [36, 0]
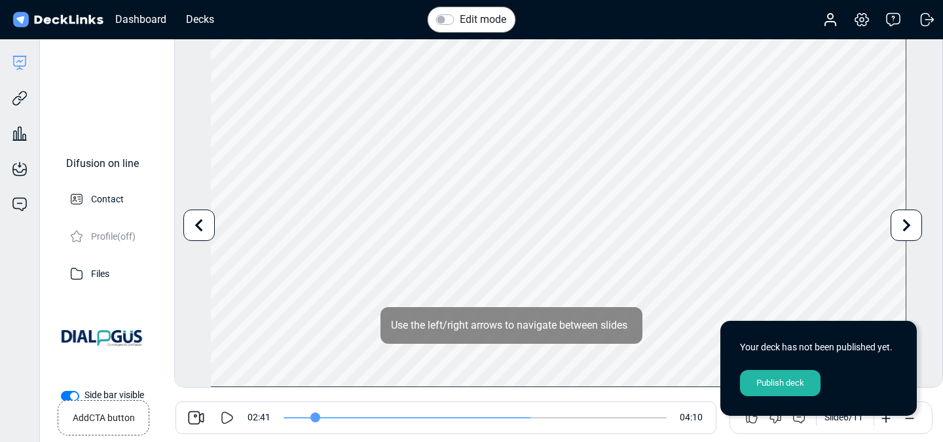
drag, startPoint x: 292, startPoint y: 420, endPoint x: 316, endPoint y: 386, distance: 41.4
type input "18"
click at [316, 417] on input "range" at bounding box center [475, 417] width 383 height 1
click at [196, 8] on div "Dashboard Decks" at bounding box center [116, 19] width 213 height 29
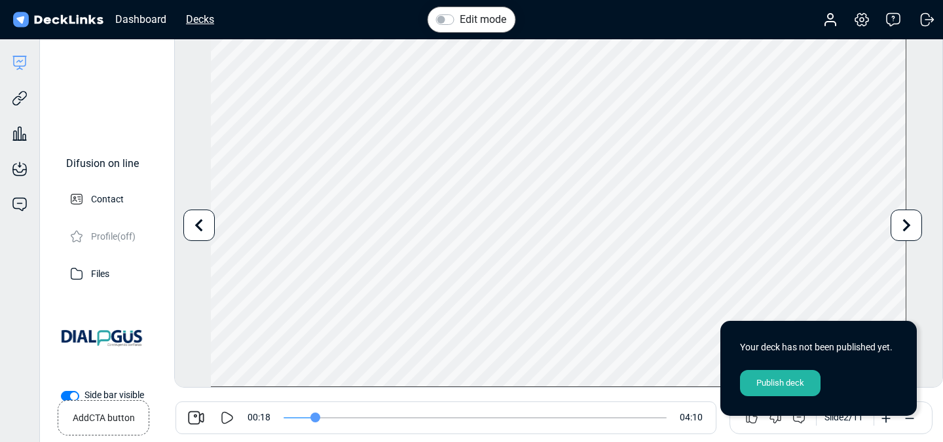
click at [196, 19] on div "Decks" at bounding box center [199, 19] width 41 height 16
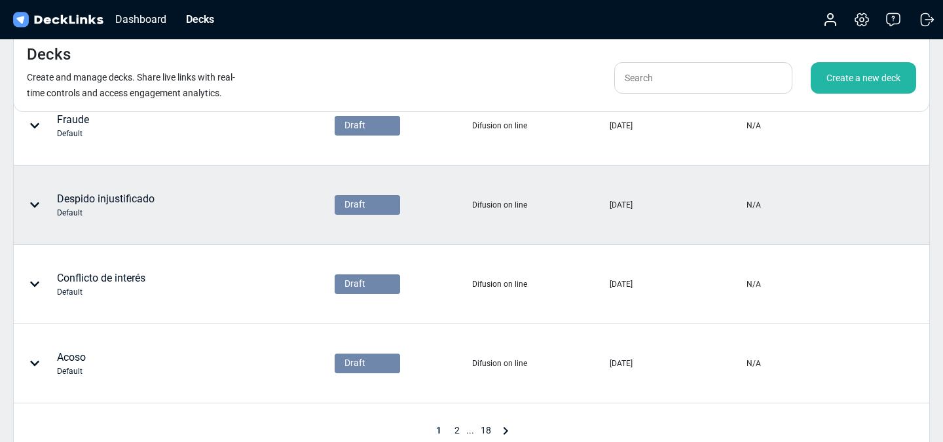
scroll to position [591, 0]
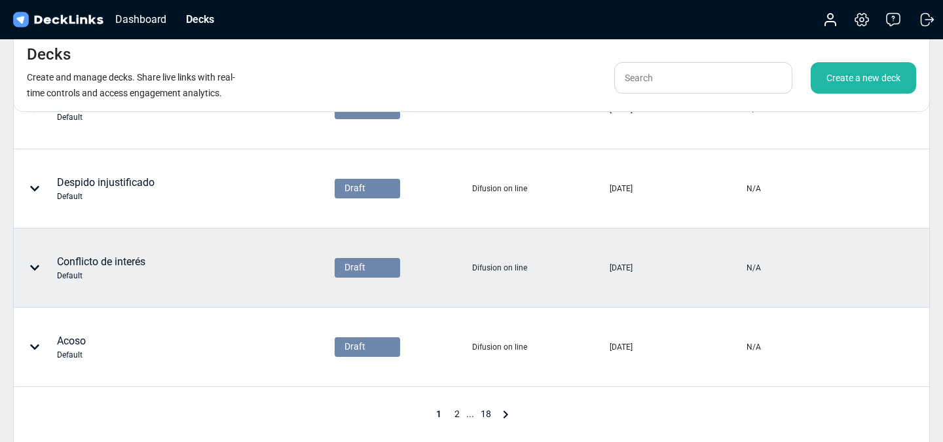
click at [113, 263] on div "Conflicto de interés Default" at bounding box center [101, 268] width 88 height 28
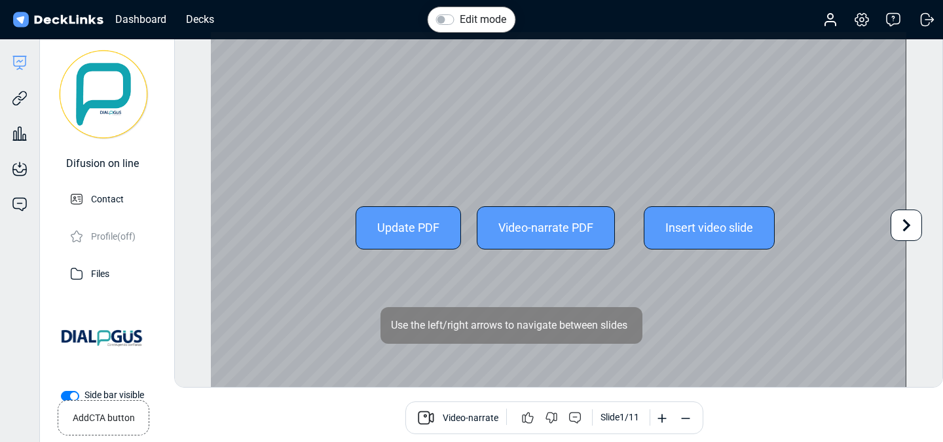
click at [561, 243] on div "Video-narrate PDF" at bounding box center [546, 227] width 138 height 43
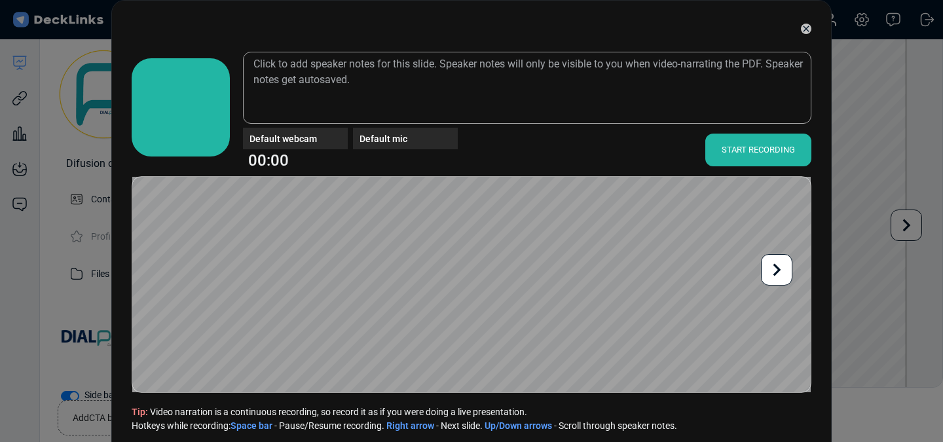
scroll to position [42, 0]
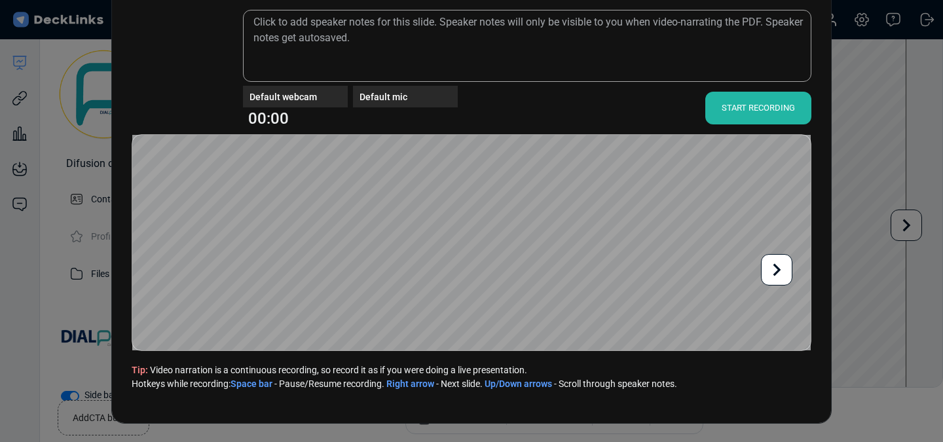
click at [791, 117] on div "START RECORDING" at bounding box center [758, 108] width 106 height 33
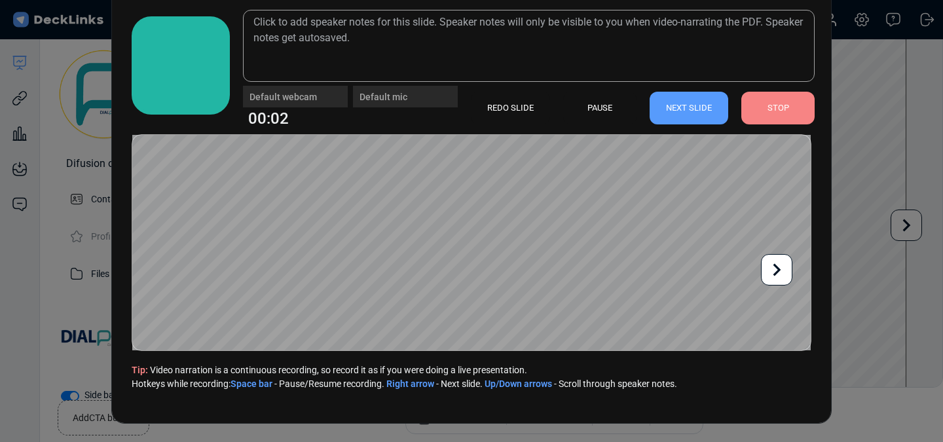
click at [767, 118] on div "STOP" at bounding box center [777, 108] width 73 height 33
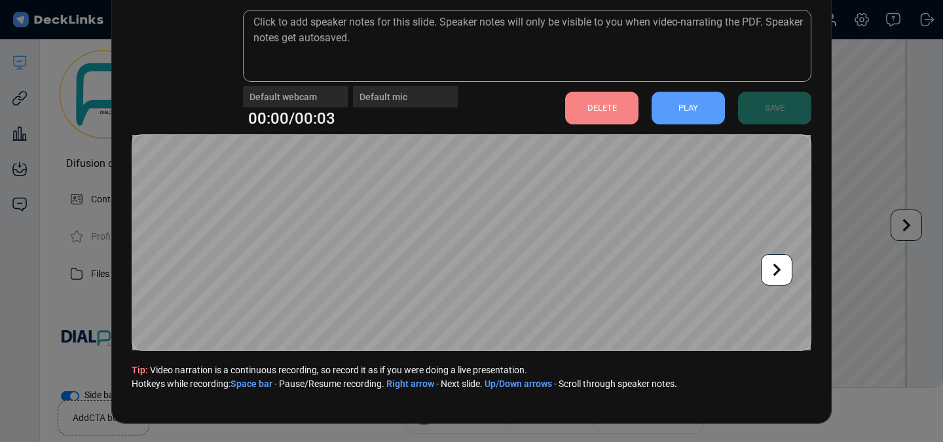
click at [629, 124] on div "DELETE" at bounding box center [601, 108] width 73 height 33
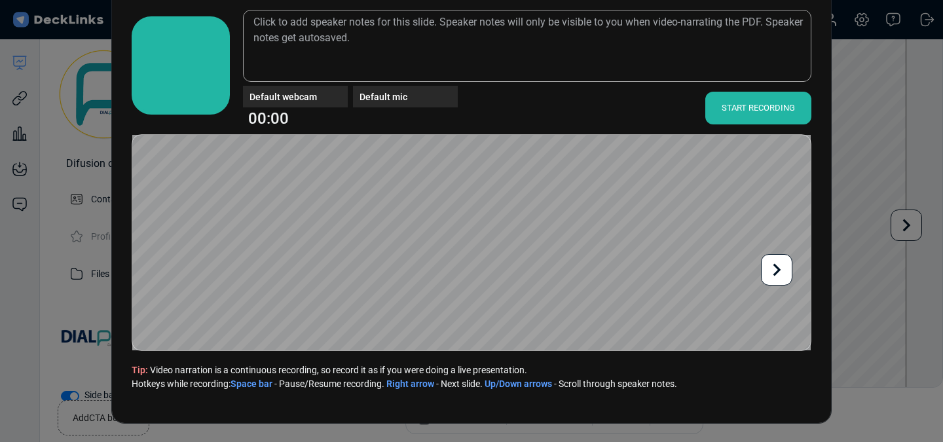
click at [766, 113] on div "START RECORDING" at bounding box center [758, 108] width 106 height 33
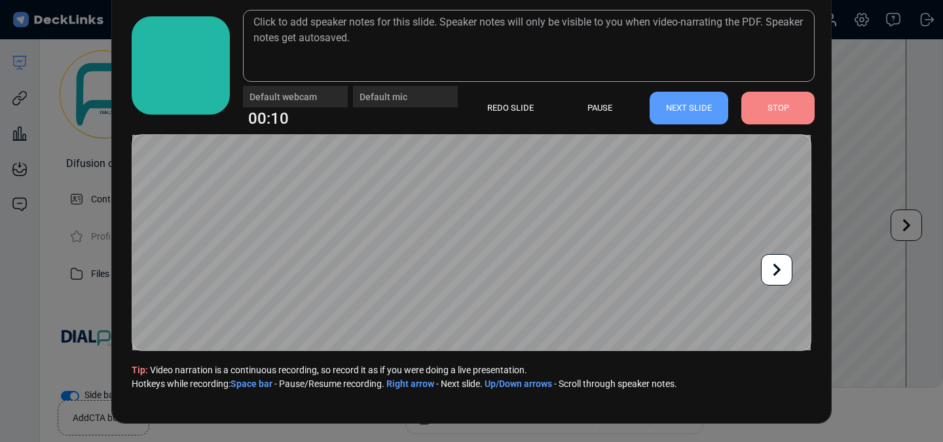
click at [772, 268] on icon at bounding box center [776, 269] width 25 height 25
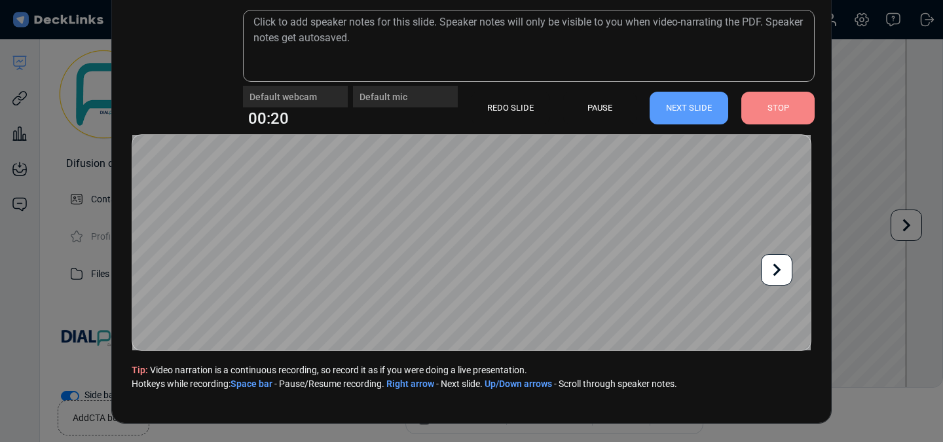
click at [772, 268] on icon at bounding box center [776, 269] width 25 height 25
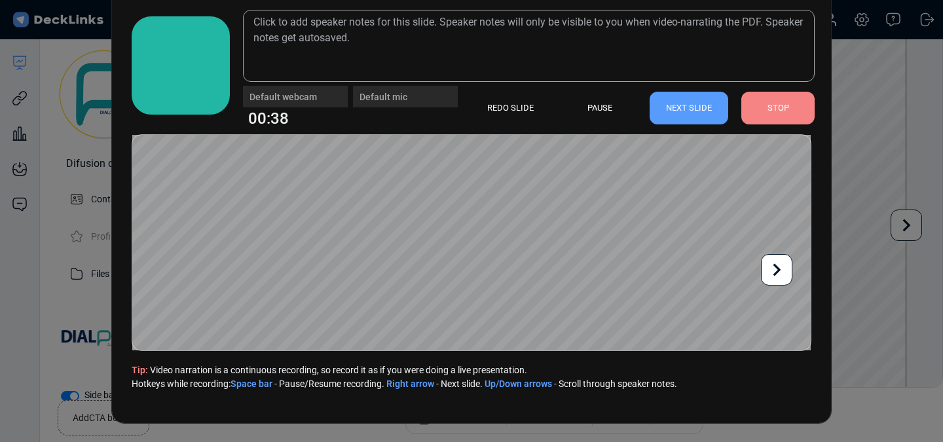
click at [781, 121] on div "STOP" at bounding box center [777, 108] width 73 height 33
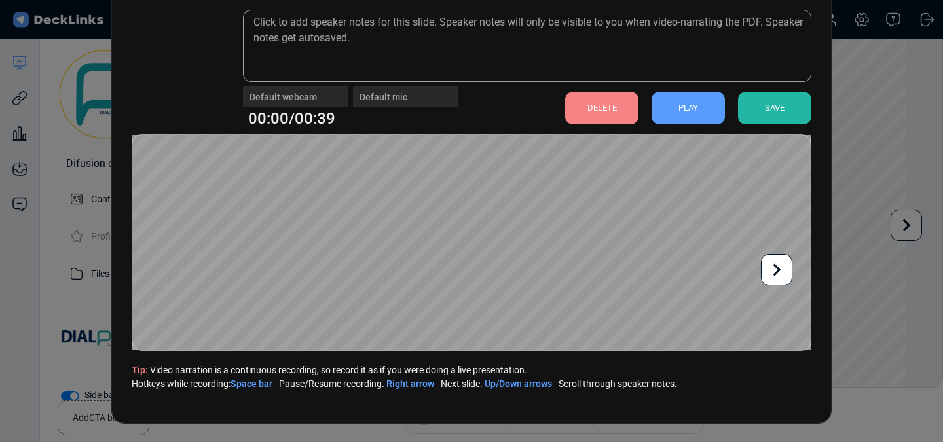
click at [602, 115] on div "DELETE" at bounding box center [601, 108] width 73 height 33
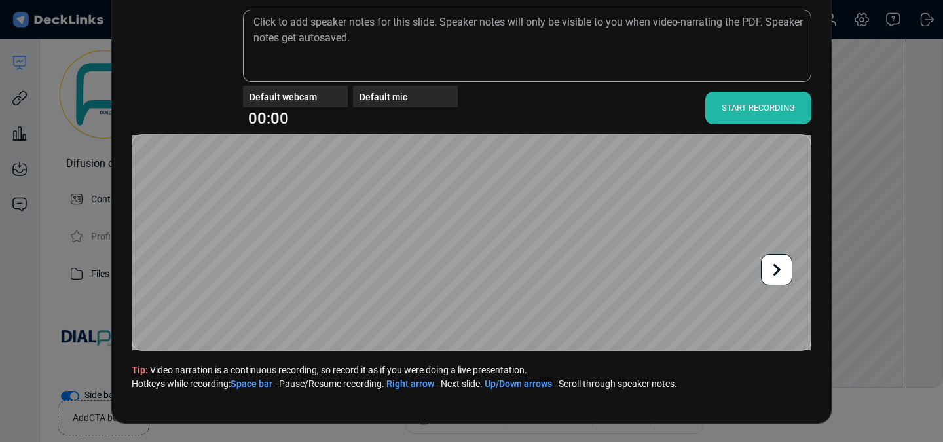
click at [744, 103] on div "START RECORDING" at bounding box center [758, 108] width 106 height 33
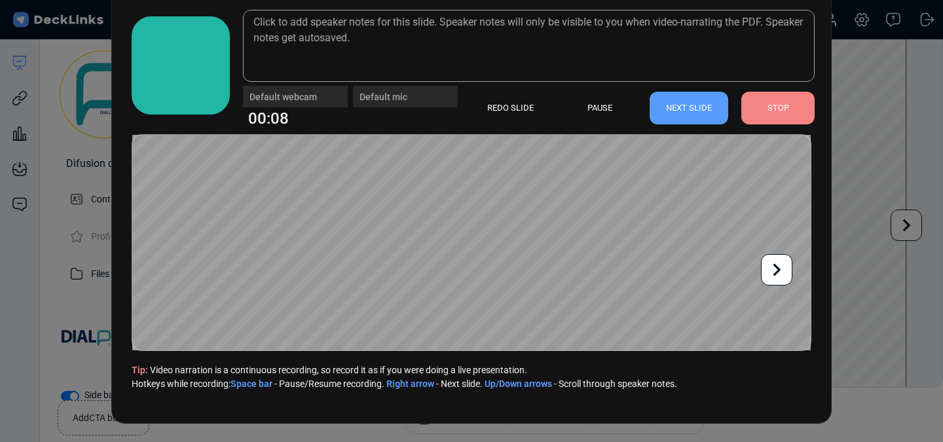
click at [777, 269] on icon at bounding box center [776, 269] width 25 height 25
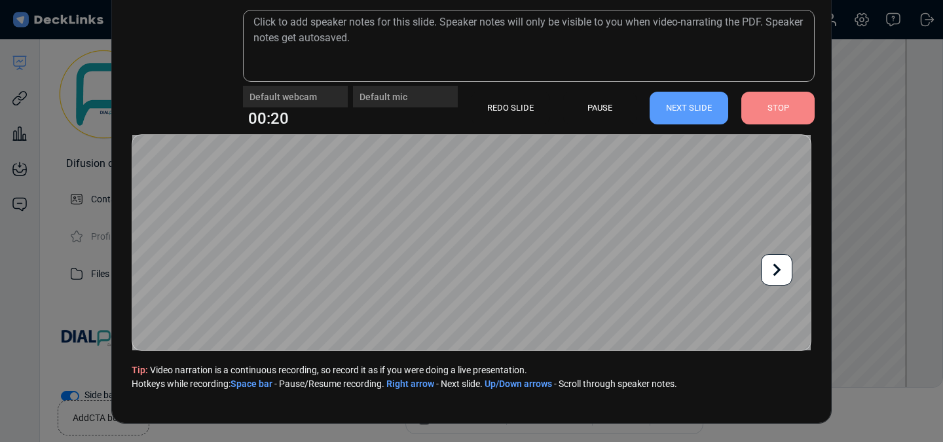
click at [777, 269] on icon at bounding box center [776, 269] width 25 height 25
click at [774, 102] on div "STOP" at bounding box center [777, 108] width 73 height 33
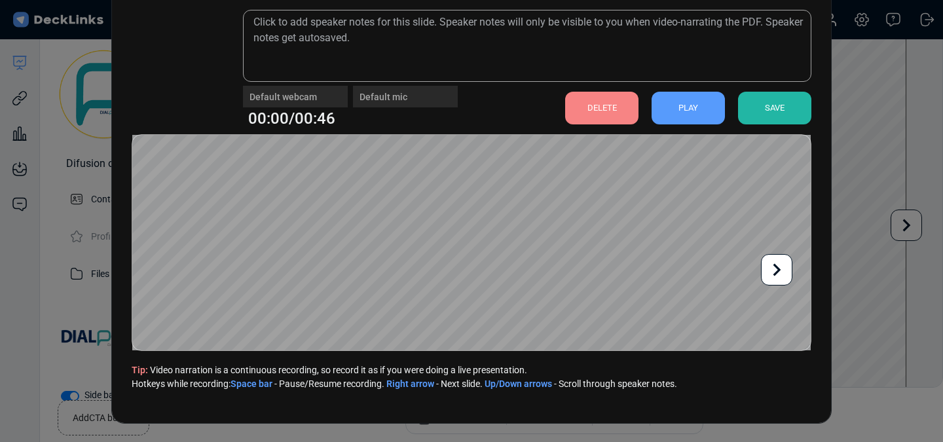
click at [609, 110] on div "DELETE" at bounding box center [601, 108] width 73 height 33
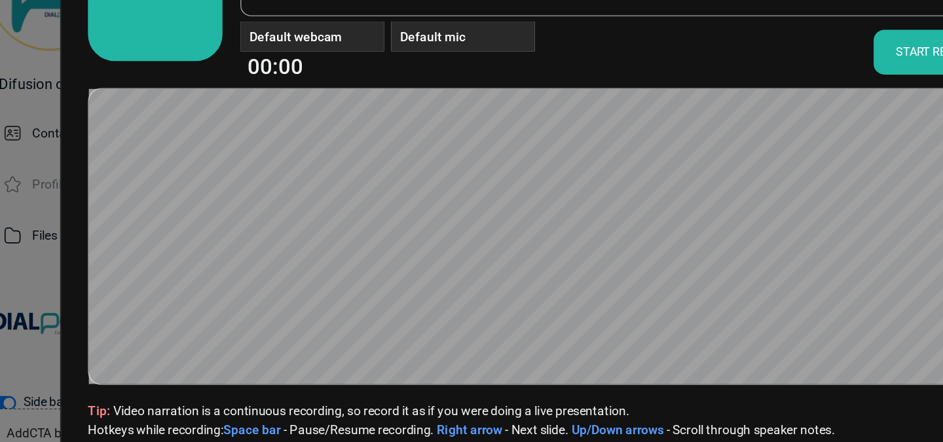
scroll to position [0, 0]
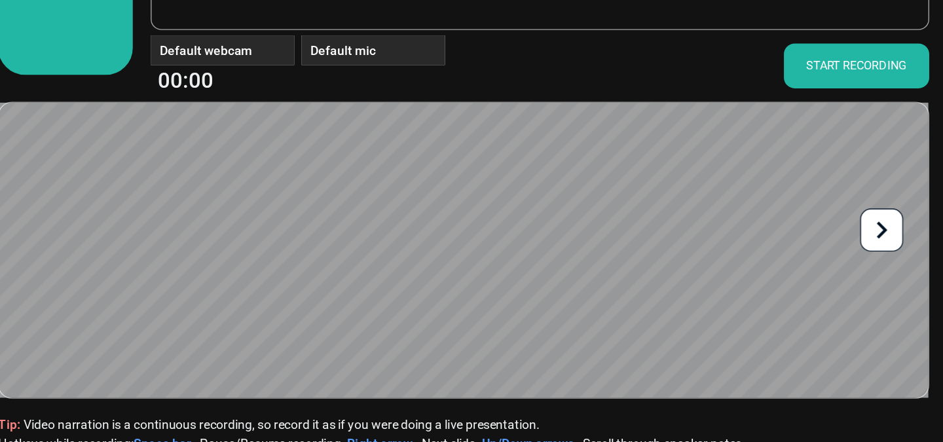
click at [779, 274] on icon at bounding box center [776, 269] width 25 height 25
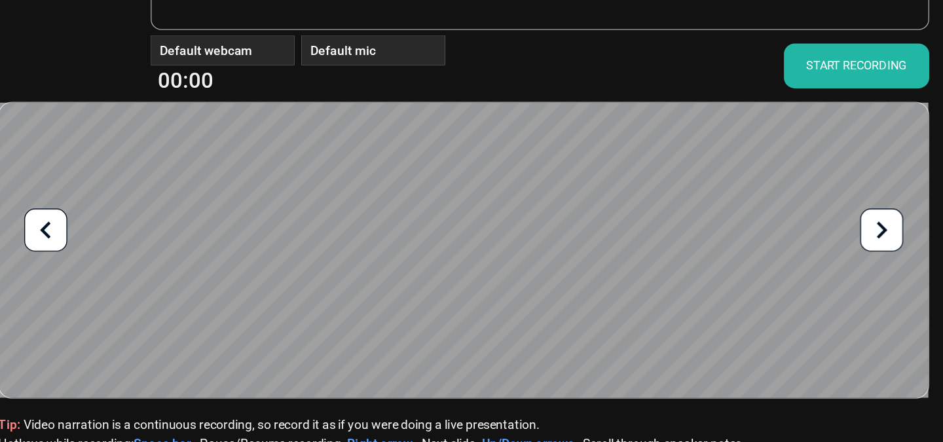
click at [784, 273] on icon at bounding box center [776, 269] width 25 height 25
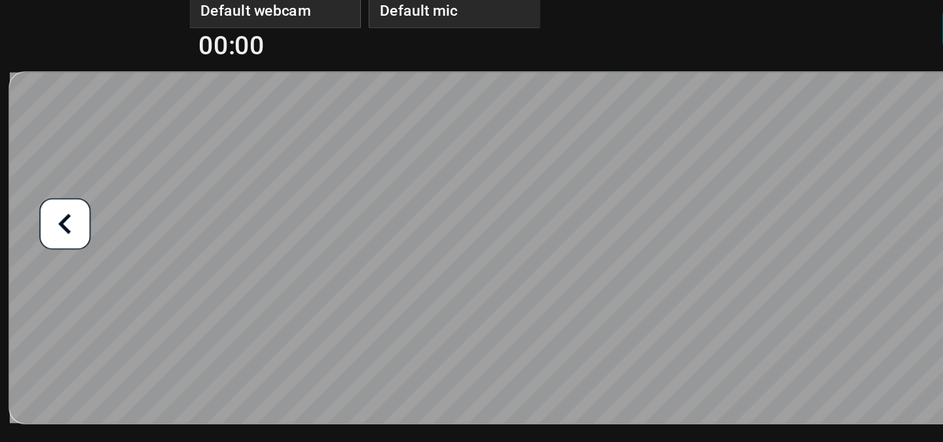
click at [177, 272] on icon at bounding box center [166, 269] width 25 height 25
click at [176, 272] on icon at bounding box center [166, 269] width 25 height 25
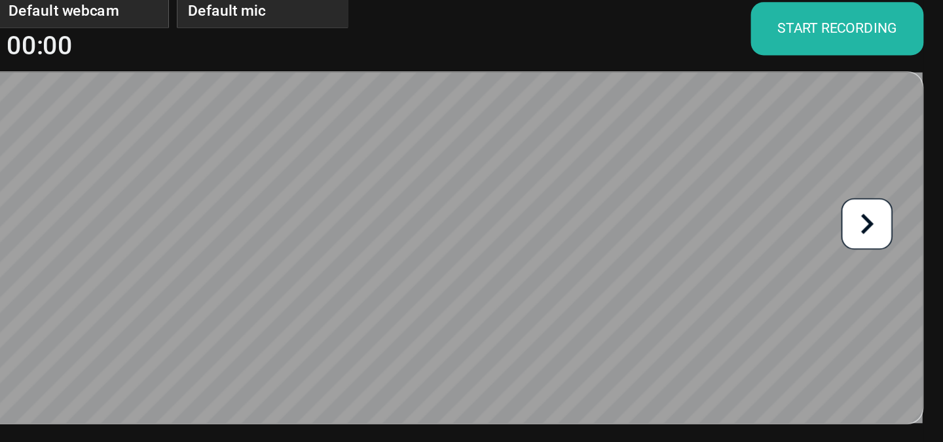
click at [767, 152] on div "START RECORDING" at bounding box center [758, 150] width 106 height 33
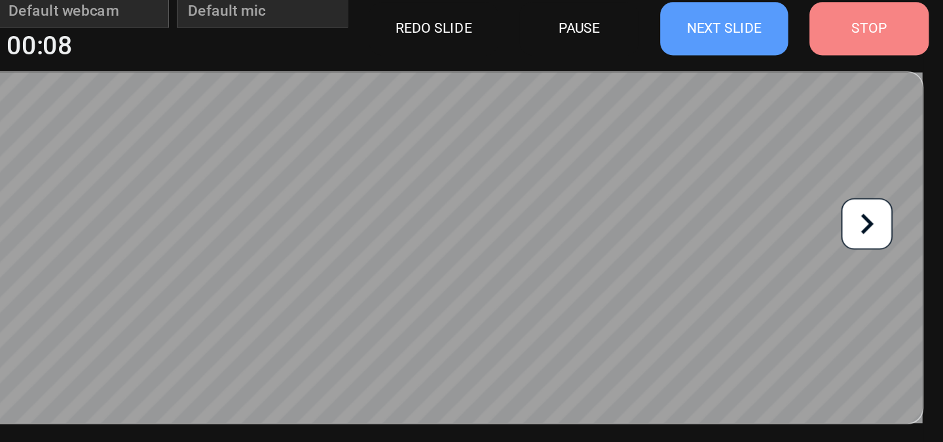
click at [773, 270] on icon at bounding box center [776, 269] width 25 height 25
click at [773, 271] on icon at bounding box center [776, 269] width 25 height 25
click at [792, 150] on div "STOP" at bounding box center [777, 150] width 73 height 33
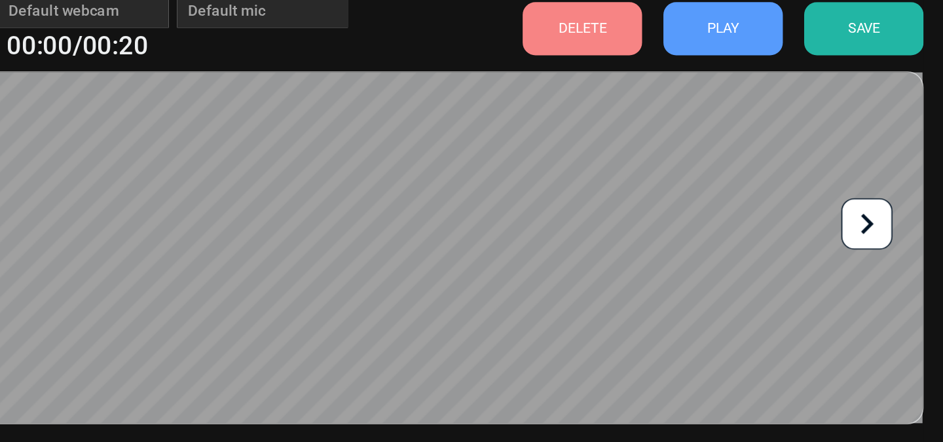
click at [615, 145] on div "DELETE" at bounding box center [601, 150] width 73 height 33
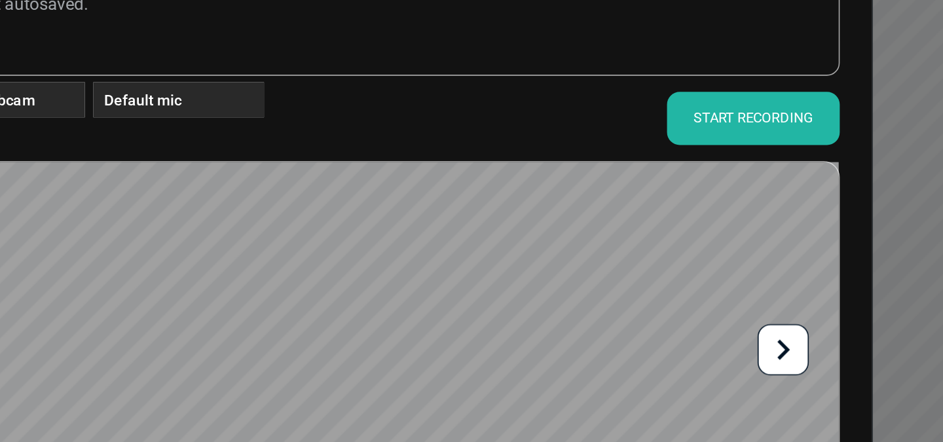
scroll to position [42, 0]
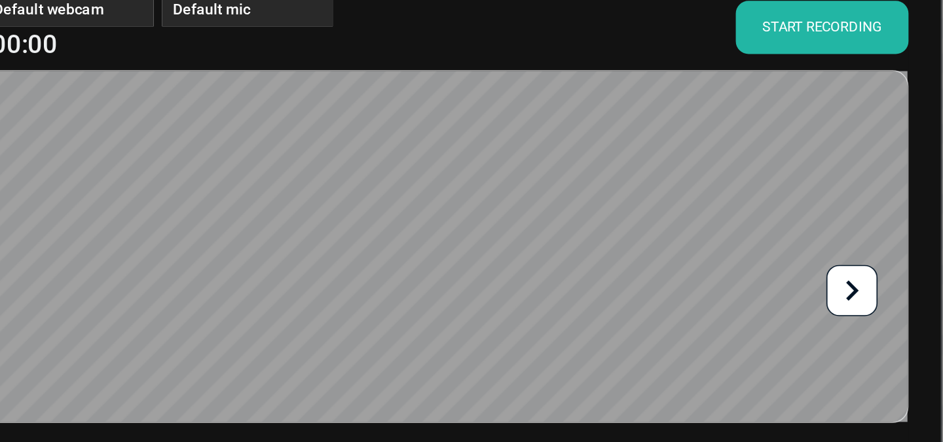
click at [741, 113] on div "START RECORDING" at bounding box center [758, 108] width 106 height 33
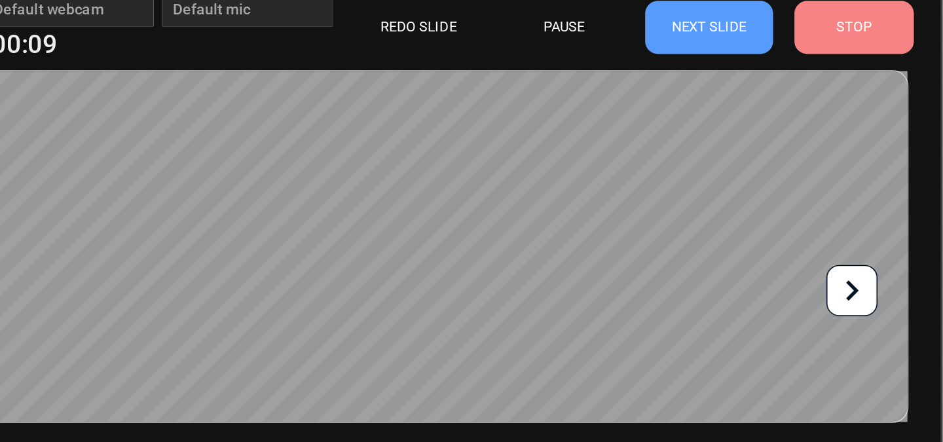
click at [771, 270] on icon at bounding box center [776, 269] width 25 height 25
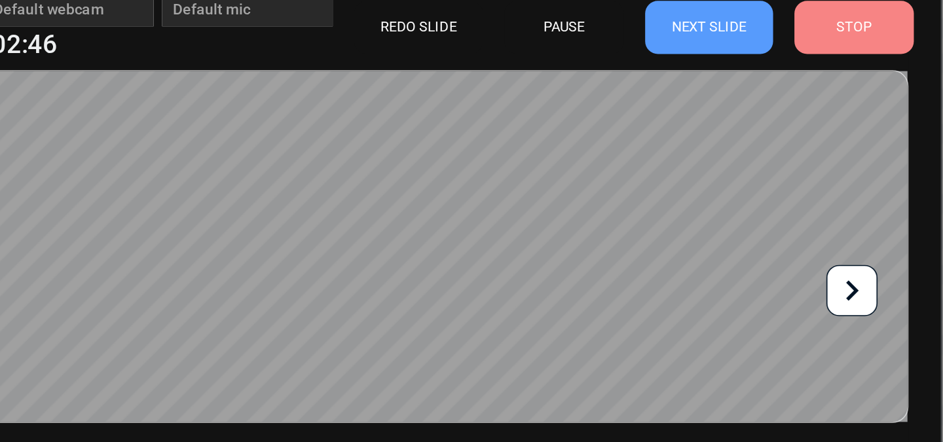
click at [771, 270] on icon at bounding box center [776, 269] width 25 height 25
click at [782, 103] on div "STOP" at bounding box center [777, 108] width 73 height 33
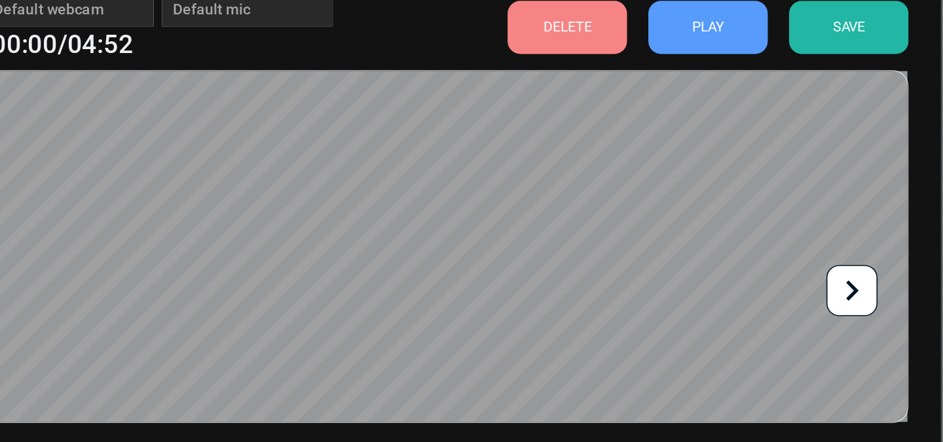
click at [782, 103] on div "SAVE" at bounding box center [774, 108] width 73 height 33
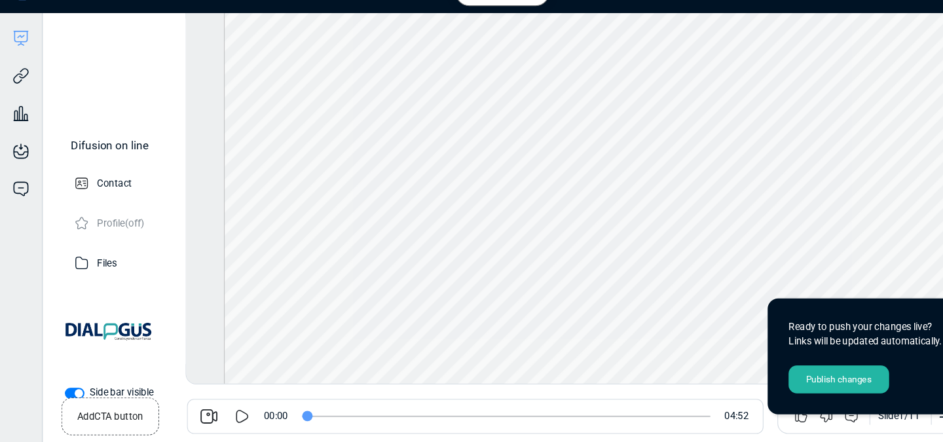
scroll to position [0, 0]
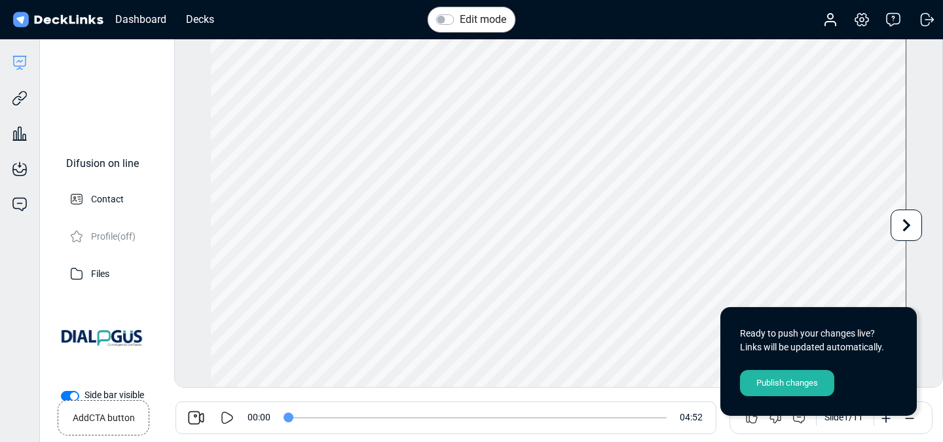
click at [232, 422] on icon at bounding box center [227, 418] width 16 height 16
drag, startPoint x: 329, startPoint y: 417, endPoint x: 347, endPoint y: 417, distance: 18.3
click at [346, 417] on input "range" at bounding box center [475, 417] width 383 height 1
drag, startPoint x: 347, startPoint y: 417, endPoint x: 382, endPoint y: 418, distance: 34.7
click at [382, 418] on input "range" at bounding box center [475, 417] width 383 height 1
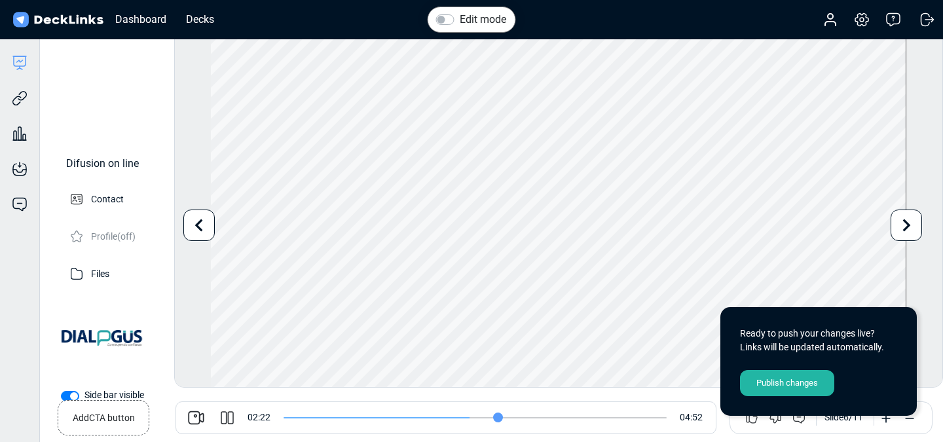
drag, startPoint x: 382, startPoint y: 418, endPoint x: 498, endPoint y: 423, distance: 116.0
click at [498, 418] on input "range" at bounding box center [475, 417] width 383 height 1
drag, startPoint x: 498, startPoint y: 419, endPoint x: 549, endPoint y: 419, distance: 51.7
click at [550, 418] on input "range" at bounding box center [475, 417] width 383 height 1
drag, startPoint x: 549, startPoint y: 419, endPoint x: 580, endPoint y: 420, distance: 30.8
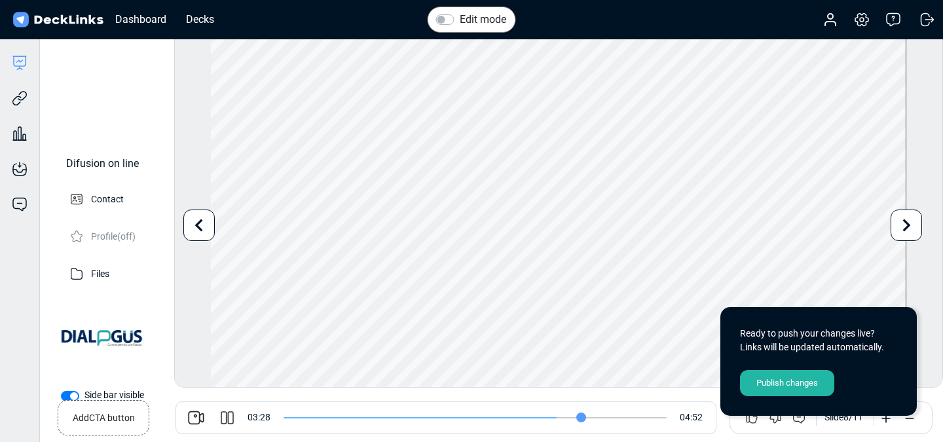
click at [580, 418] on input "range" at bounding box center [475, 417] width 383 height 1
drag, startPoint x: 580, startPoint y: 420, endPoint x: 617, endPoint y: 422, distance: 36.7
click at [617, 418] on input "range" at bounding box center [475, 417] width 383 height 1
drag, startPoint x: 617, startPoint y: 422, endPoint x: 644, endPoint y: 422, distance: 27.5
click at [644, 418] on input "range" at bounding box center [475, 417] width 383 height 1
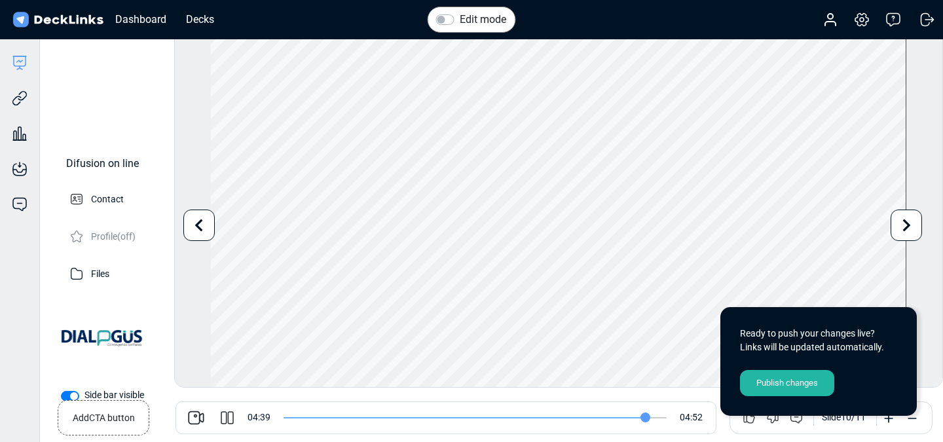
drag, startPoint x: 644, startPoint y: 422, endPoint x: 666, endPoint y: 422, distance: 21.6
click at [666, 422] on span at bounding box center [475, 417] width 383 height 33
drag, startPoint x: 662, startPoint y: 416, endPoint x: 265, endPoint y: 440, distance: 398.2
click at [284, 418] on input "range" at bounding box center [475, 417] width 383 height 1
click at [226, 418] on icon at bounding box center [227, 418] width 16 height 16
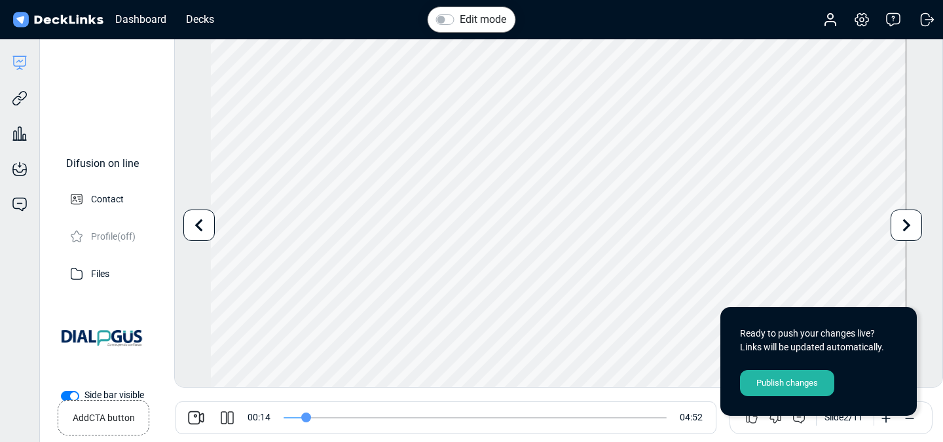
drag, startPoint x: 283, startPoint y: 418, endPoint x: 306, endPoint y: 415, distance: 23.2
click at [305, 417] on input "range" at bounding box center [475, 417] width 383 height 1
drag, startPoint x: 303, startPoint y: 418, endPoint x: 337, endPoint y: 418, distance: 34.1
click at [337, 418] on input "range" at bounding box center [475, 417] width 383 height 1
drag, startPoint x: 337, startPoint y: 418, endPoint x: 369, endPoint y: 416, distance: 32.1
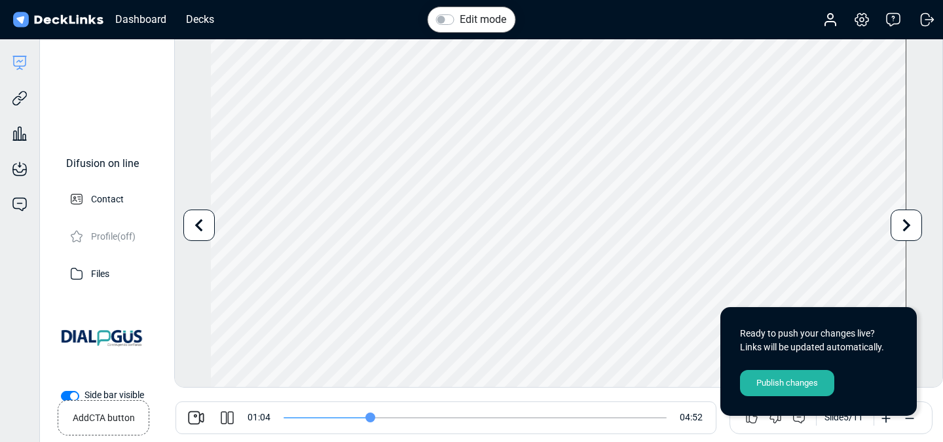
click at [369, 417] on input "range" at bounding box center [475, 417] width 383 height 1
drag, startPoint x: 369, startPoint y: 416, endPoint x: 428, endPoint y: 413, distance: 59.1
click at [428, 417] on input "range" at bounding box center [475, 417] width 383 height 1
drag, startPoint x: 425, startPoint y: 413, endPoint x: 468, endPoint y: 411, distance: 42.6
click at [471, 417] on input "range" at bounding box center [475, 417] width 383 height 1
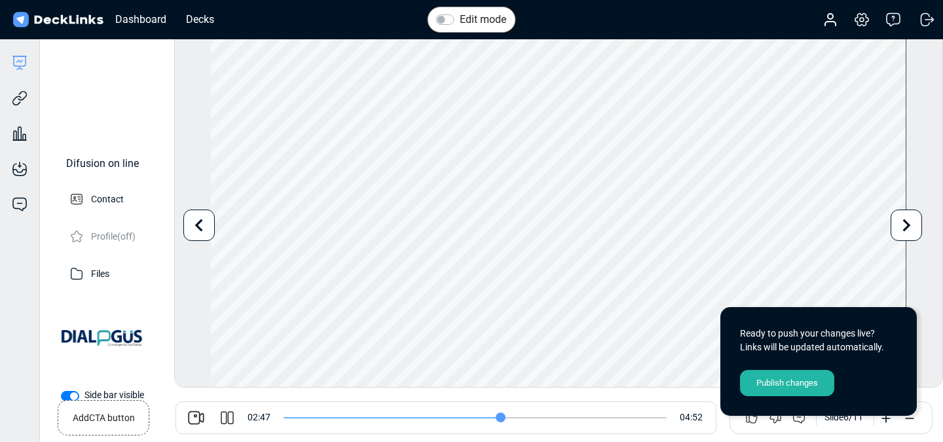
drag, startPoint x: 472, startPoint y: 415, endPoint x: 499, endPoint y: 412, distance: 27.0
click at [499, 412] on span at bounding box center [475, 417] width 383 height 33
drag, startPoint x: 506, startPoint y: 420, endPoint x: 650, endPoint y: 416, distance: 144.1
click at [655, 418] on input "range" at bounding box center [475, 417] width 383 height 1
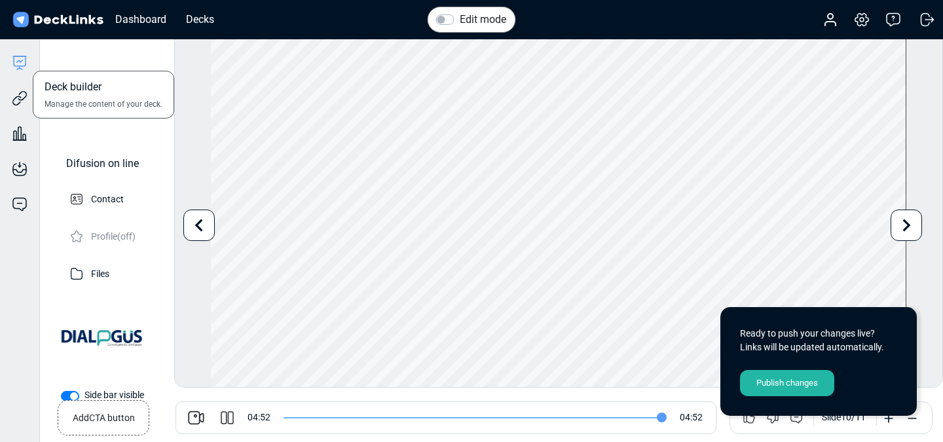
type input "292"
click at [18, 65] on icon at bounding box center [20, 61] width 12 height 10
click at [15, 65] on icon at bounding box center [20, 63] width 16 height 16
click at [196, 14] on div "Decks" at bounding box center [199, 19] width 41 height 16
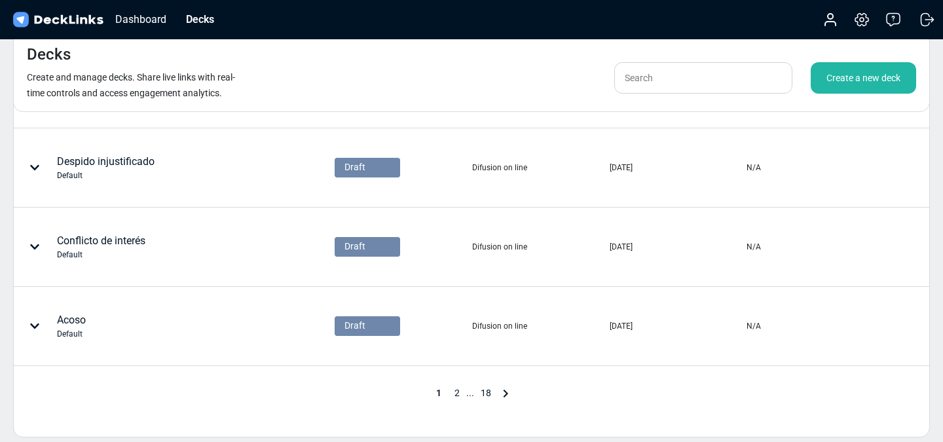
scroll to position [636, 0]
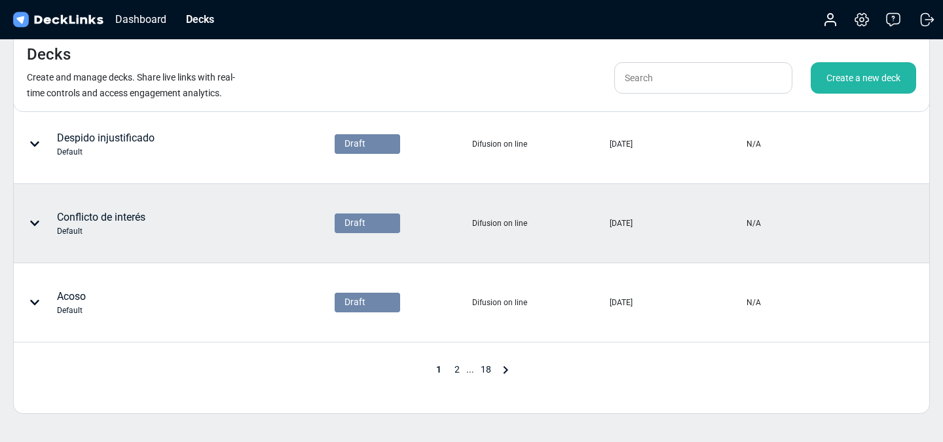
click at [111, 218] on div "Conflicto de interés Default" at bounding box center [101, 224] width 88 height 28
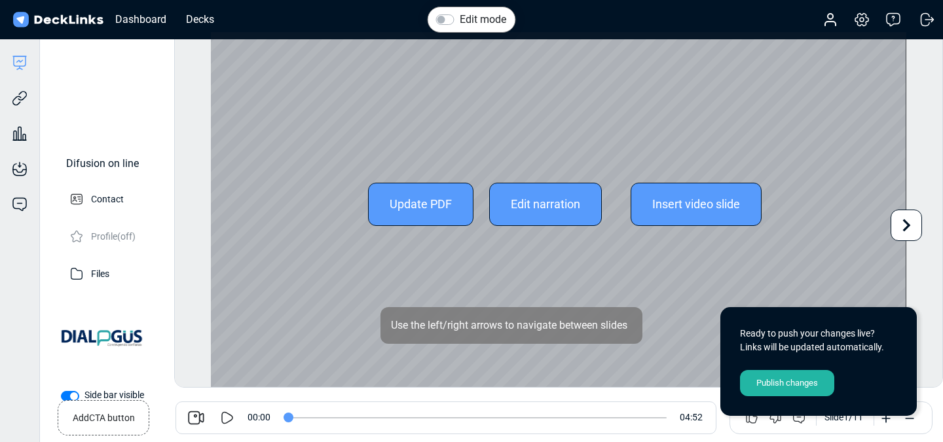
scroll to position [36, 0]
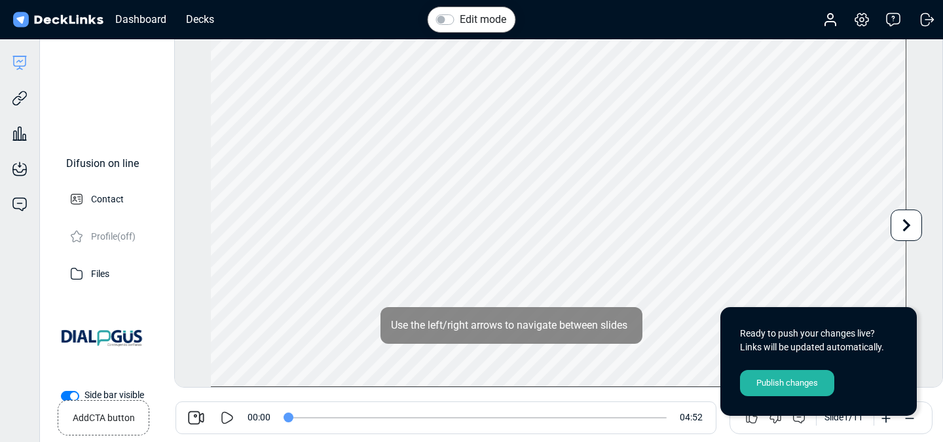
click at [227, 422] on icon at bounding box center [228, 417] width 12 height 12
drag, startPoint x: 293, startPoint y: 417, endPoint x: 636, endPoint y: 413, distance: 342.5
click at [636, 417] on input "range" at bounding box center [475, 417] width 383 height 1
drag, startPoint x: 636, startPoint y: 413, endPoint x: 654, endPoint y: 413, distance: 18.3
click at [654, 417] on input "range" at bounding box center [475, 417] width 383 height 1
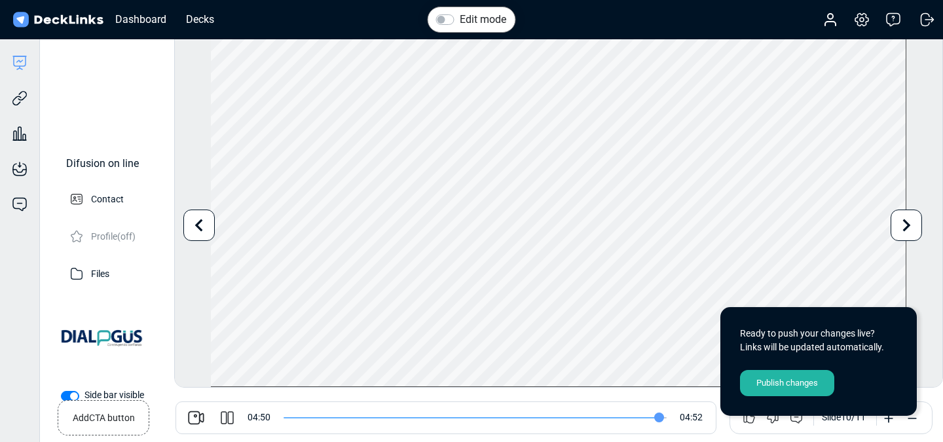
type input "291"
click at [196, 24] on div "Decks" at bounding box center [199, 19] width 41 height 16
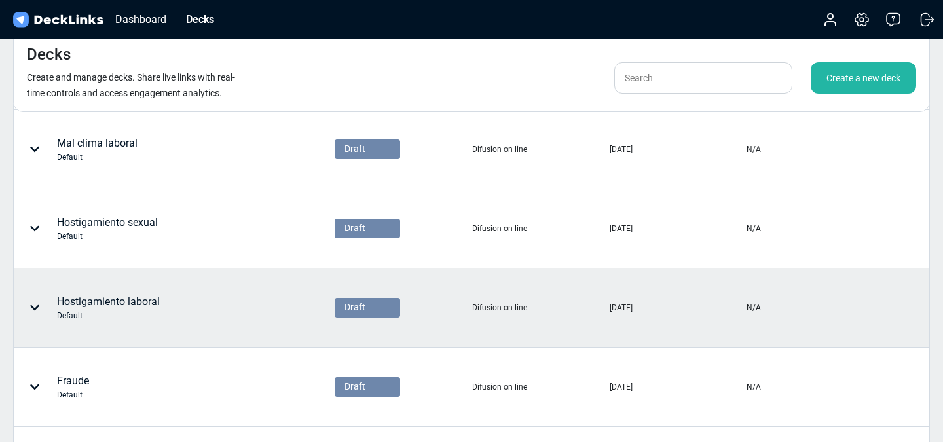
scroll to position [318, 0]
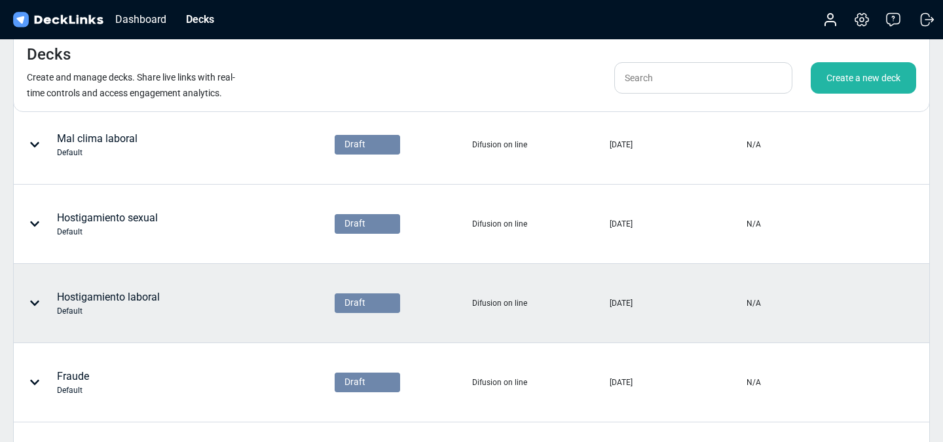
click at [99, 304] on div "Hostigamiento laboral Default" at bounding box center [108, 303] width 103 height 28
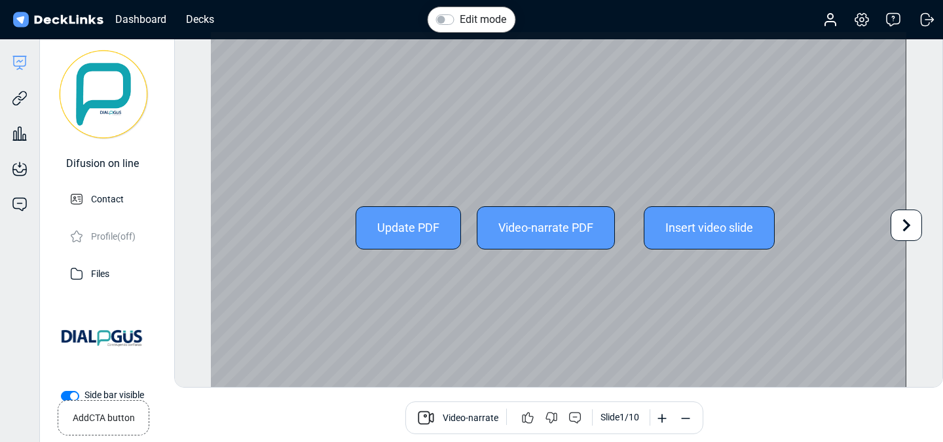
click at [530, 238] on div "Video-narrate PDF" at bounding box center [546, 227] width 138 height 43
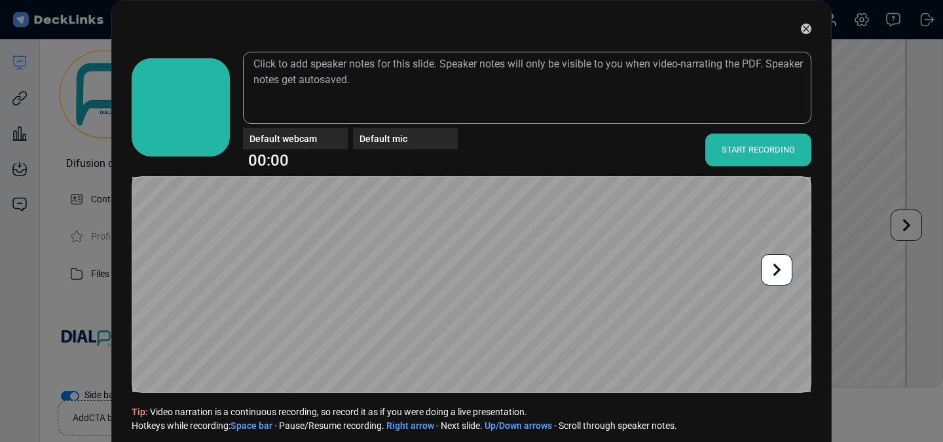
click at [762, 270] on div at bounding box center [776, 269] width 31 height 31
click at [165, 263] on icon at bounding box center [166, 269] width 25 height 25
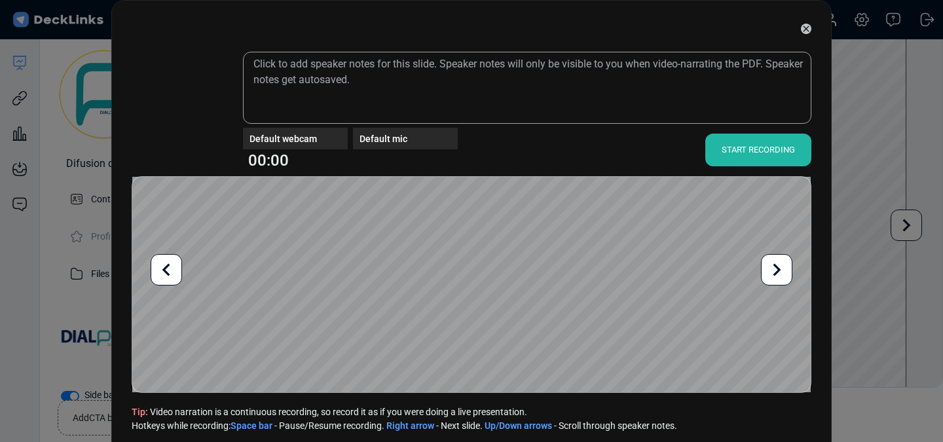
click at [165, 263] on icon at bounding box center [166, 269] width 25 height 25
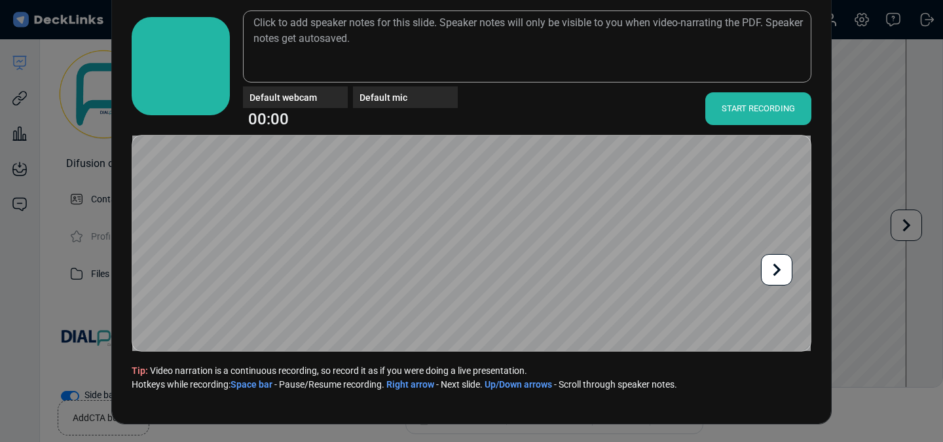
scroll to position [37, 0]
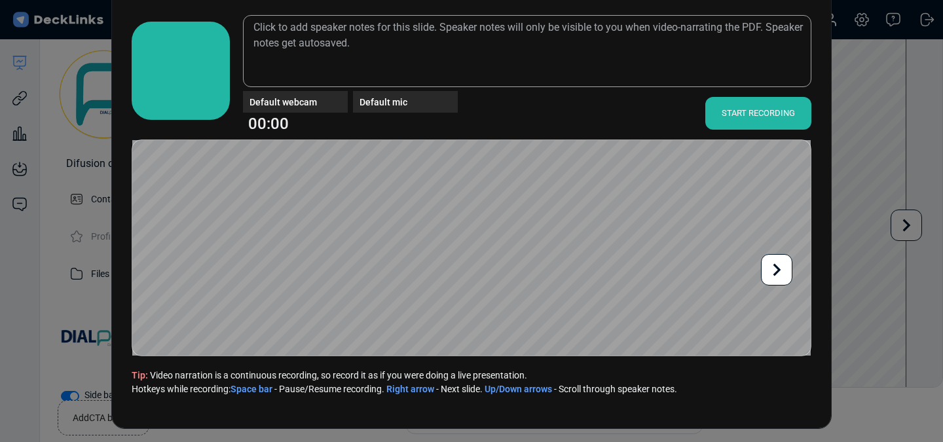
click at [717, 110] on div "START RECORDING" at bounding box center [758, 113] width 106 height 33
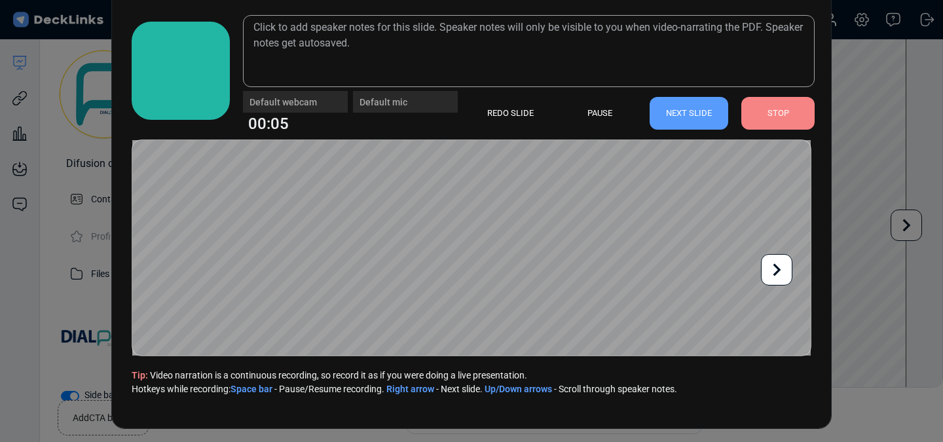
click at [764, 265] on icon at bounding box center [776, 269] width 25 height 25
click at [763, 266] on div at bounding box center [776, 269] width 31 height 31
click at [762, 266] on div at bounding box center [776, 269] width 31 height 31
click at [773, 119] on div "STOP" at bounding box center [777, 113] width 73 height 33
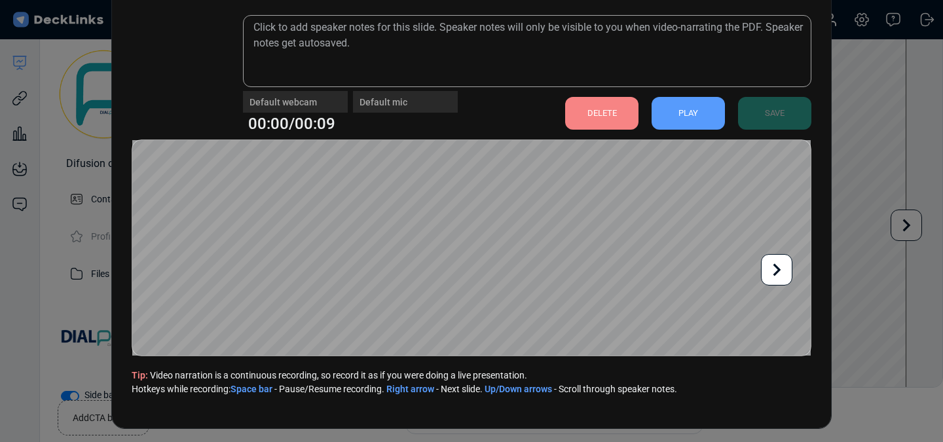
click at [671, 113] on div "PLAY" at bounding box center [688, 113] width 73 height 33
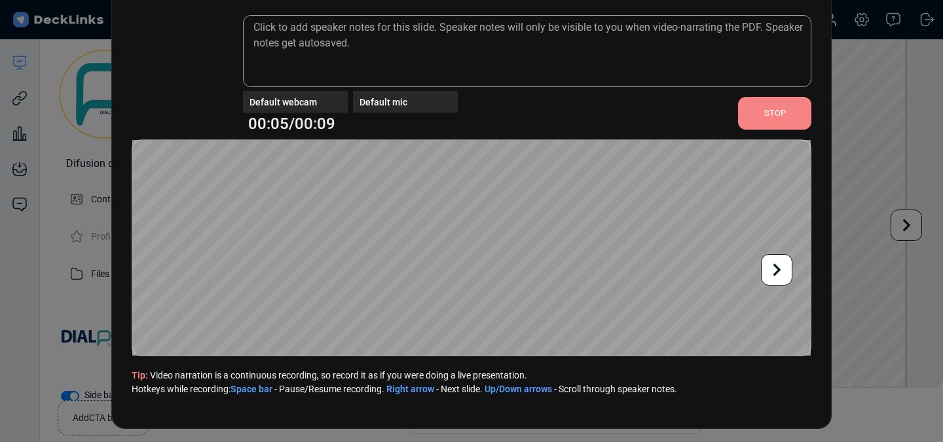
click at [789, 122] on div "STOP" at bounding box center [774, 113] width 73 height 33
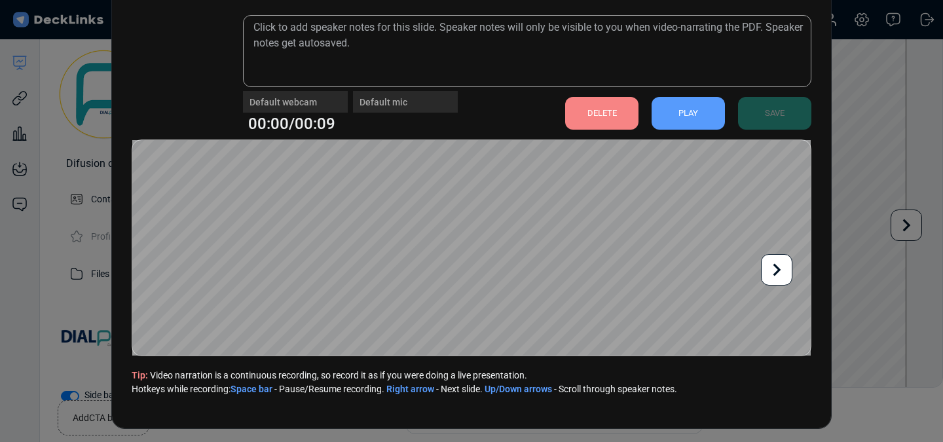
click at [767, 262] on icon at bounding box center [776, 269] width 25 height 25
click at [160, 268] on icon at bounding box center [166, 269] width 25 height 25
click at [785, 270] on icon at bounding box center [776, 269] width 25 height 25
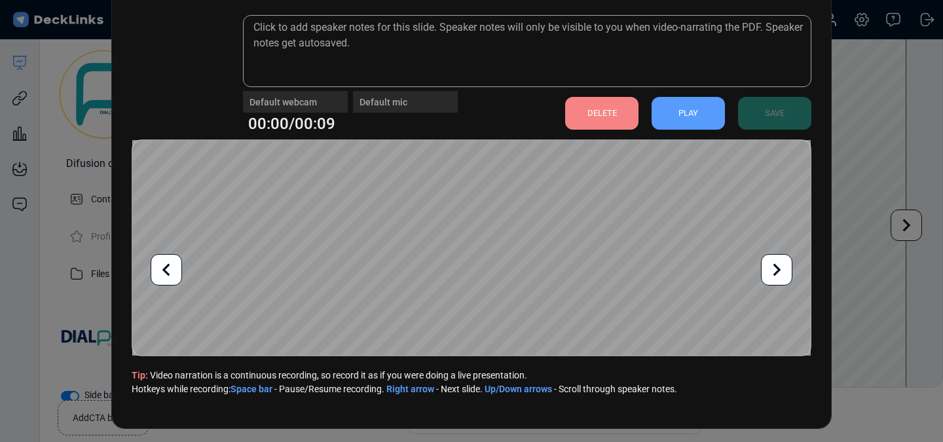
click at [161, 271] on icon at bounding box center [166, 269] width 25 height 25
click at [599, 107] on div "DELETE" at bounding box center [601, 113] width 73 height 33
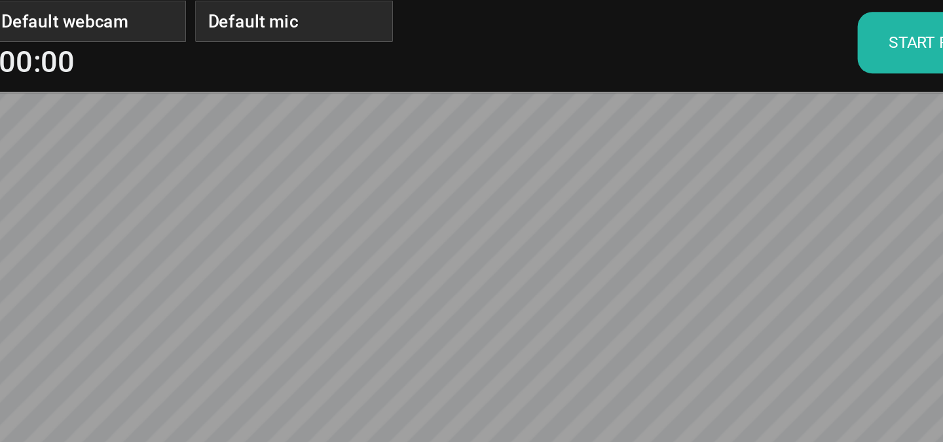
scroll to position [11, 0]
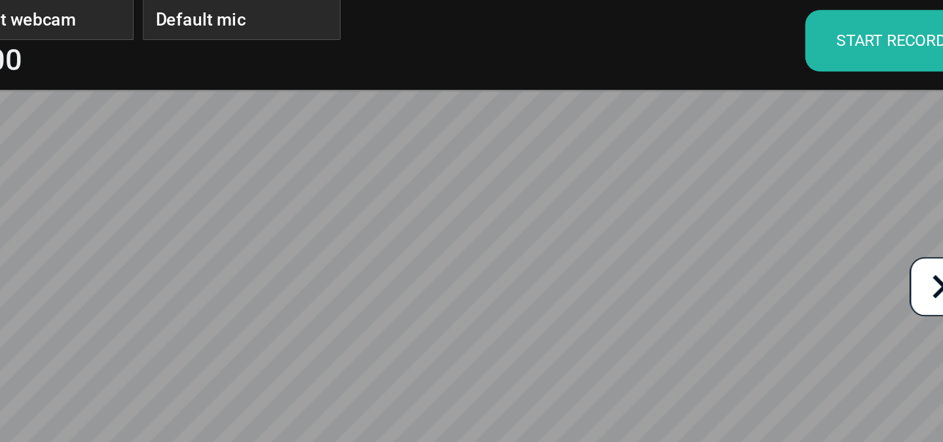
click at [730, 134] on div "START RECORDING" at bounding box center [758, 138] width 106 height 33
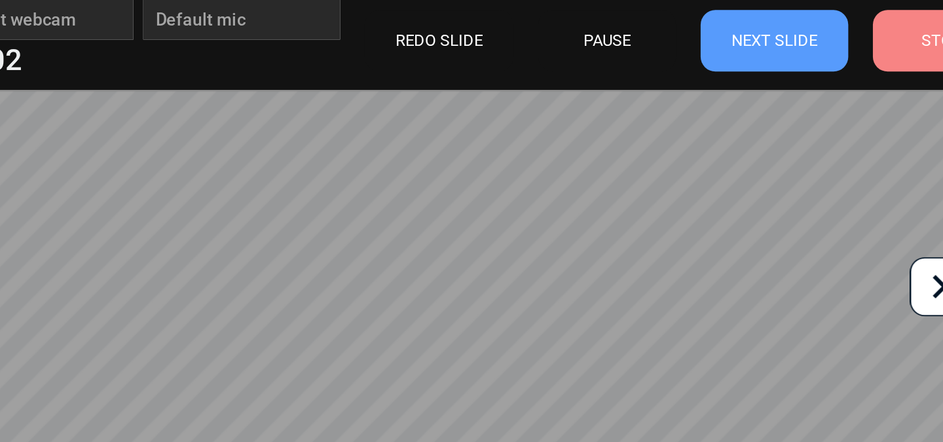
click at [771, 270] on icon at bounding box center [776, 269] width 25 height 25
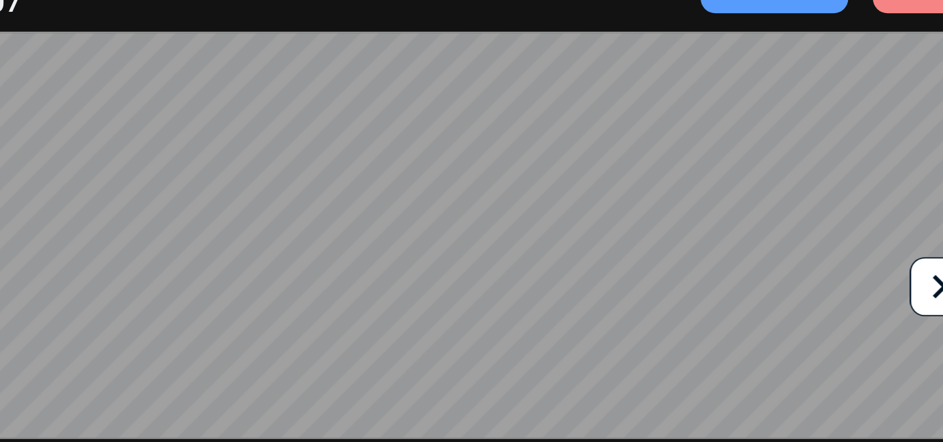
scroll to position [42, 0]
click at [773, 261] on icon at bounding box center [776, 269] width 25 height 25
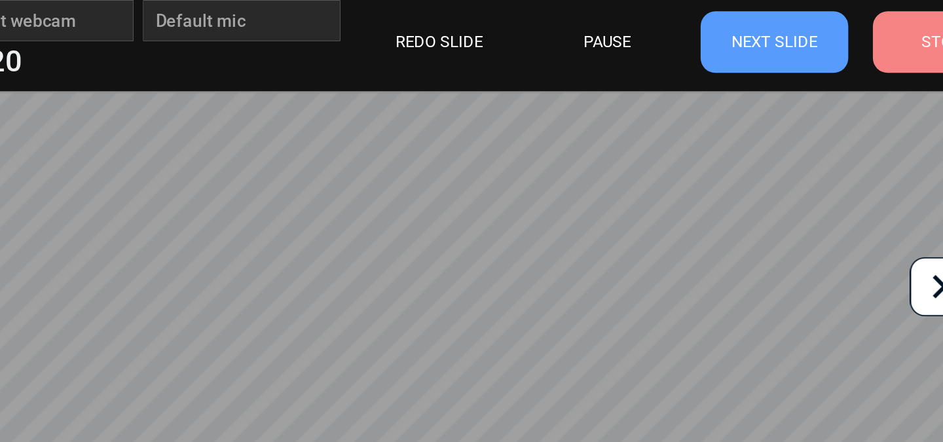
scroll to position [9, 0]
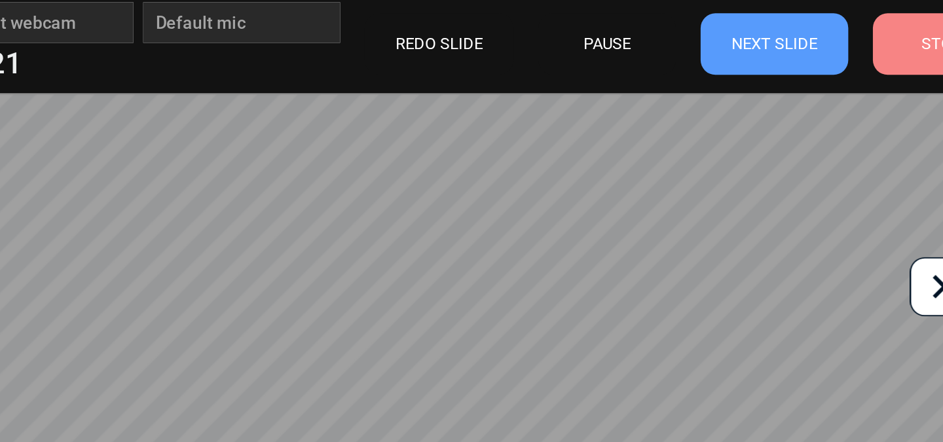
click at [753, 151] on div "STOP" at bounding box center [777, 140] width 73 height 33
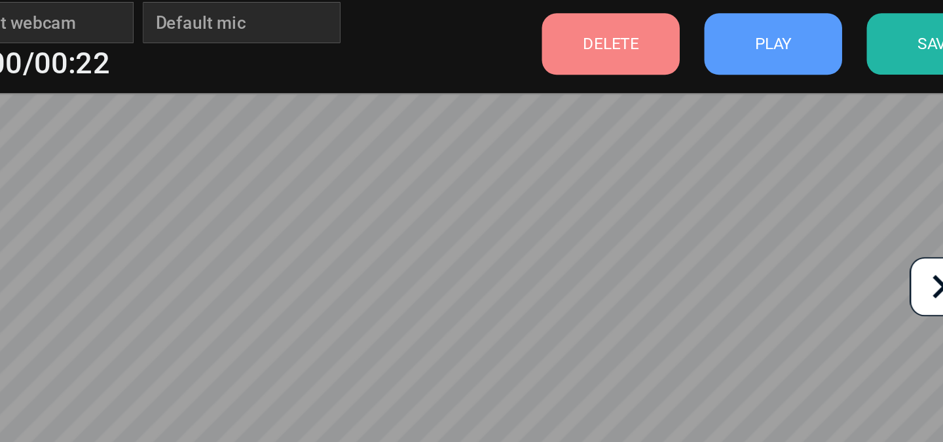
click at [635, 147] on div "DELETE" at bounding box center [601, 140] width 73 height 33
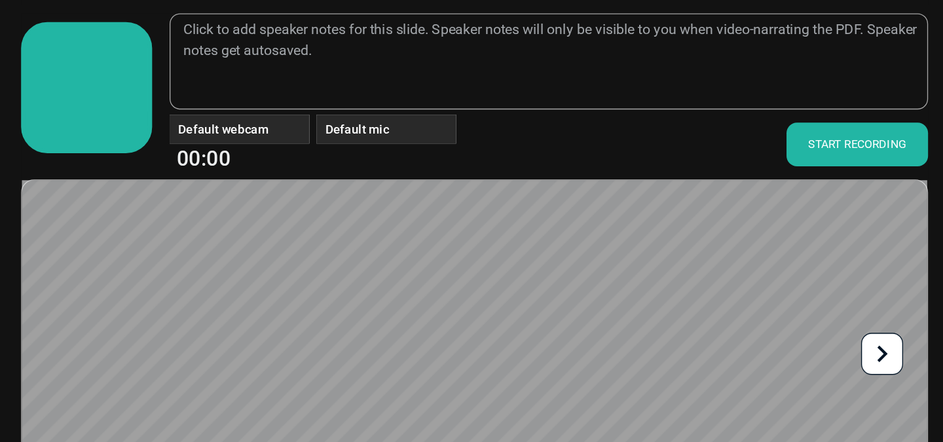
scroll to position [42, 0]
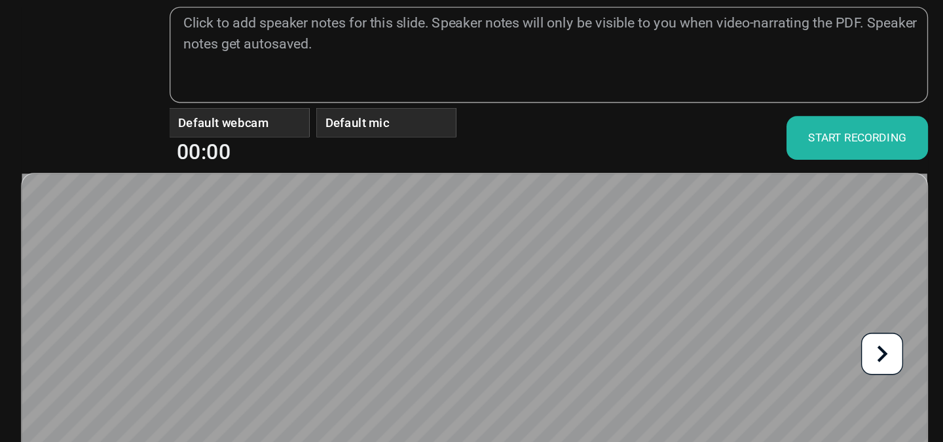
click at [751, 99] on div "START RECORDING" at bounding box center [758, 108] width 106 height 33
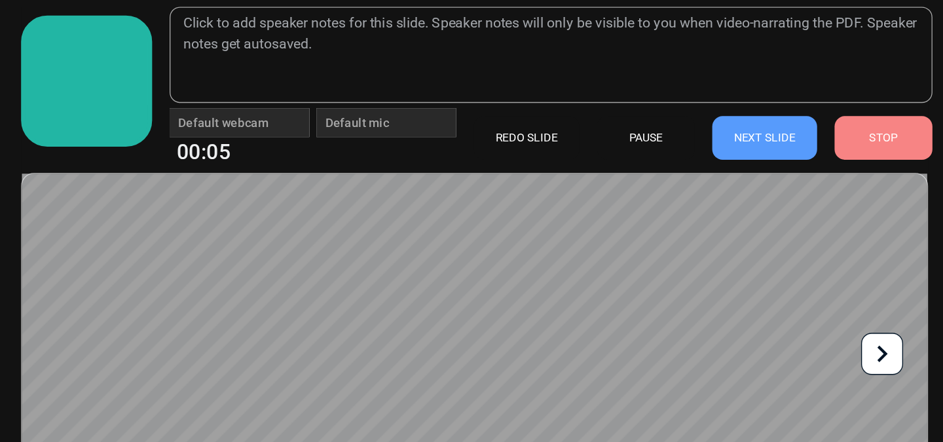
click at [773, 268] on icon at bounding box center [776, 269] width 25 height 25
click at [793, 100] on div "STOP" at bounding box center [777, 108] width 73 height 33
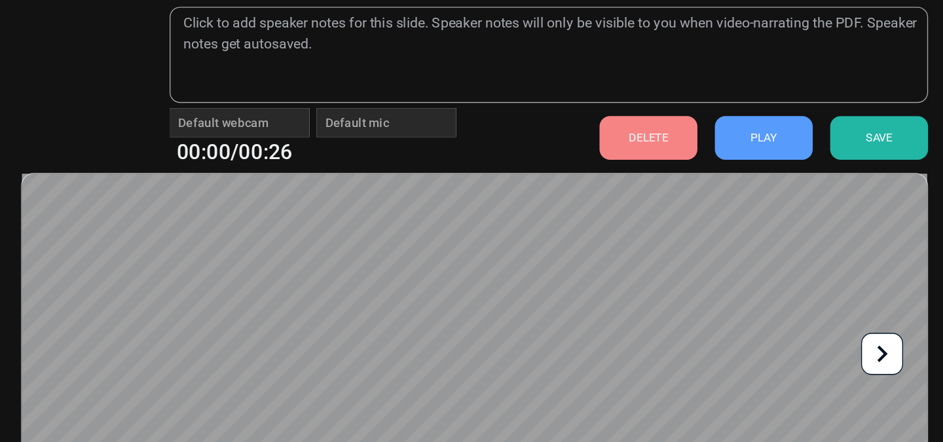
click at [743, 113] on div "SAVE" at bounding box center [774, 108] width 73 height 33
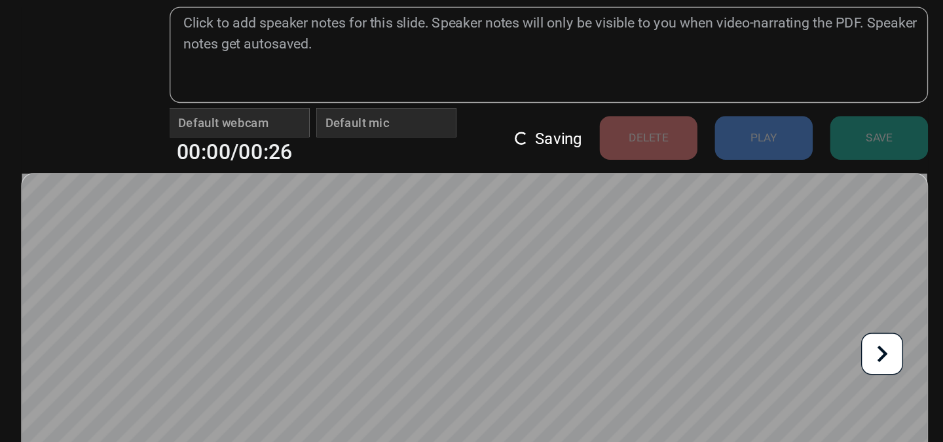
click at [685, 113] on div "Loading... Saving DELETE PLAY SAVE" at bounding box center [657, 107] width 310 height 39
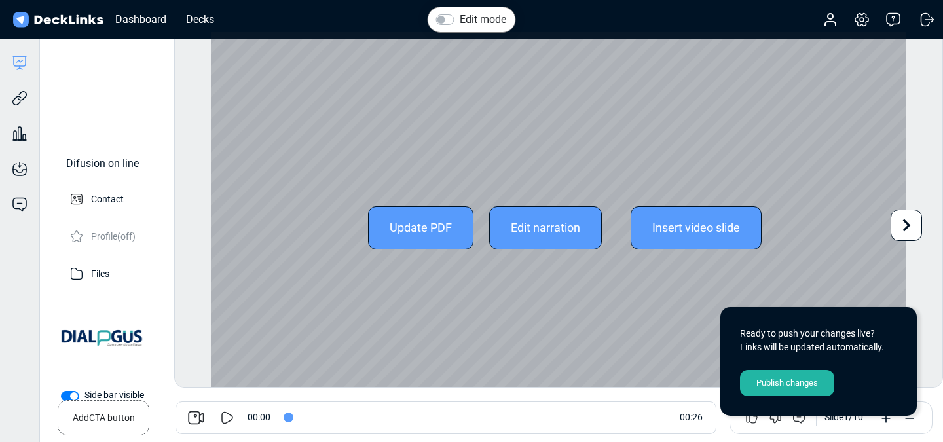
click at [555, 225] on div "Edit narration" at bounding box center [545, 227] width 113 height 43
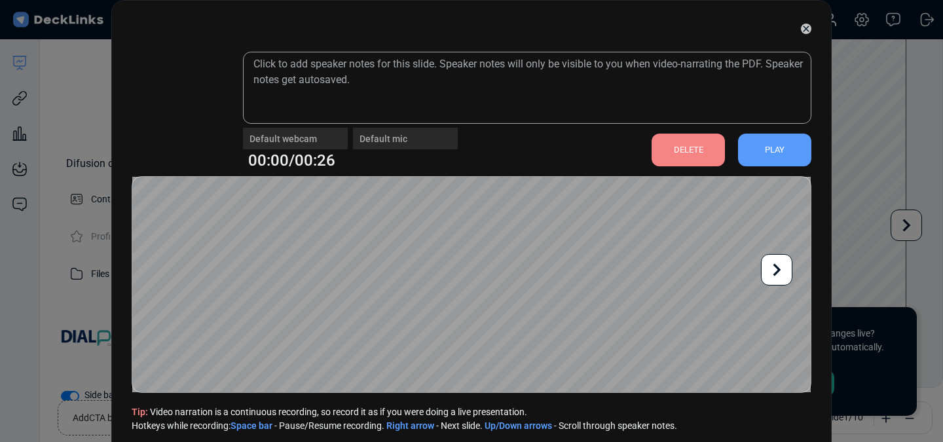
click at [695, 143] on div "DELETE" at bounding box center [688, 150] width 73 height 33
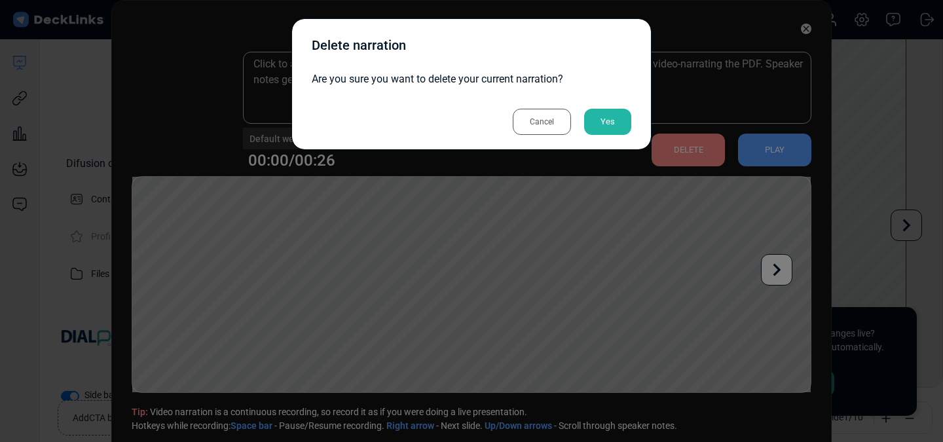
click at [614, 115] on div "Yes" at bounding box center [607, 122] width 47 height 26
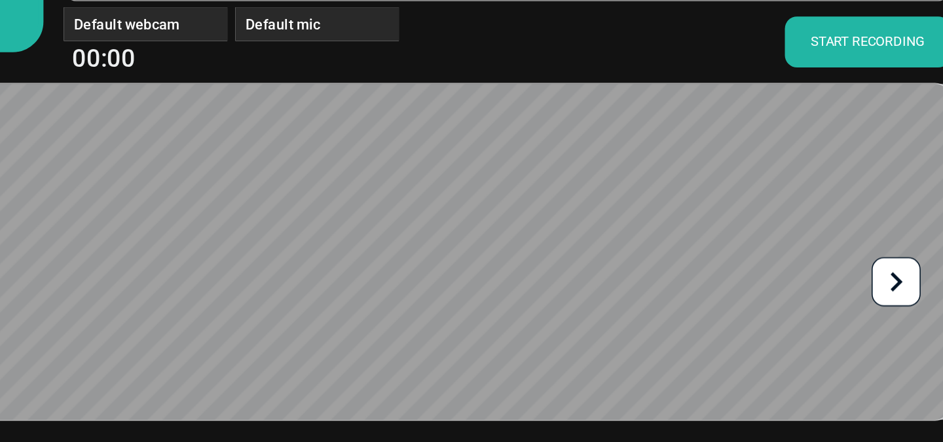
scroll to position [34, 0]
click at [762, 125] on div "START RECORDING" at bounding box center [758, 116] width 106 height 33
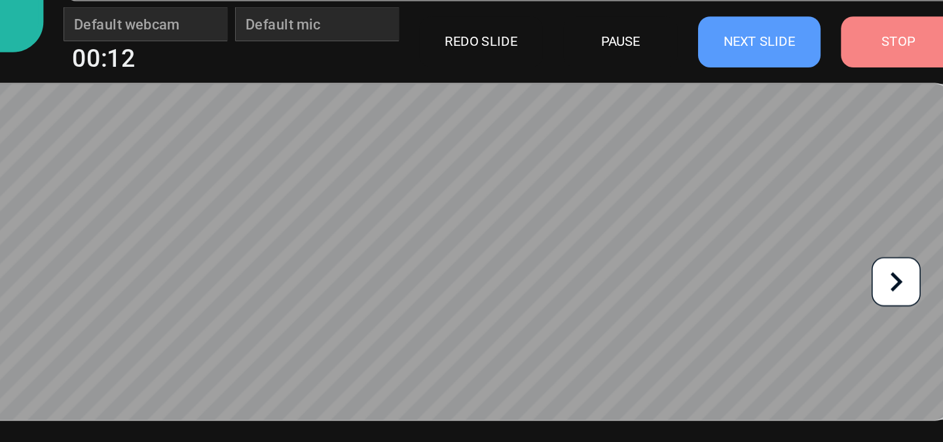
click at [766, 269] on icon at bounding box center [776, 269] width 25 height 25
click at [774, 274] on icon at bounding box center [777, 269] width 8 height 12
click at [783, 268] on icon at bounding box center [776, 269] width 25 height 25
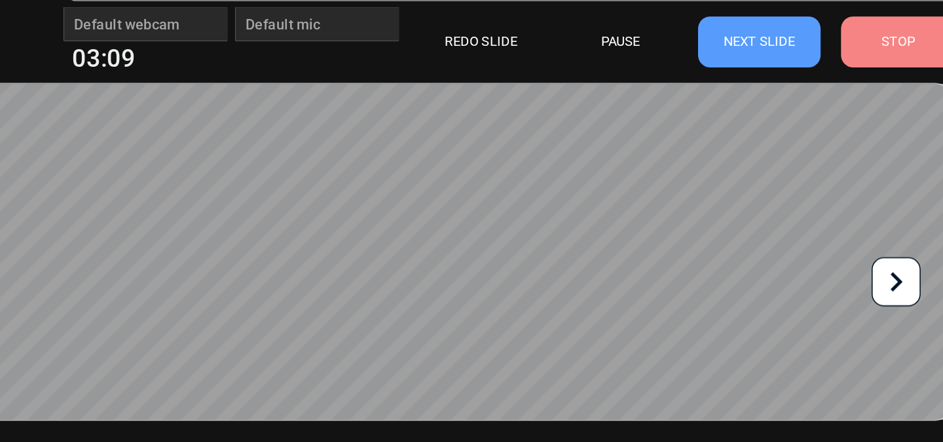
click at [783, 268] on icon at bounding box center [776, 269] width 25 height 25
click at [778, 273] on icon at bounding box center [776, 269] width 25 height 25
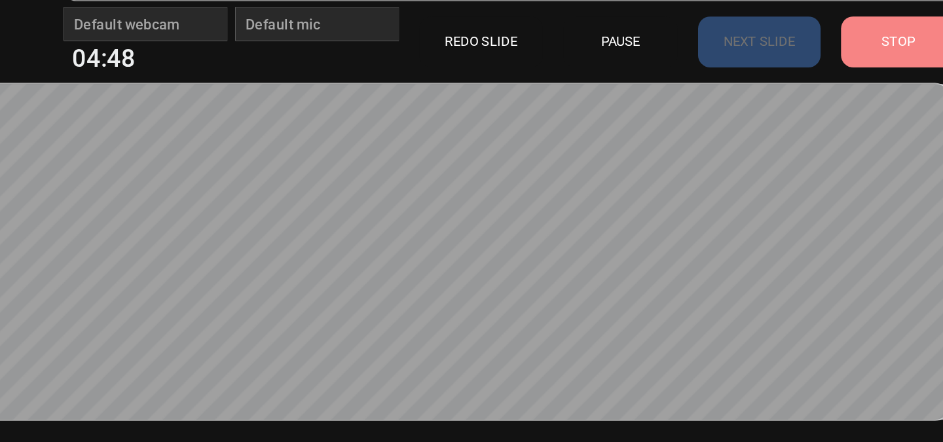
click at [784, 124] on div "STOP" at bounding box center [777, 116] width 73 height 33
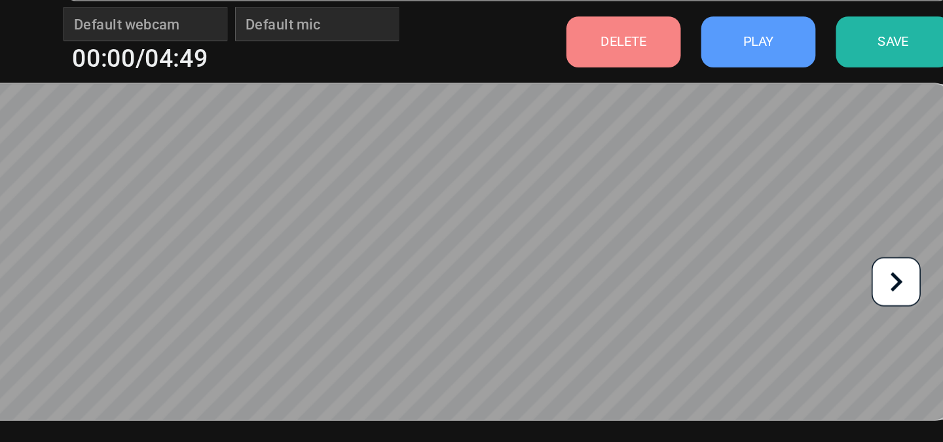
click at [784, 124] on div "SAVE" at bounding box center [774, 116] width 73 height 33
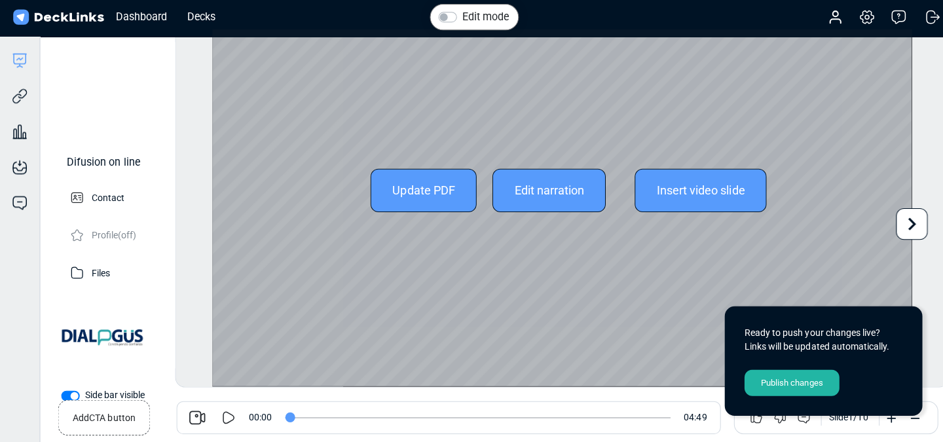
scroll to position [0, 0]
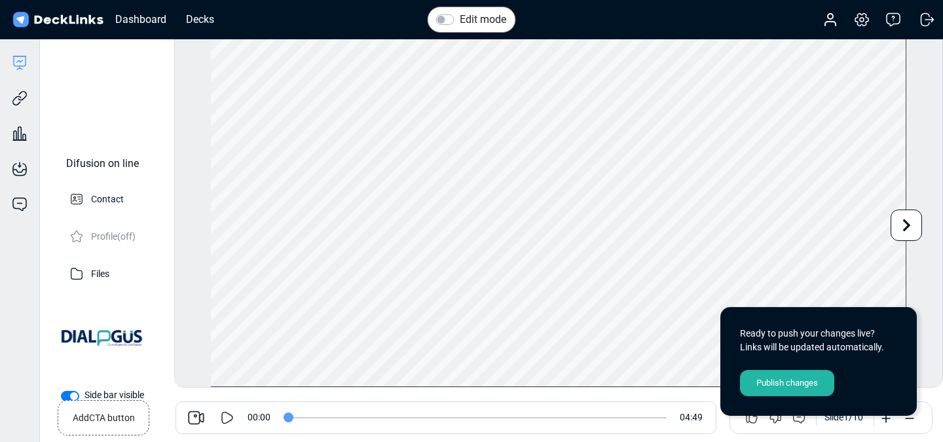
click at [222, 415] on icon at bounding box center [228, 417] width 12 height 12
click at [232, 415] on icon at bounding box center [227, 418] width 16 height 16
type input "45"
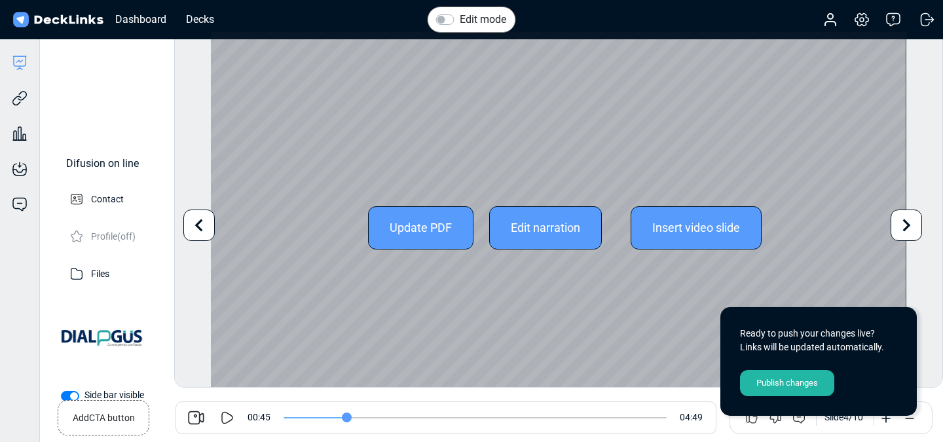
click at [574, 226] on div "Edit narration" at bounding box center [545, 227] width 113 height 43
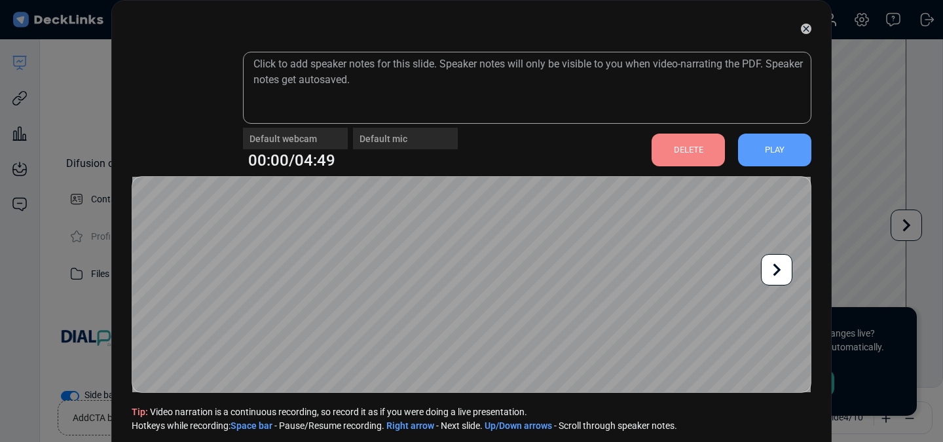
click at [694, 155] on div "DELETE" at bounding box center [688, 150] width 73 height 33
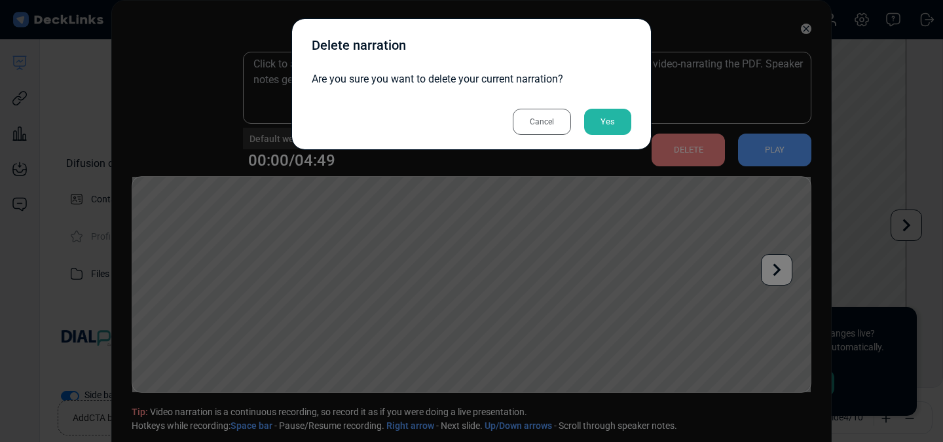
click at [549, 119] on div "Cancel" at bounding box center [542, 122] width 58 height 26
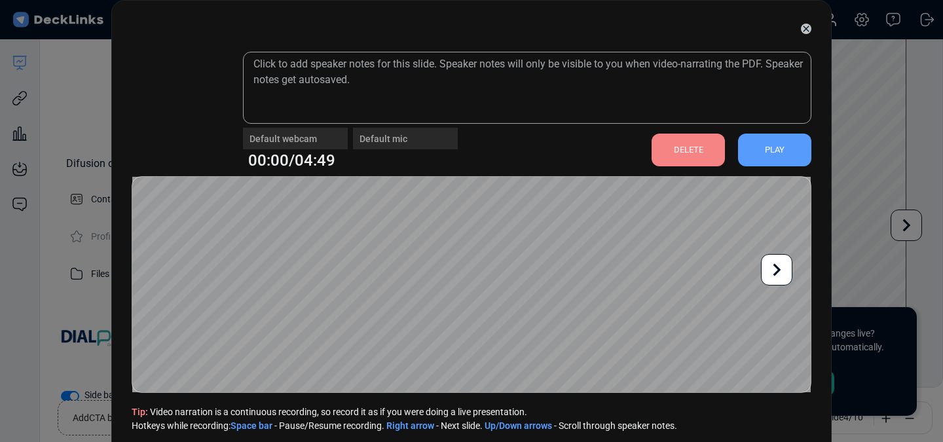
click at [808, 29] on icon at bounding box center [806, 29] width 10 height 10
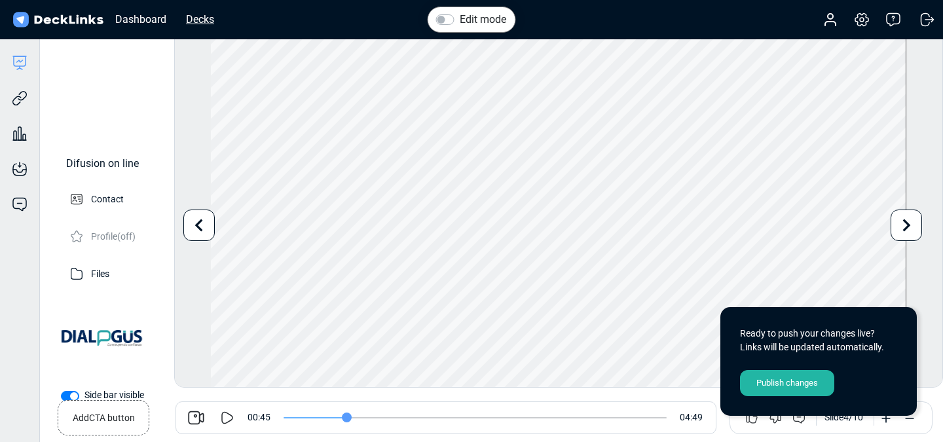
click at [203, 16] on div "Decks" at bounding box center [199, 19] width 41 height 16
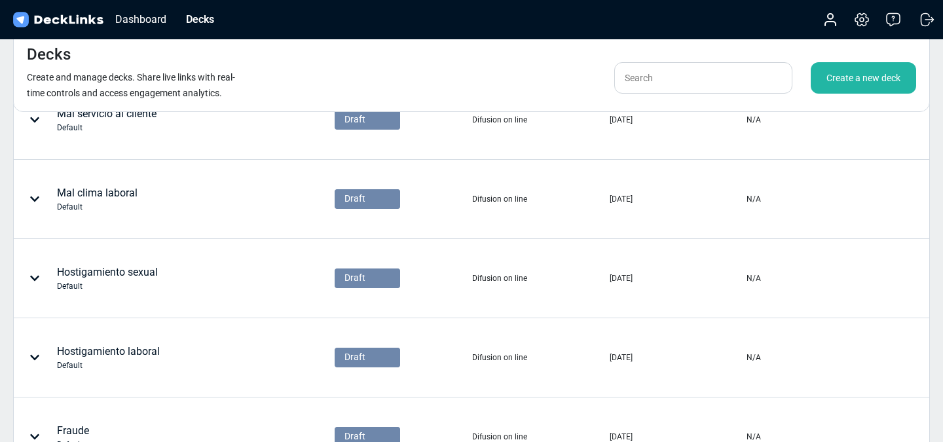
scroll to position [286, 0]
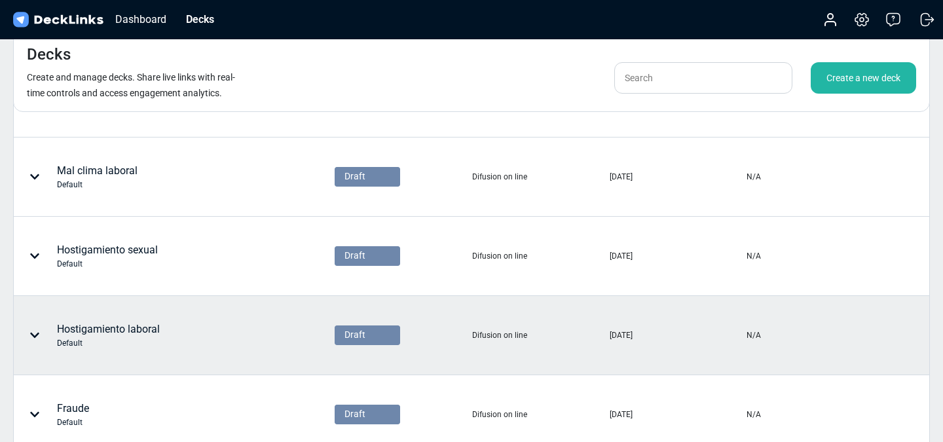
click at [37, 337] on icon at bounding box center [34, 335] width 10 height 10
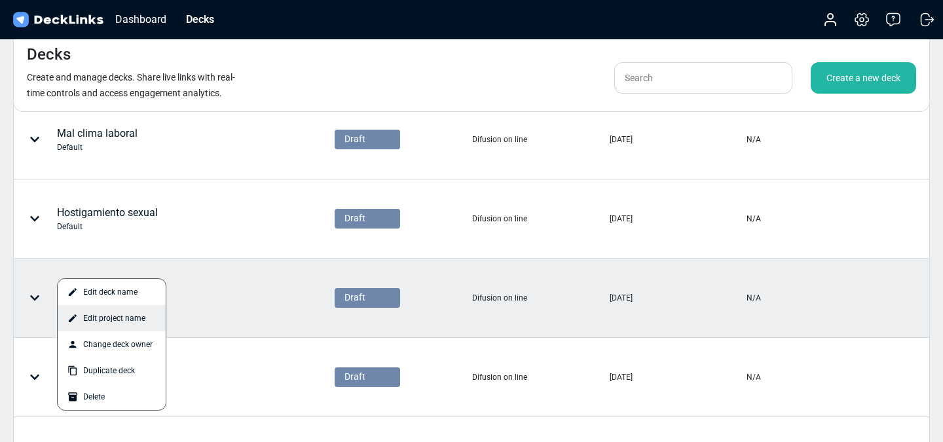
scroll to position [330, 0]
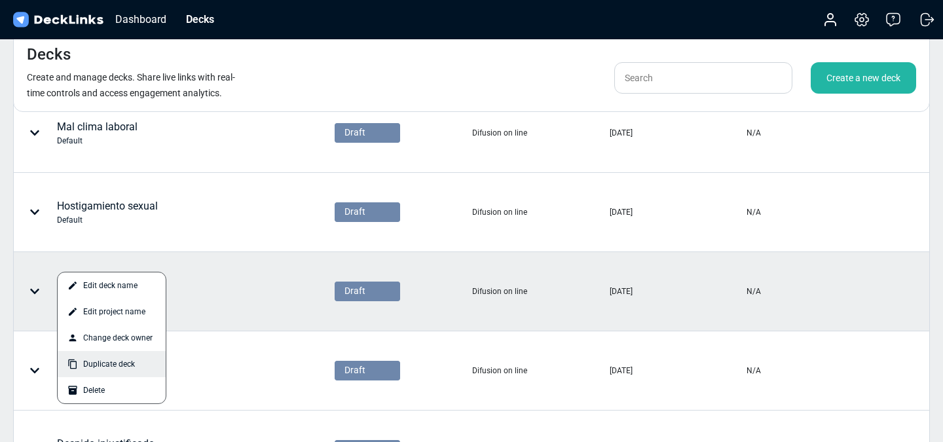
click at [137, 358] on div "Duplicate deck" at bounding box center [112, 364] width 108 height 26
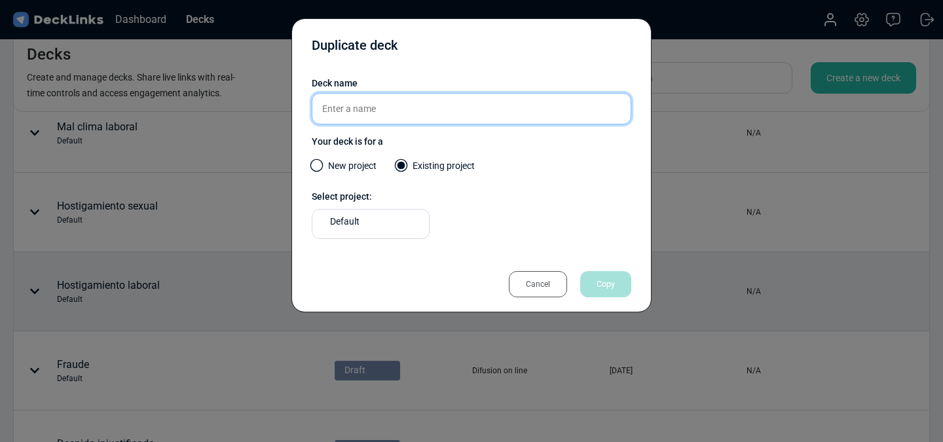
click at [424, 112] on input "text" at bounding box center [472, 108] width 320 height 31
type input "Hostigamiento Laboral V1"
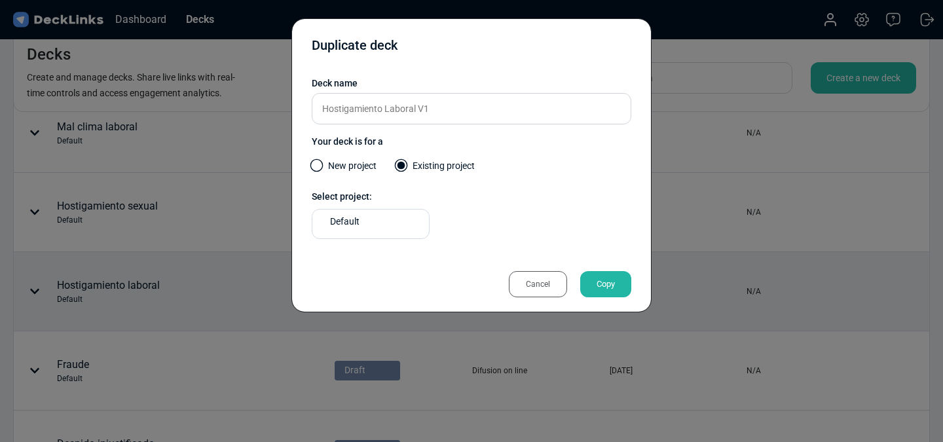
click at [608, 287] on div "Copy" at bounding box center [605, 284] width 51 height 26
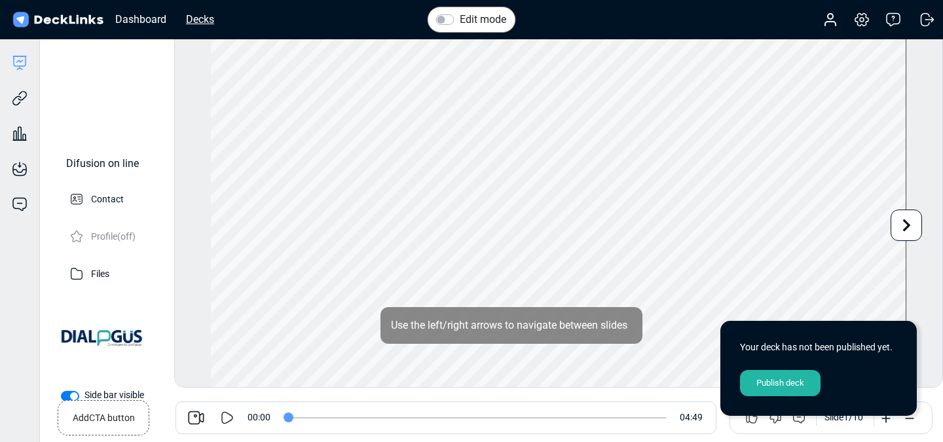
click at [200, 23] on div "Decks" at bounding box center [199, 19] width 41 height 16
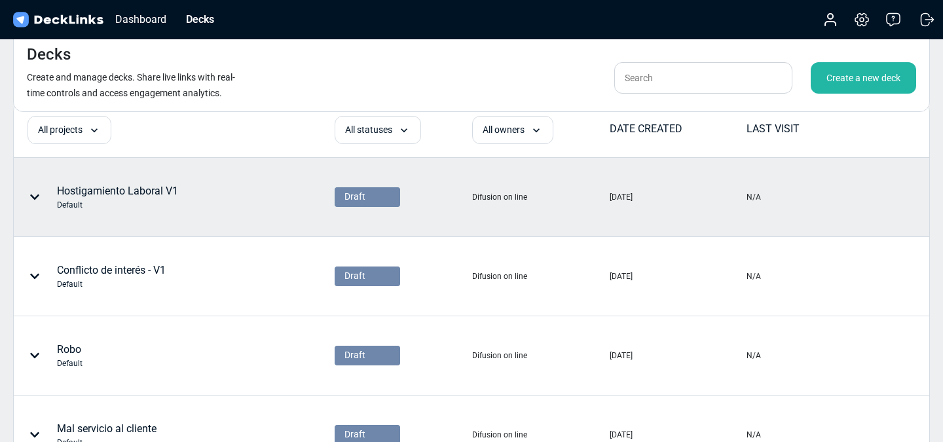
scroll to position [9, 0]
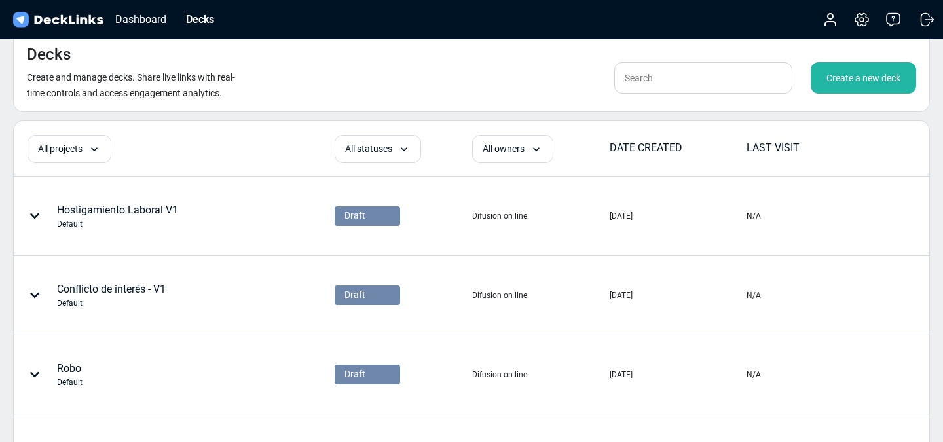
click at [156, 210] on div "Hostigamiento Laboral V1 Default" at bounding box center [117, 216] width 121 height 28
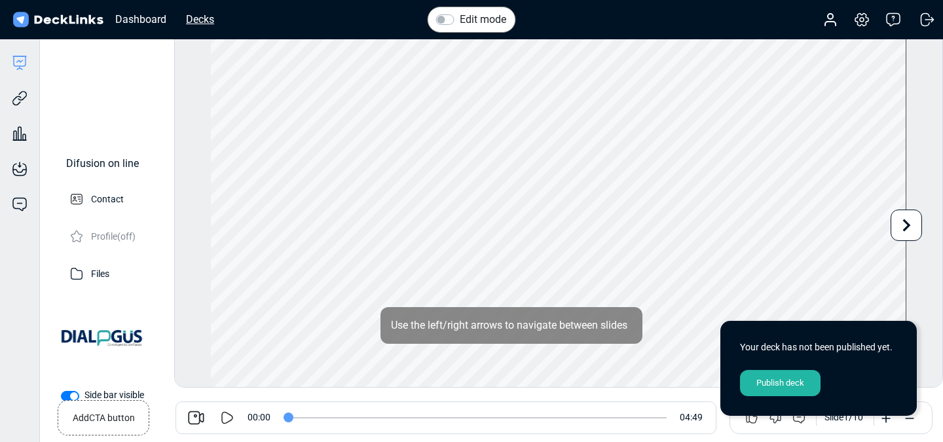
click at [210, 19] on div "Decks" at bounding box center [199, 19] width 41 height 16
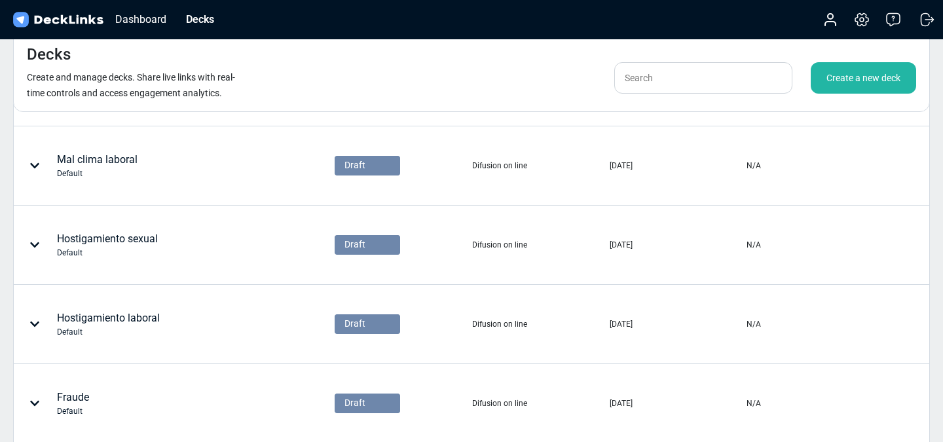
scroll to position [399, 0]
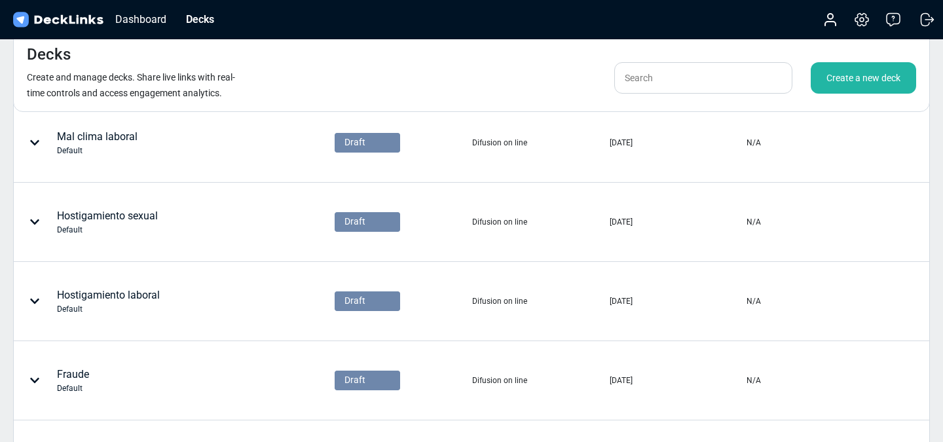
click at [153, 299] on div "Hostigamiento laboral Default" at bounding box center [108, 301] width 103 height 28
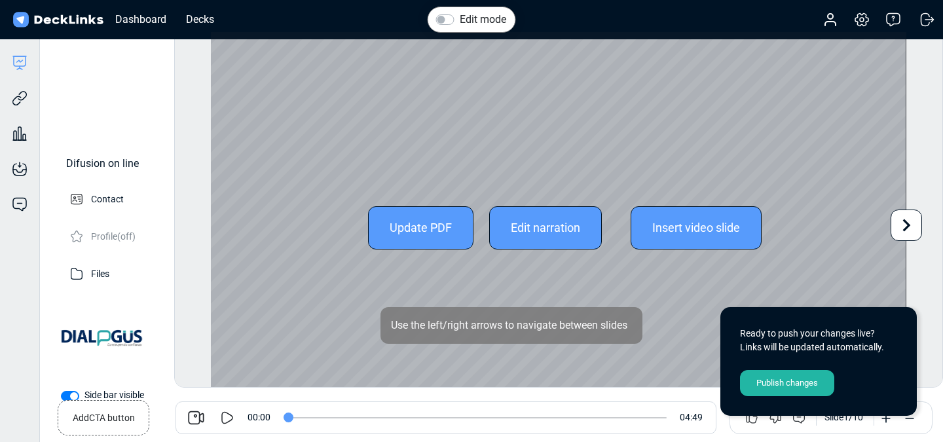
scroll to position [36, 0]
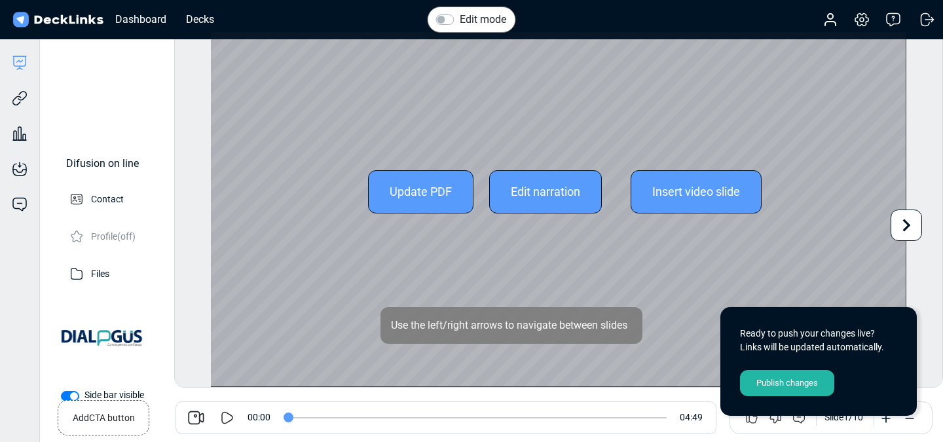
click at [544, 187] on div "Edit narration" at bounding box center [545, 191] width 113 height 43
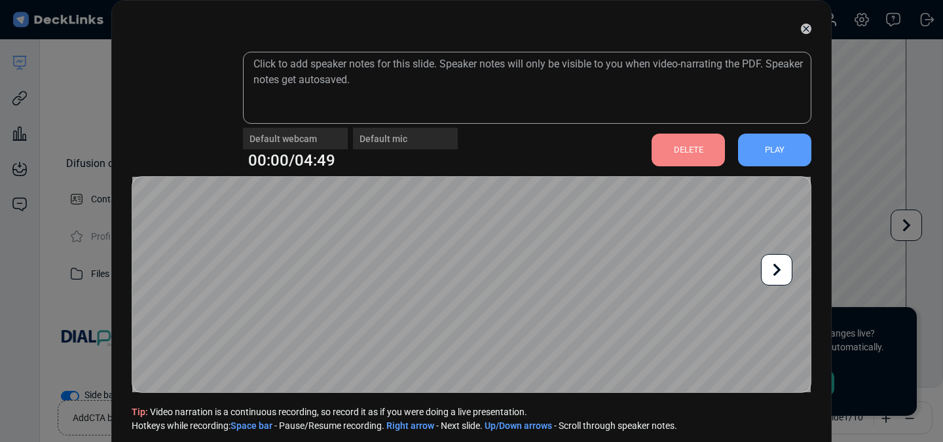
click at [696, 149] on div "DELETE" at bounding box center [688, 150] width 73 height 33
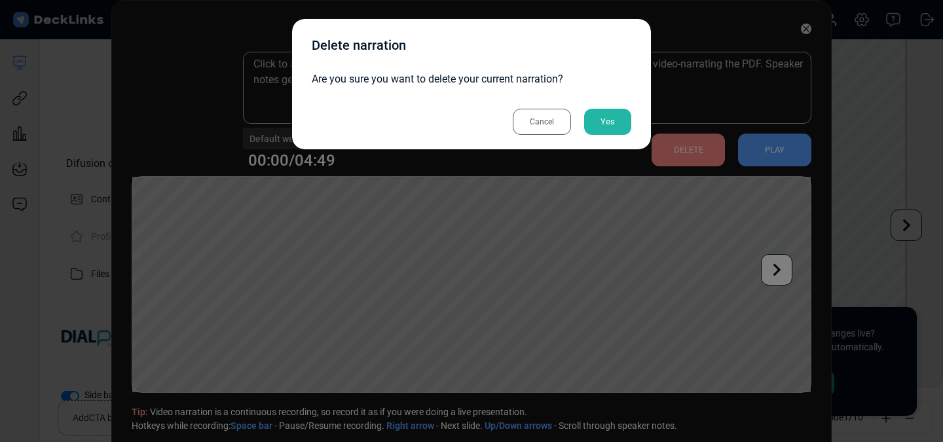
click at [612, 124] on div "Yes" at bounding box center [607, 122] width 47 height 26
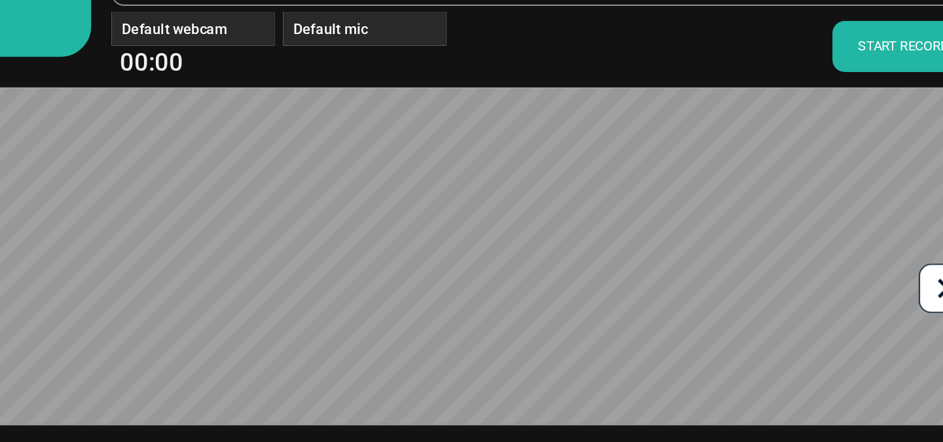
scroll to position [37, 0]
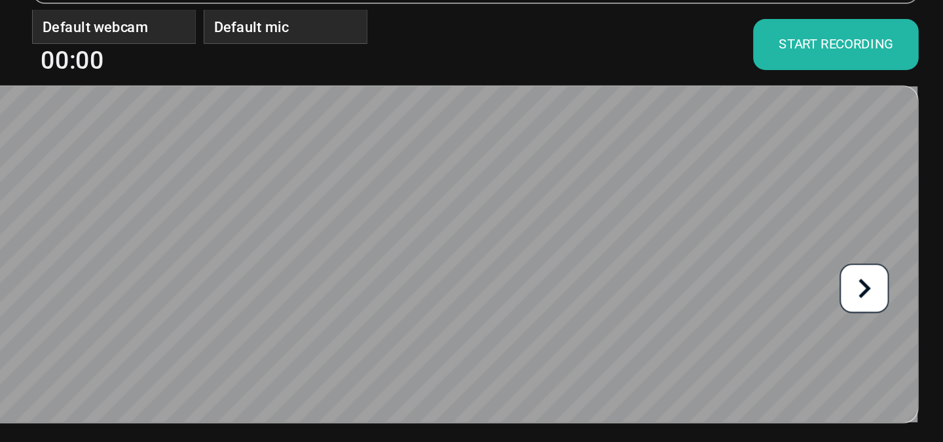
click at [754, 114] on div "START RECORDING" at bounding box center [758, 113] width 106 height 33
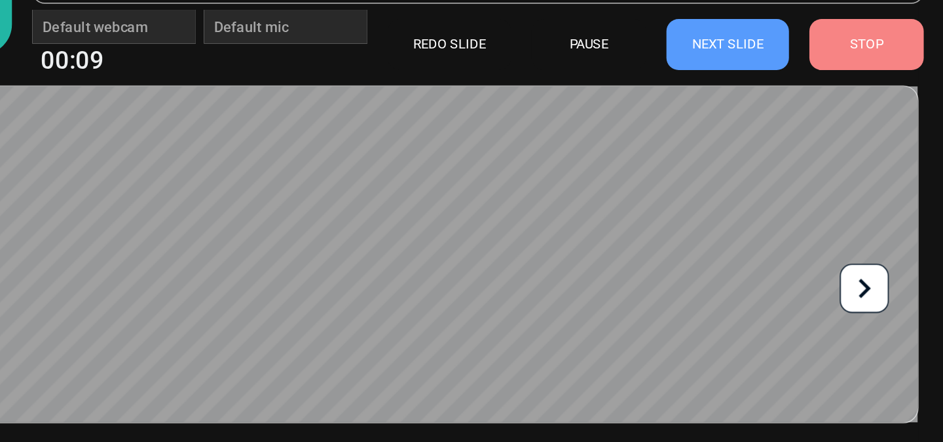
click at [788, 267] on icon at bounding box center [776, 269] width 25 height 25
click at [794, 115] on div "STOP" at bounding box center [777, 113] width 73 height 33
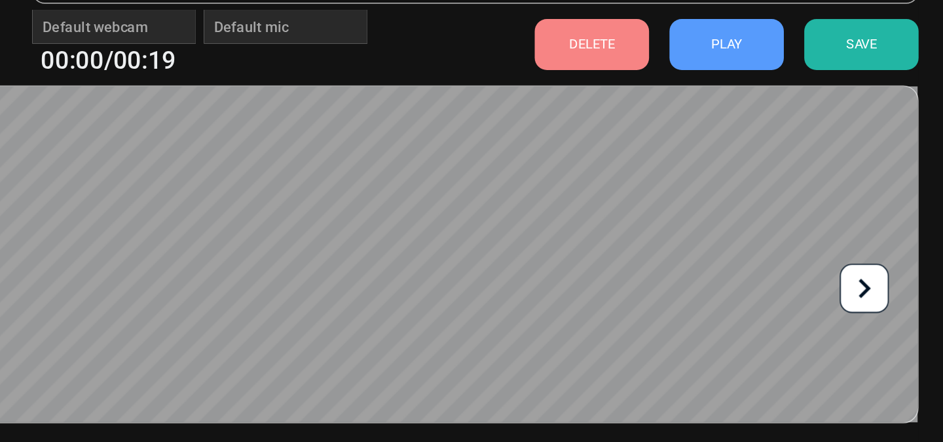
click at [614, 112] on div "DELETE" at bounding box center [601, 113] width 73 height 33
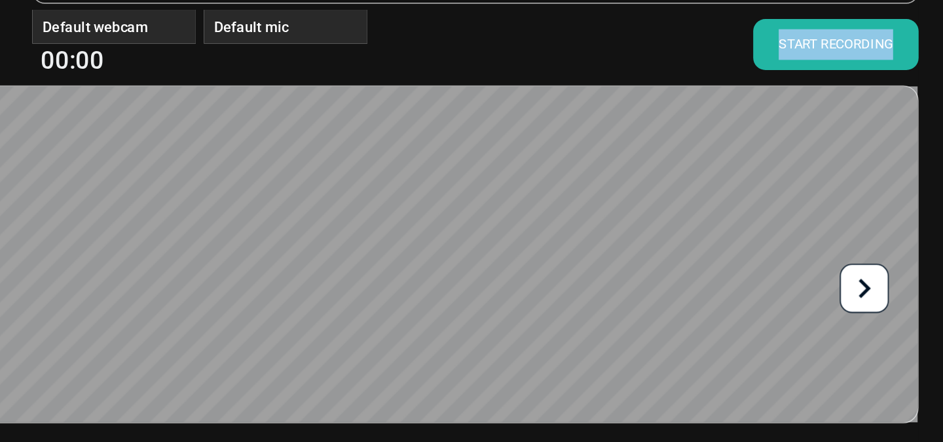
click at [633, 158] on div "Default webcam Default mic 00:00 START RECORDING Tip: Video narration is a cont…" at bounding box center [472, 212] width 680 height 394
click at [225, 107] on video at bounding box center [181, 71] width 92 height 92
click at [383, 173] on div "Default webcam Default mic 00:00 START RECORDING Tip: Video narration is a cont…" at bounding box center [472, 212] width 680 height 394
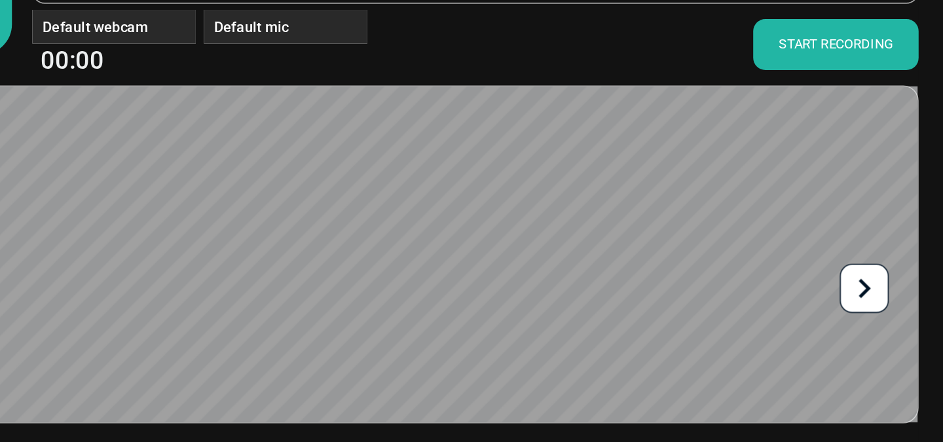
click at [656, 134] on div "Default webcam Default mic 00:00 START RECORDING Tip: Video narration is a cont…" at bounding box center [472, 212] width 680 height 394
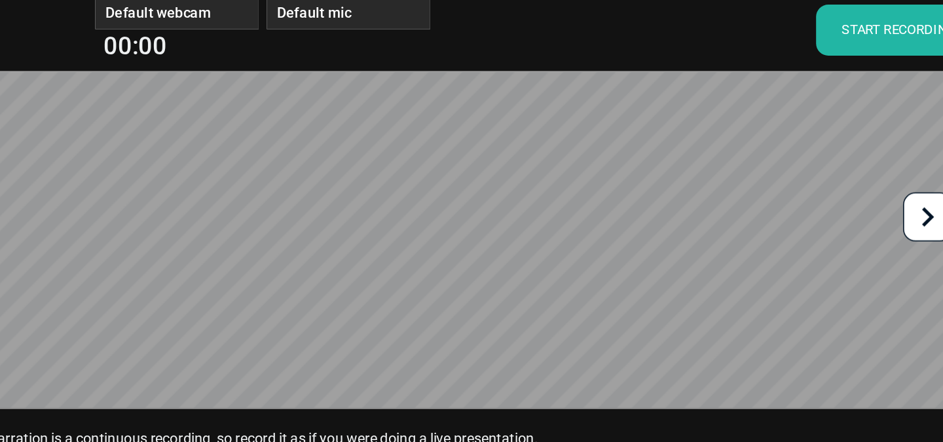
scroll to position [5, 0]
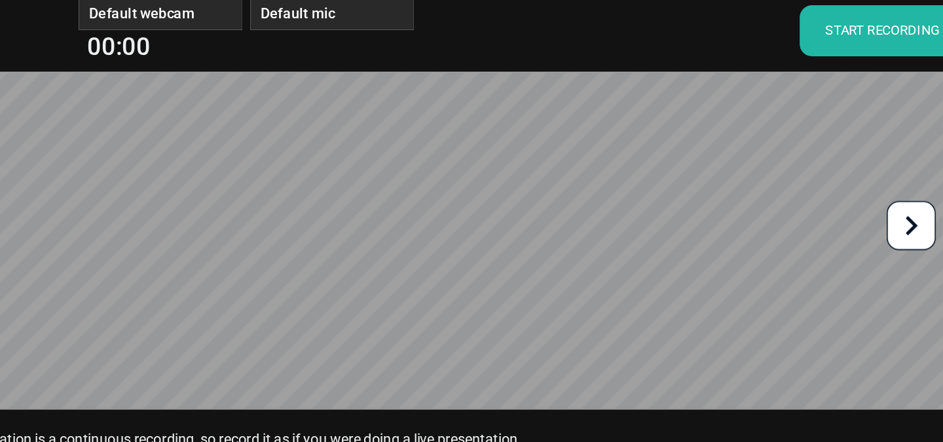
click at [729, 146] on div "START RECORDING" at bounding box center [758, 144] width 106 height 33
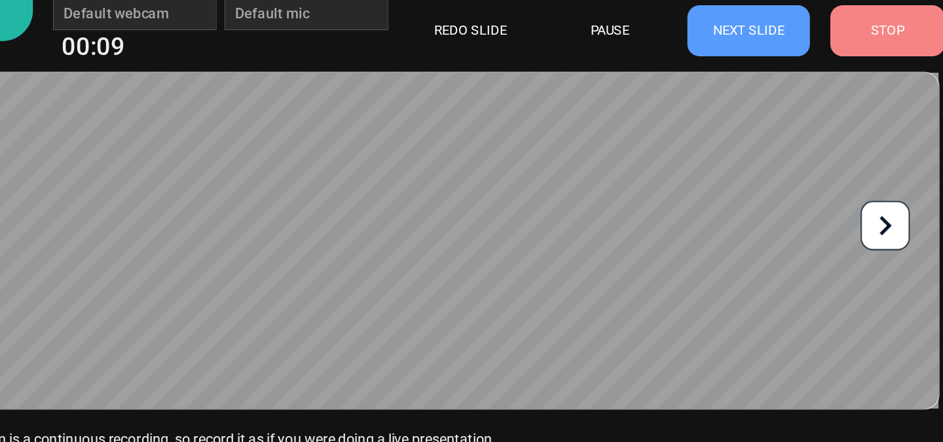
click at [781, 272] on icon at bounding box center [776, 269] width 25 height 25
click at [784, 279] on icon at bounding box center [776, 269] width 25 height 25
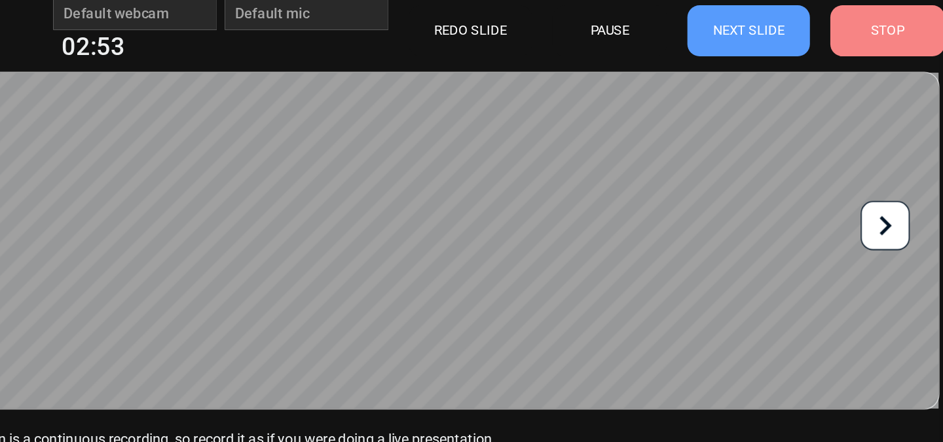
click at [784, 279] on icon at bounding box center [776, 269] width 25 height 25
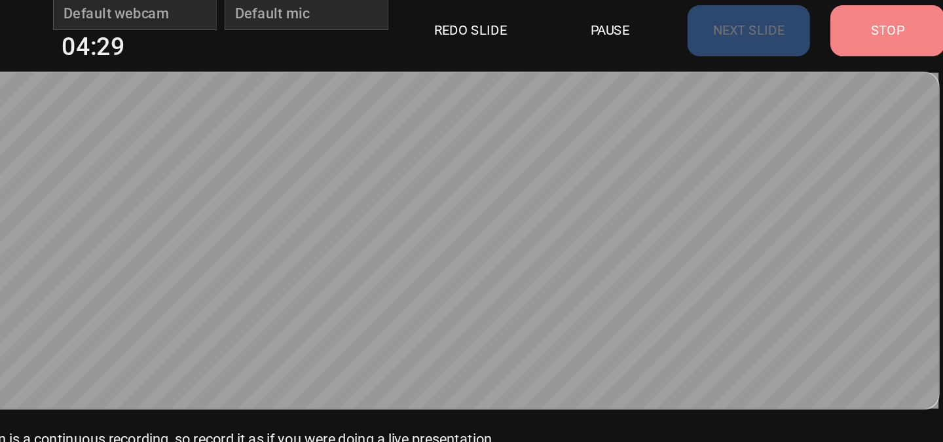
click at [775, 145] on div "STOP" at bounding box center [777, 144] width 73 height 33
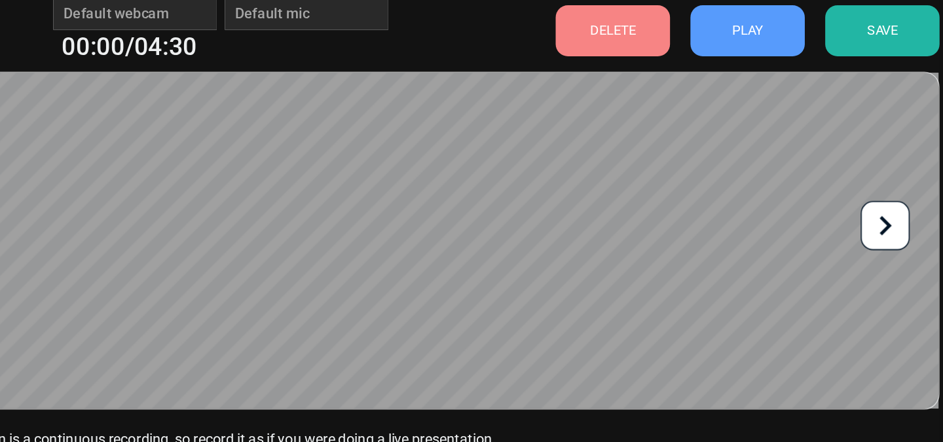
click at [775, 146] on div "SAVE" at bounding box center [774, 144] width 73 height 33
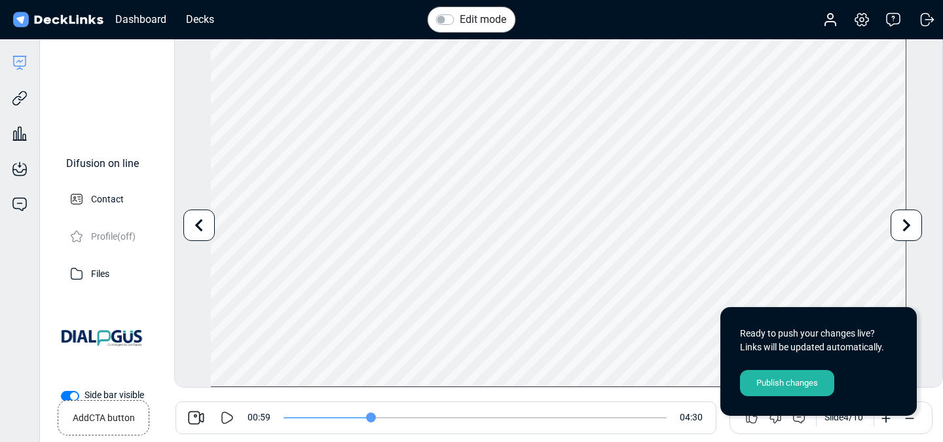
drag, startPoint x: 286, startPoint y: 418, endPoint x: 371, endPoint y: 435, distance: 86.2
click at [371, 418] on input "range" at bounding box center [475, 417] width 383 height 1
drag, startPoint x: 371, startPoint y: 416, endPoint x: 403, endPoint y: 415, distance: 32.8
click at [405, 417] on input "range" at bounding box center [475, 417] width 383 height 1
drag, startPoint x: 403, startPoint y: 415, endPoint x: 437, endPoint y: 415, distance: 34.1
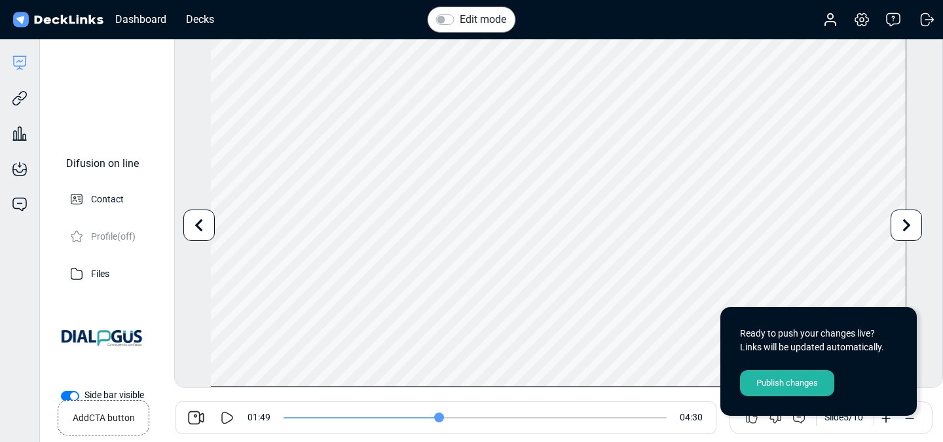
click at [438, 417] on input "range" at bounding box center [475, 417] width 383 height 1
drag, startPoint x: 437, startPoint y: 415, endPoint x: 411, endPoint y: 409, distance: 26.8
click at [411, 417] on input "range" at bounding box center [475, 417] width 383 height 1
click at [227, 413] on icon at bounding box center [228, 417] width 12 height 12
drag, startPoint x: 293, startPoint y: 411, endPoint x: 339, endPoint y: 421, distance: 46.2
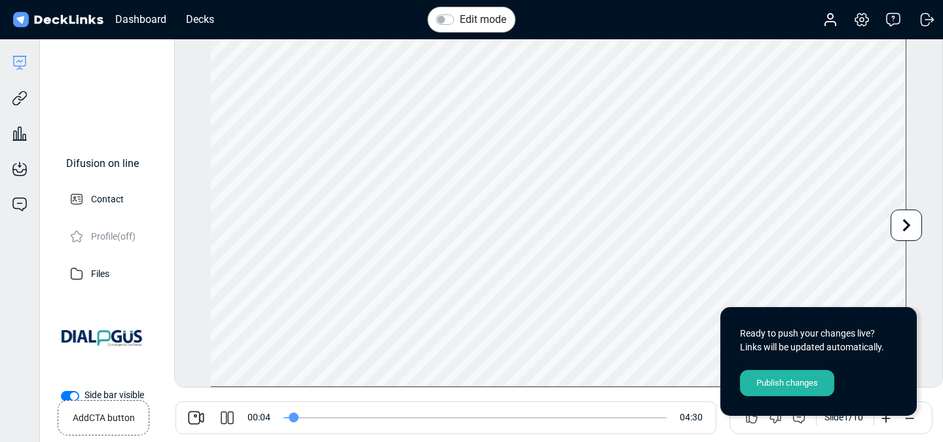
click at [339, 421] on span at bounding box center [475, 417] width 383 height 33
drag, startPoint x: 299, startPoint y: 418, endPoint x: 415, endPoint y: 426, distance: 116.1
click at [414, 425] on span at bounding box center [475, 417] width 383 height 33
click at [231, 420] on icon at bounding box center [227, 418] width 16 height 16
click at [229, 417] on icon at bounding box center [227, 418] width 16 height 16
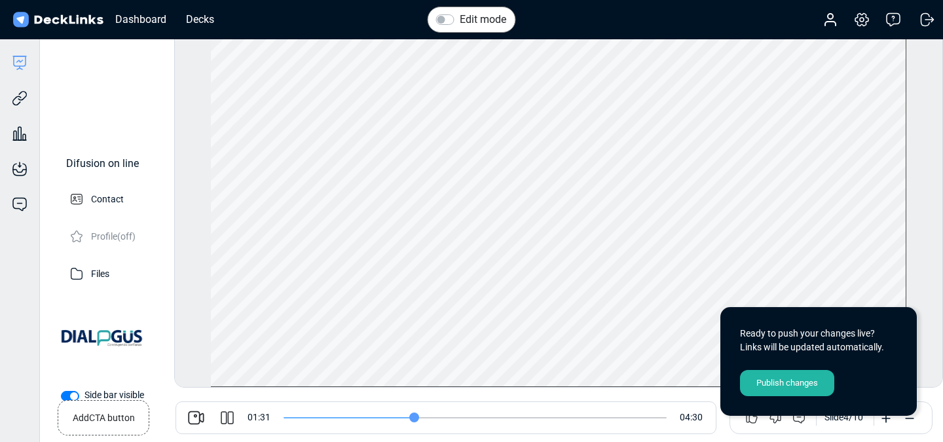
drag, startPoint x: 425, startPoint y: 417, endPoint x: 409, endPoint y: 415, distance: 16.5
click at [409, 417] on input "range" at bounding box center [475, 417] width 383 height 1
type input "93"
click at [229, 412] on icon at bounding box center [227, 418] width 16 height 16
click at [206, 20] on div "Decks" at bounding box center [199, 19] width 41 height 16
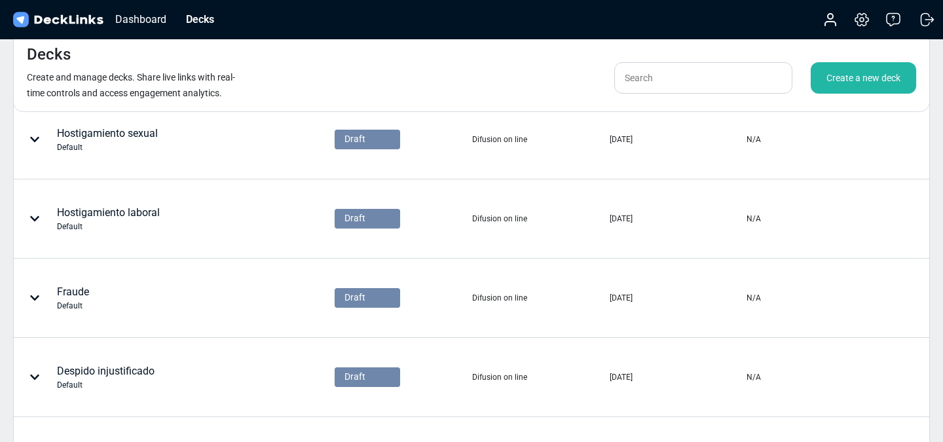
scroll to position [498, 0]
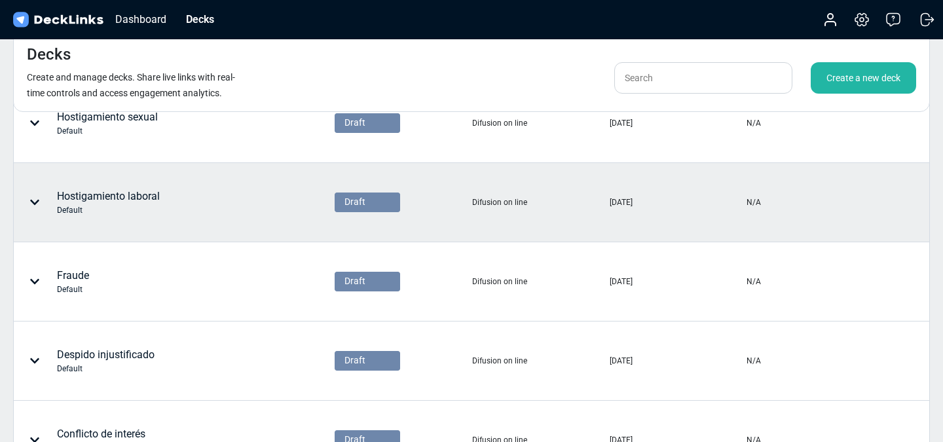
click at [140, 197] on div "Hostigamiento laboral Default" at bounding box center [108, 203] width 103 height 28
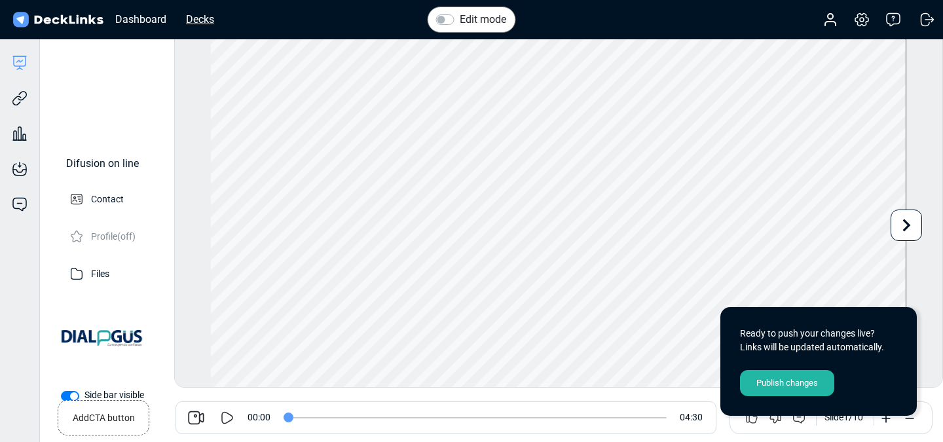
click at [207, 19] on div "Decks" at bounding box center [199, 19] width 41 height 16
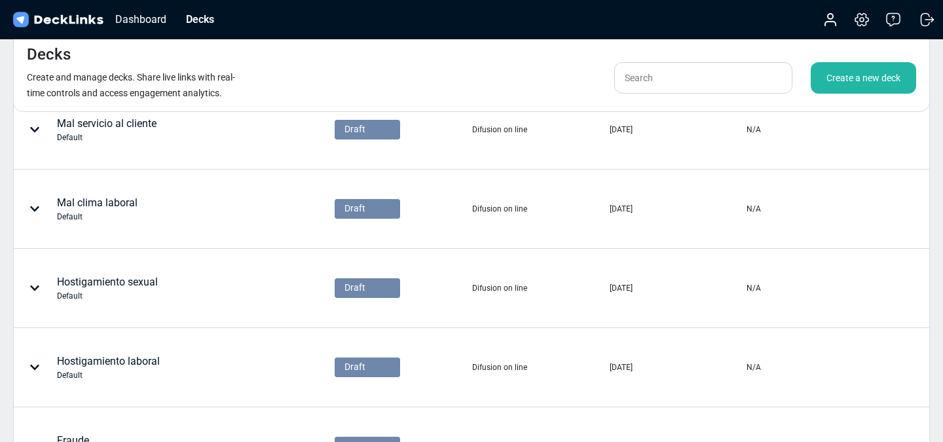
scroll to position [346, 0]
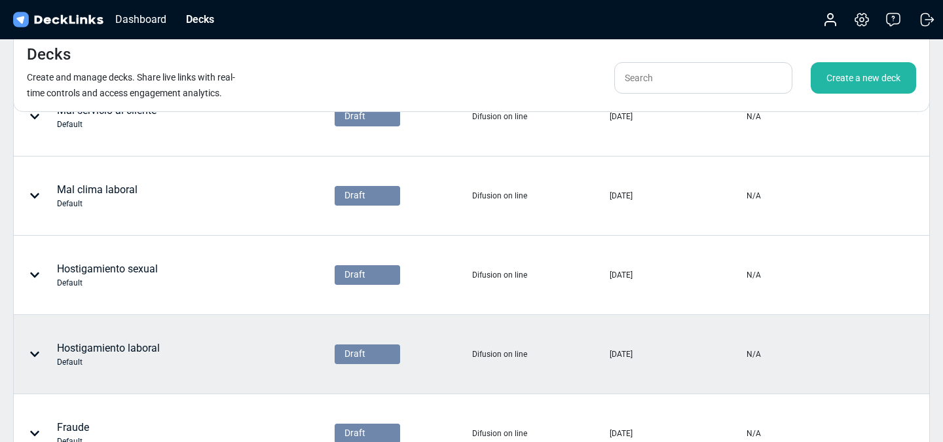
click at [37, 356] on icon at bounding box center [34, 354] width 10 height 10
click at [138, 354] on div "Edit deck name" at bounding box center [112, 348] width 108 height 26
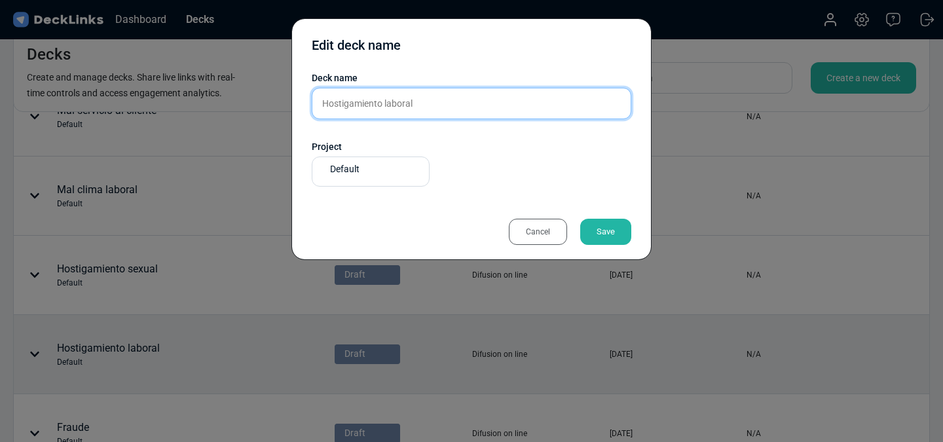
click at [449, 102] on input "Hostigamiento laboral" at bounding box center [472, 103] width 320 height 31
type input "Hostigamiento laboral. V2"
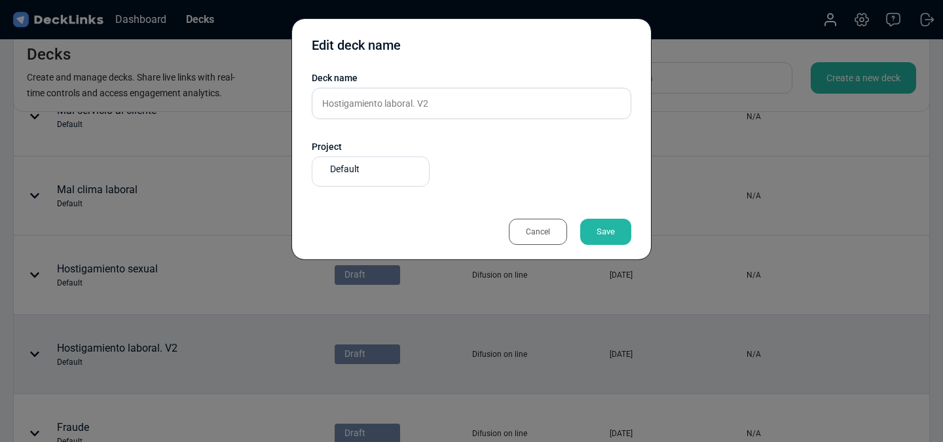
click at [608, 238] on div "Save" at bounding box center [605, 232] width 51 height 26
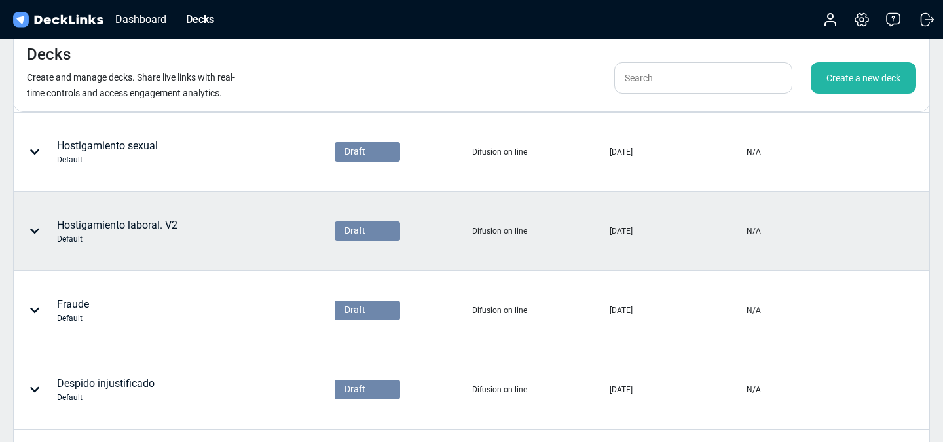
scroll to position [448, 0]
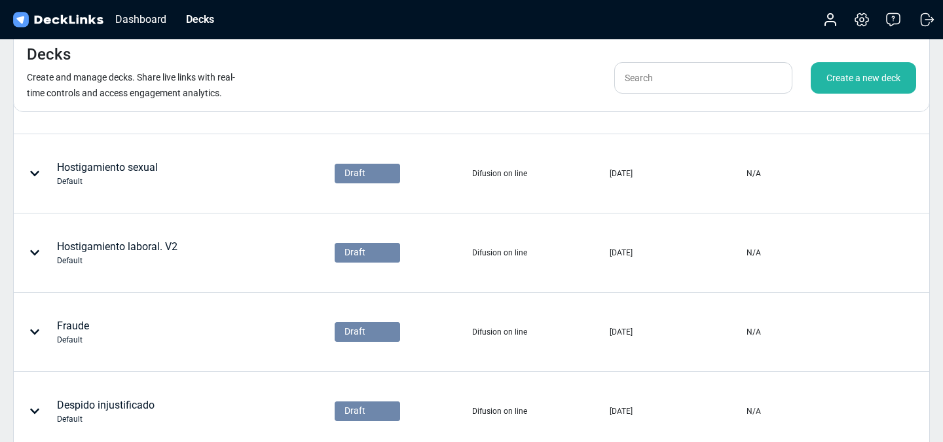
click at [38, 252] on icon at bounding box center [34, 253] width 10 height 10
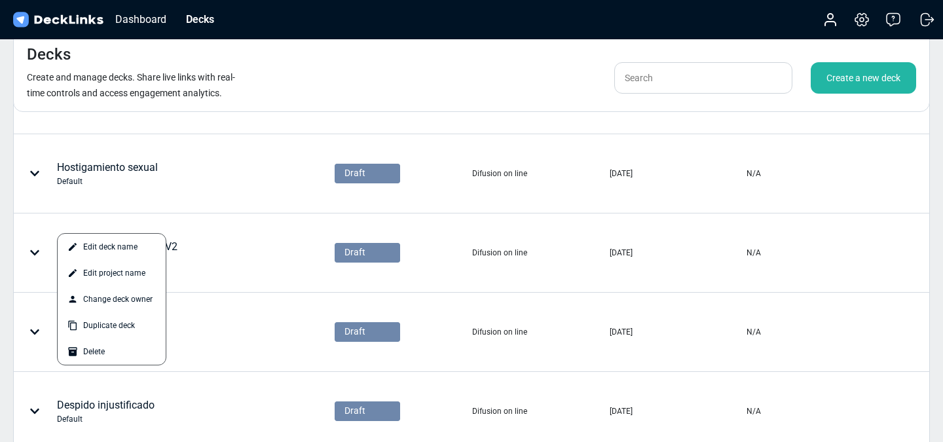
click at [202, 253] on div at bounding box center [471, 221] width 943 height 442
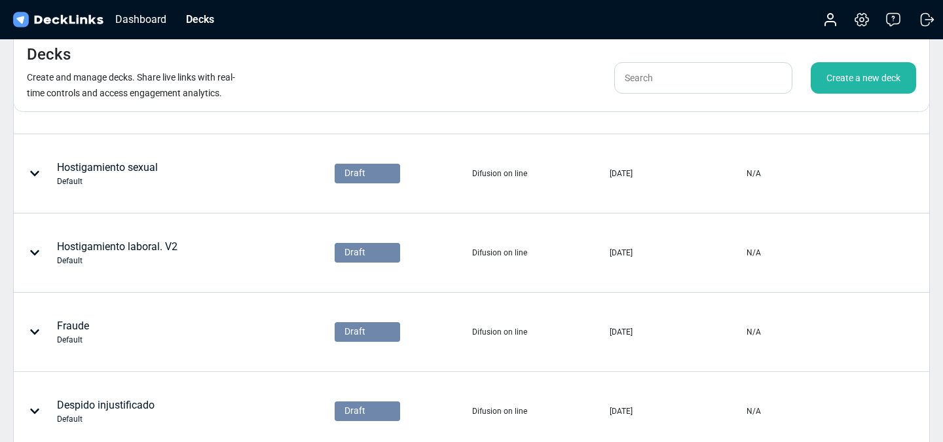
click at [95, 254] on div "Hostigamiento laboral. V2 Default" at bounding box center [117, 253] width 120 height 28
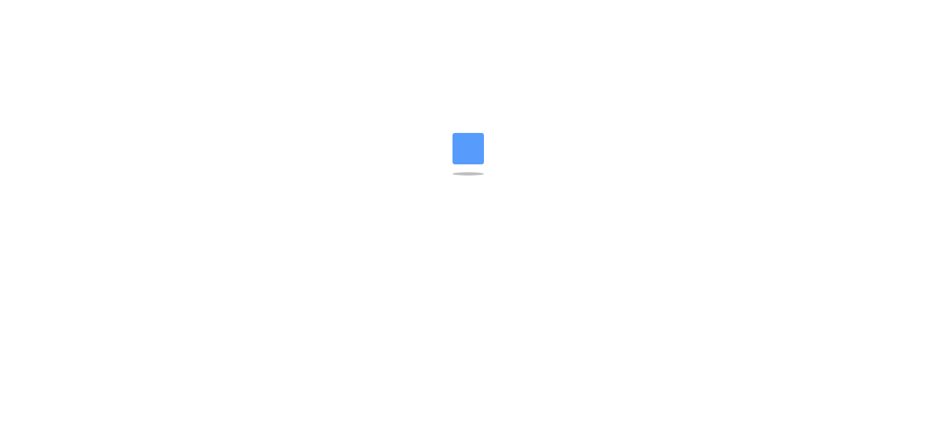
click at [95, 16] on html "Messenger Your conversations will go here Select a conversation Notifications D…" at bounding box center [471, 8] width 943 height 16
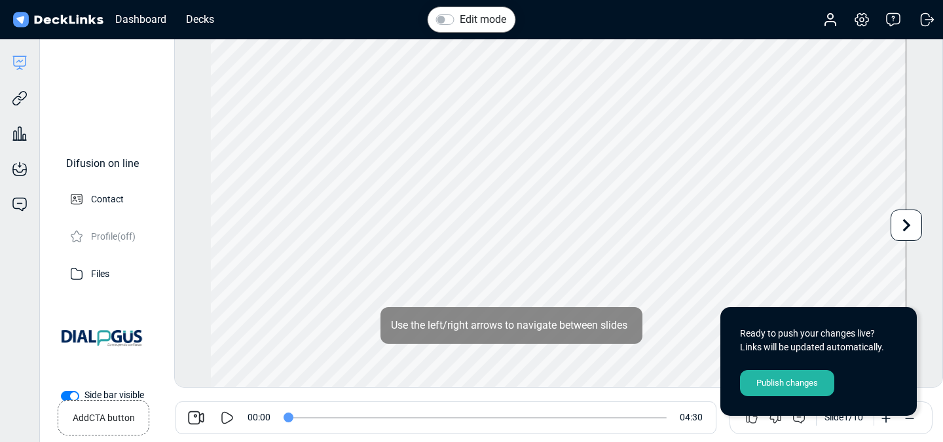
click at [183, 154] on div "Edit mode Play Video Play Current Time 0:00 / Duration Time 4:30 Loaded: 0% Pro…" at bounding box center [558, 209] width 769 height 356
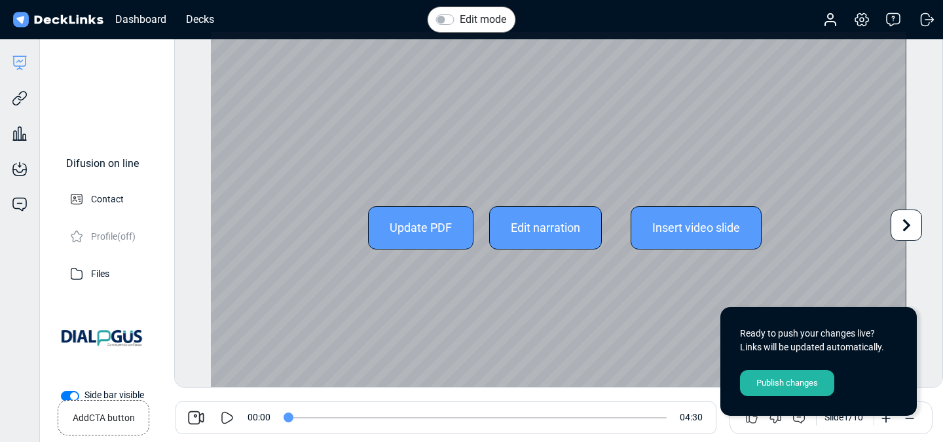
scroll to position [36, 0]
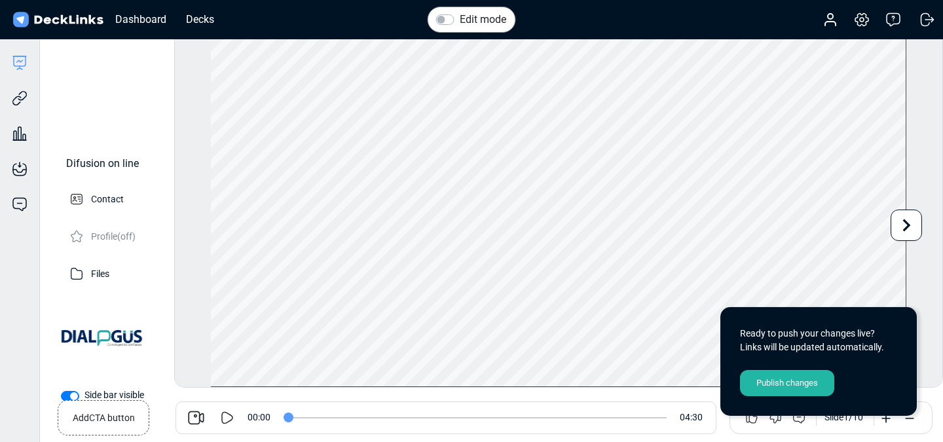
click at [807, 384] on div "Publish changes" at bounding box center [787, 383] width 94 height 26
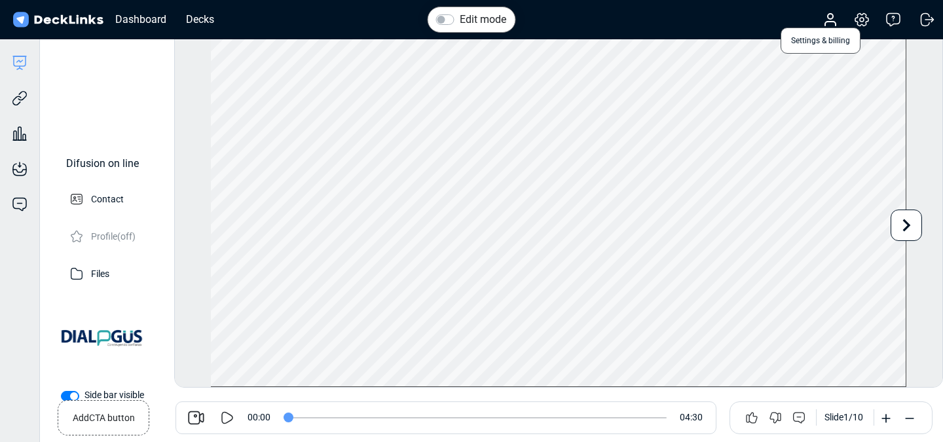
click at [866, 21] on icon at bounding box center [862, 20] width 16 height 16
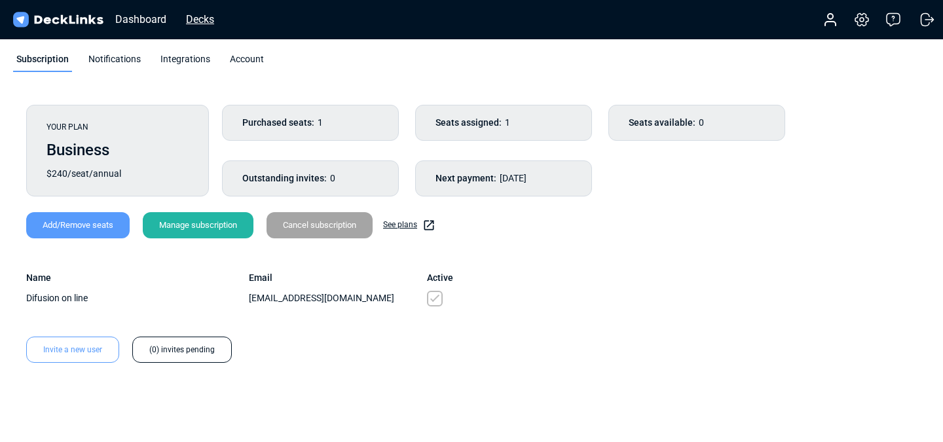
click at [199, 22] on div "Decks" at bounding box center [199, 19] width 41 height 16
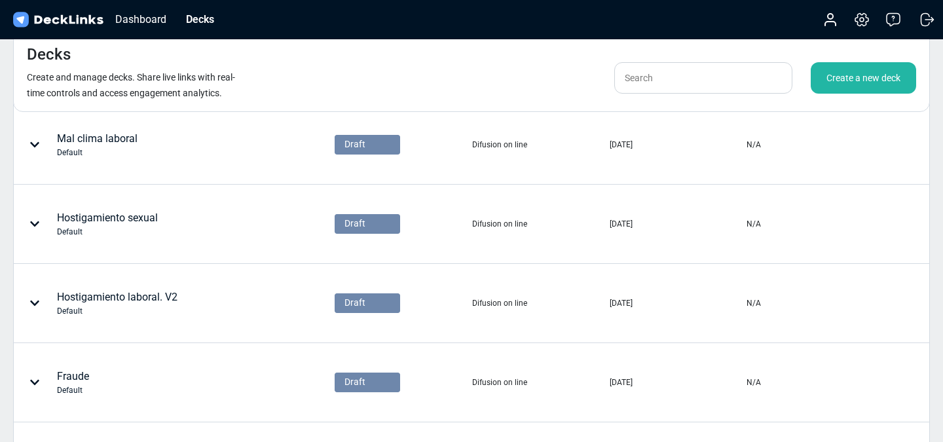
scroll to position [446, 0]
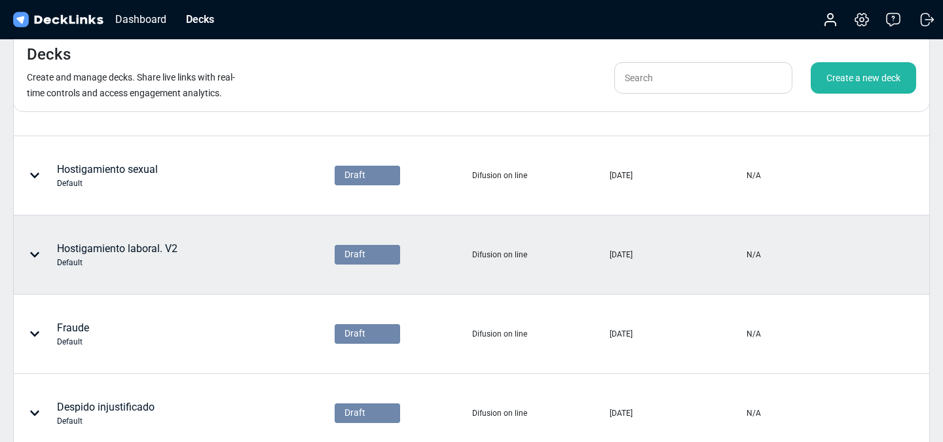
click at [43, 260] on div at bounding box center [37, 254] width 39 height 39
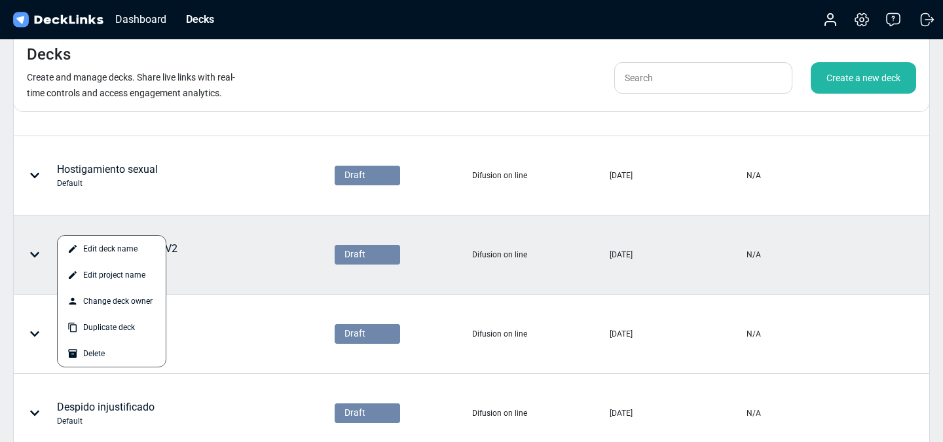
click at [194, 259] on div at bounding box center [471, 221] width 943 height 442
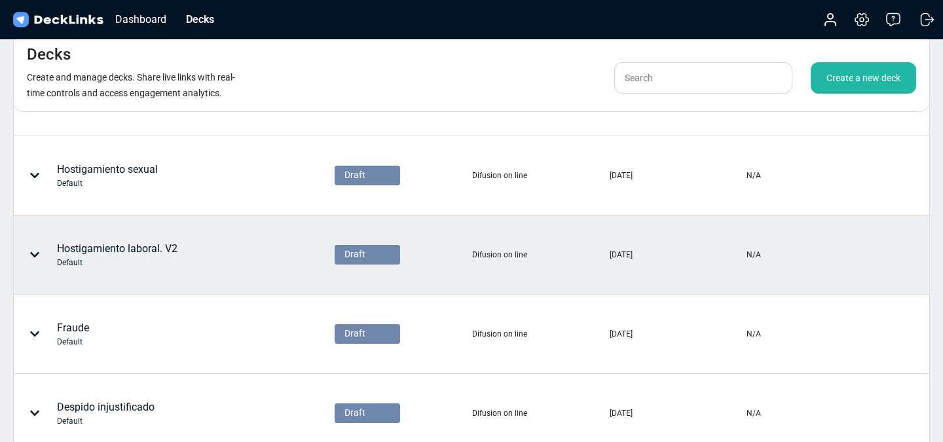
click at [134, 255] on div "Hostigamiento laboral. V2 Default" at bounding box center [117, 255] width 120 height 28
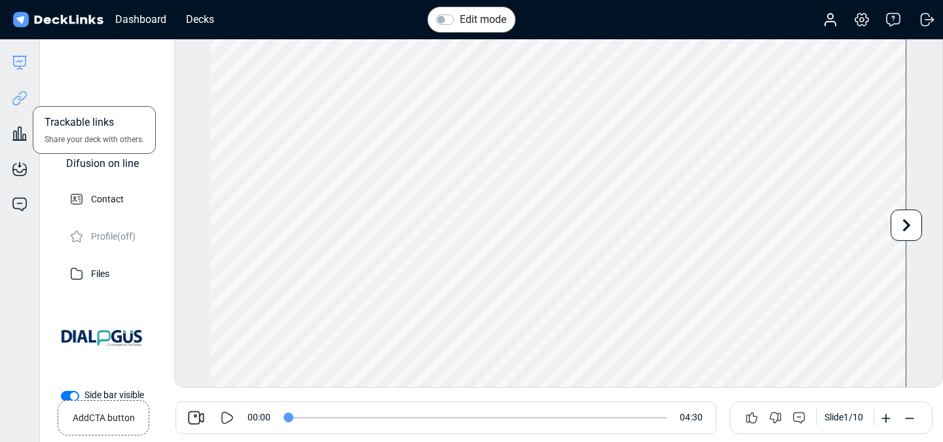
click at [27, 101] on icon at bounding box center [20, 98] width 16 height 16
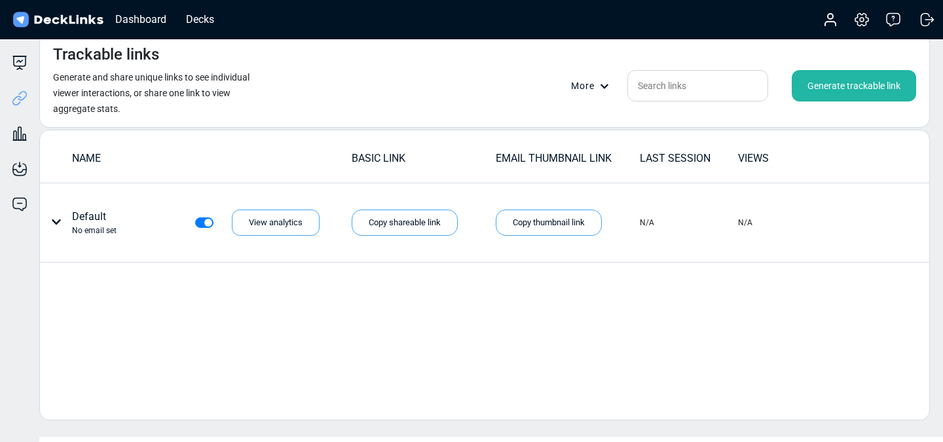
click at [212, 32] on div "Dashboard Decks" at bounding box center [116, 19] width 213 height 29
click at [211, 21] on div "Decks" at bounding box center [199, 19] width 41 height 16
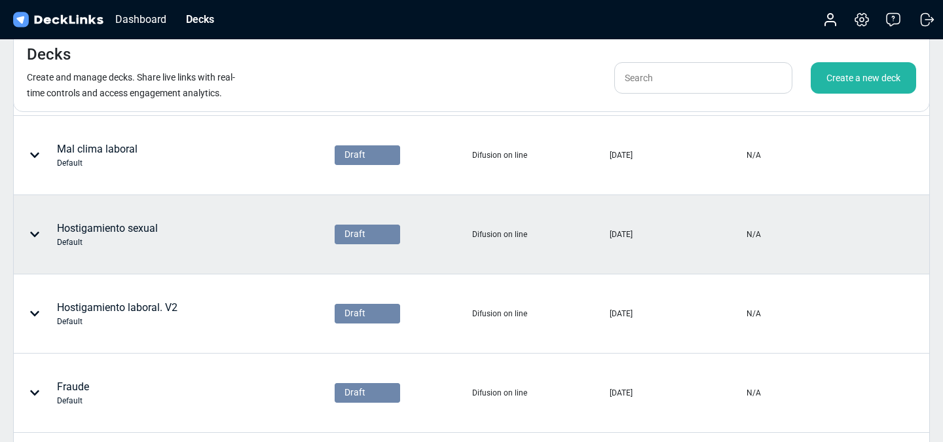
scroll to position [396, 0]
